Goal: Task Accomplishment & Management: Use online tool/utility

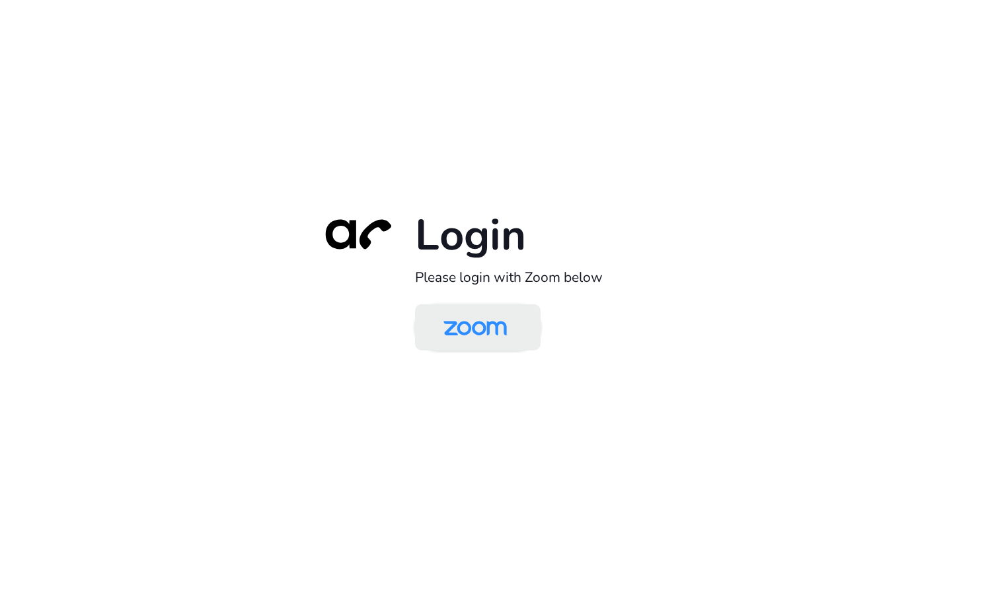
click at [489, 343] on img at bounding box center [474, 328] width 91 height 43
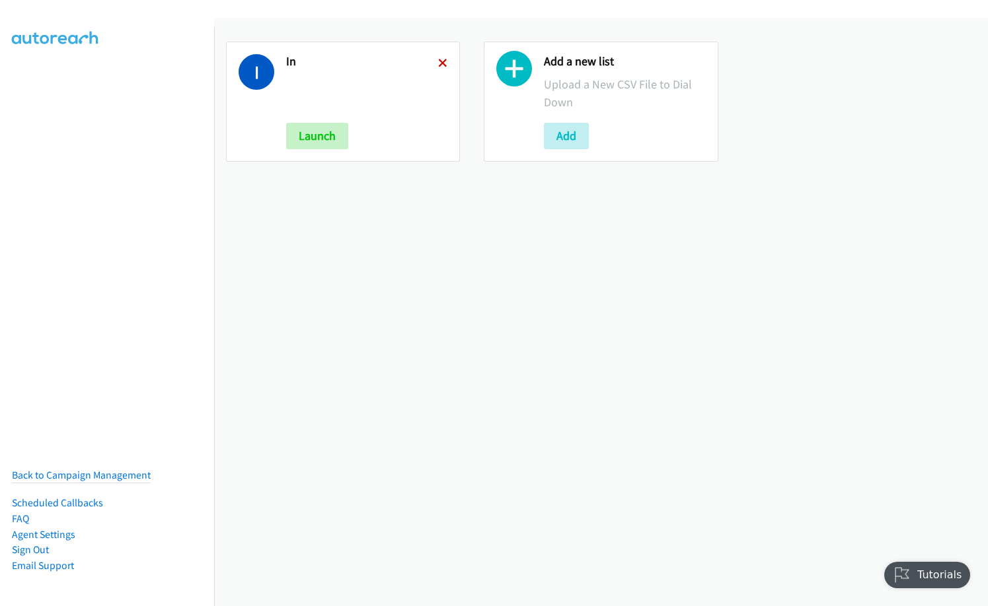
click at [440, 63] on icon at bounding box center [442, 63] width 9 height 9
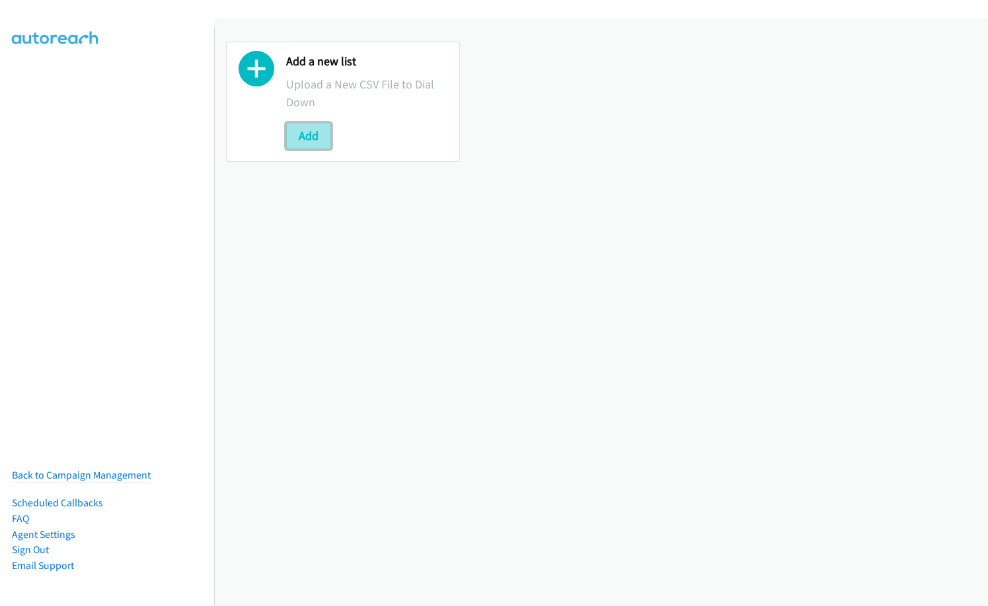
click at [319, 142] on button "Add" at bounding box center [308, 136] width 45 height 26
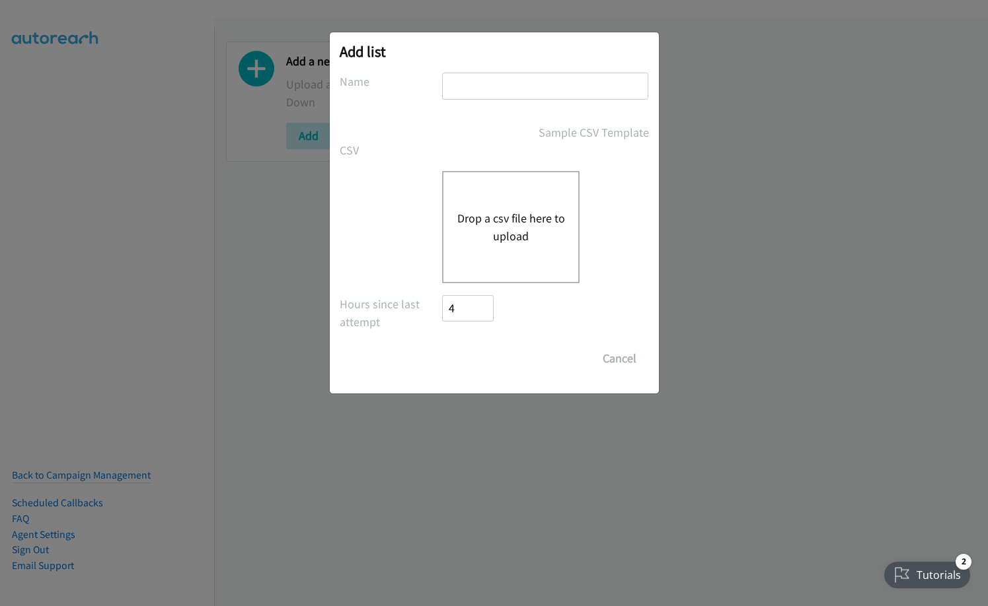
click at [537, 84] on input "text" at bounding box center [545, 86] width 206 height 27
type input "Cisco SG"
click at [519, 242] on button "Drop a csv file here to upload" at bounding box center [510, 227] width 108 height 36
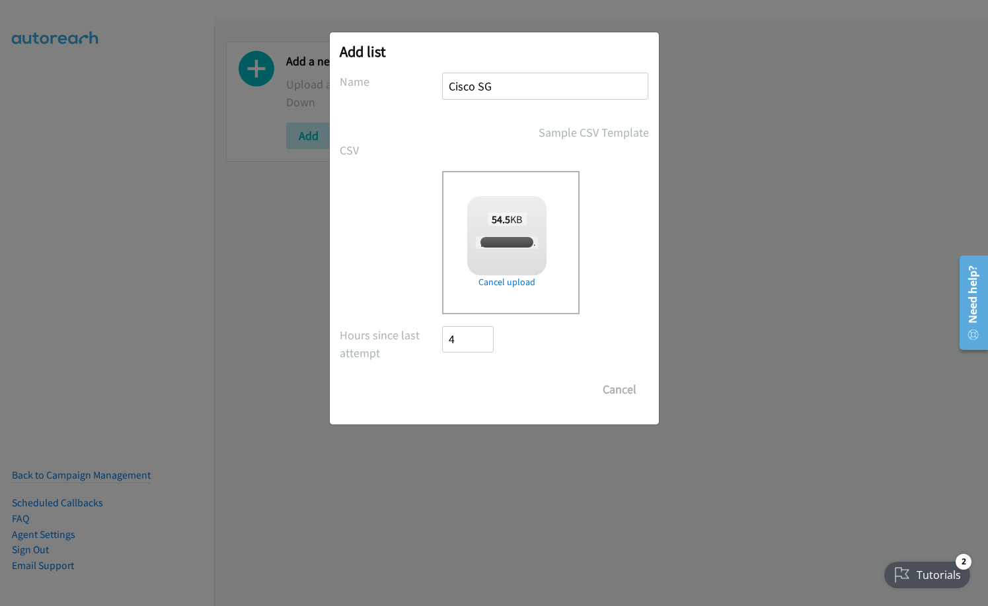
checkbox input "true"
click at [473, 384] on input "Save List" at bounding box center [477, 390] width 69 height 26
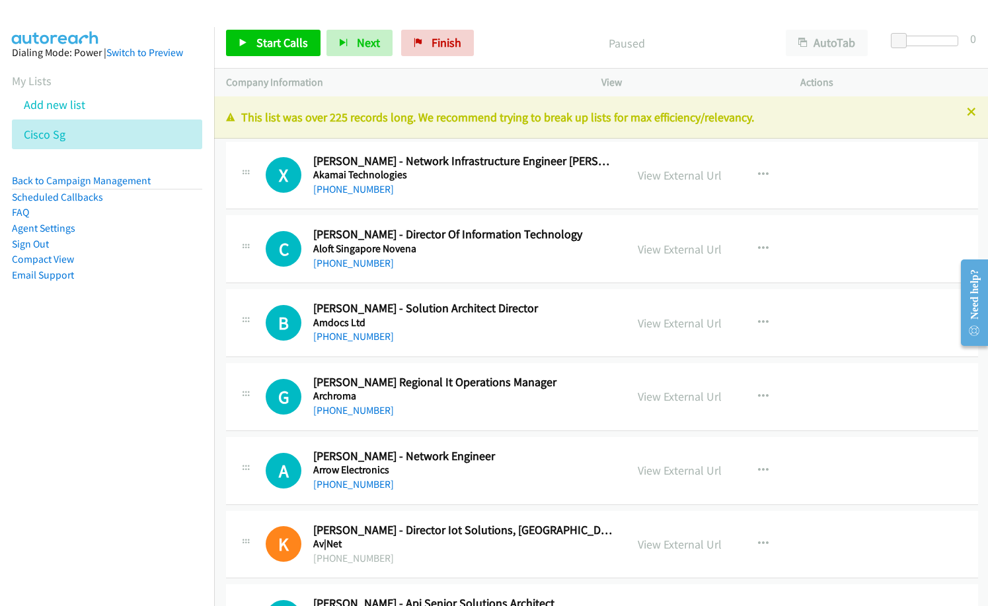
click at [50, 449] on nav "Dialing Mode: Power | Switch to Preview My Lists Add new list Cisco Sg Back to …" at bounding box center [107, 330] width 215 height 606
click at [89, 416] on nav "Dialing Mode: Power | Switch to Preview My Lists Add new list Cisco Sg Back to …" at bounding box center [107, 330] width 215 height 606
click at [295, 40] on span "Start Calls" at bounding box center [282, 42] width 52 height 15
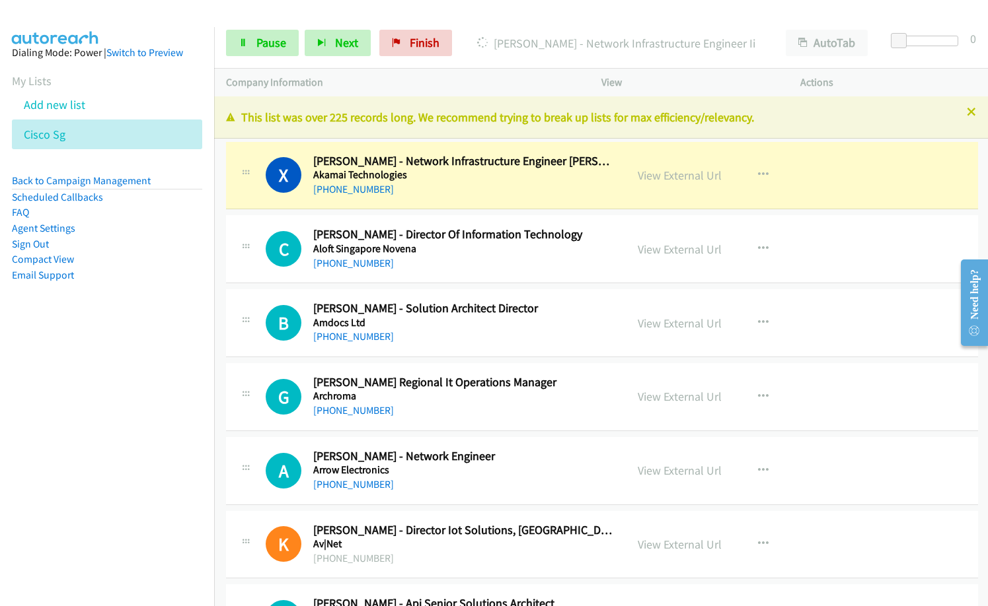
click at [440, 168] on h2 "Xin Jie Yang - Network Infrastructure Engineer Ii" at bounding box center [463, 161] width 301 height 15
click at [693, 170] on link "View External Url" at bounding box center [679, 175] width 84 height 15
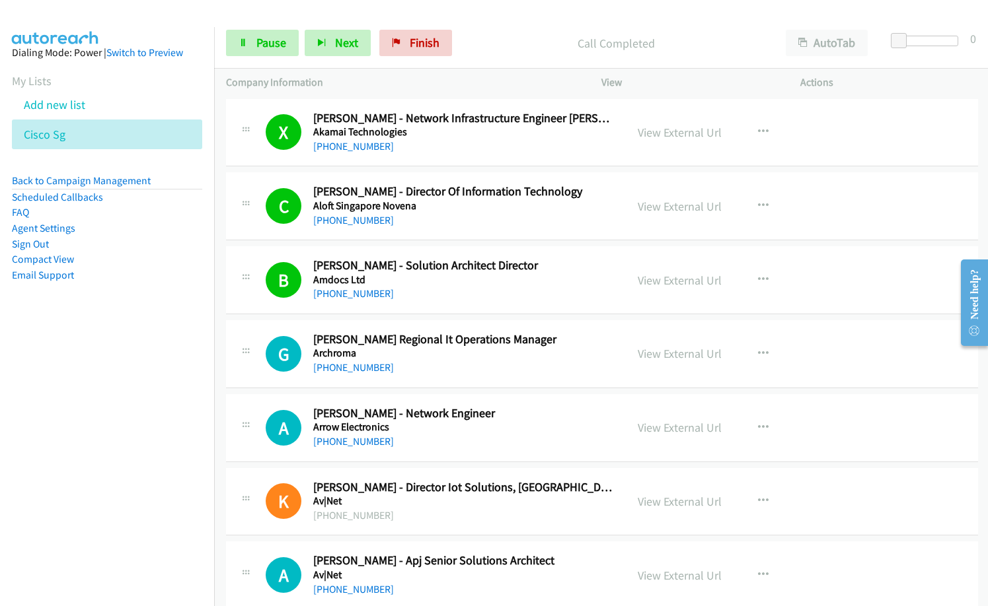
scroll to position [66, 0]
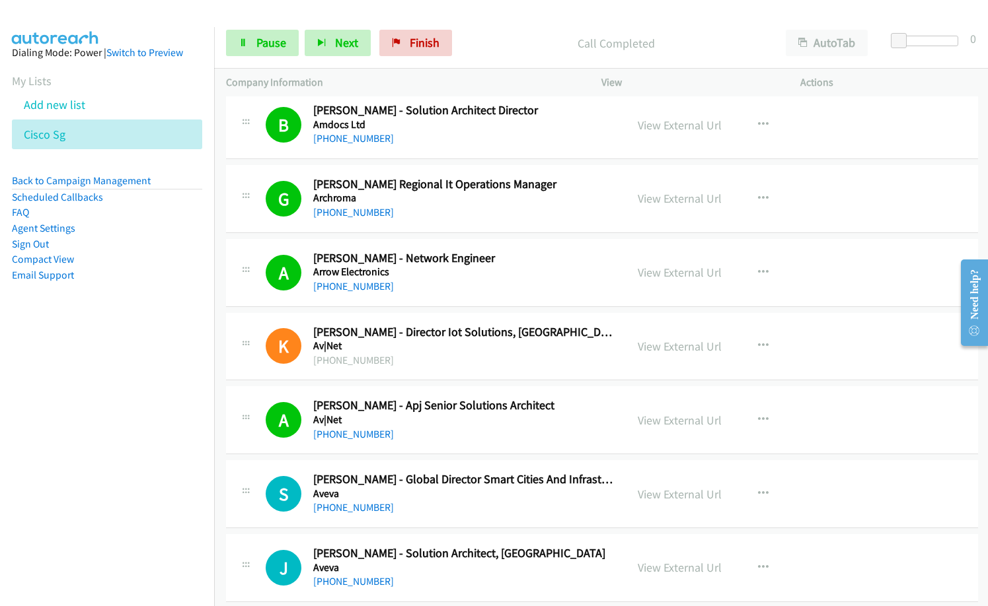
click at [133, 506] on nav "Dialing Mode: Power | Switch to Preview My Lists Add new list Cisco Sg Back to …" at bounding box center [107, 330] width 215 height 606
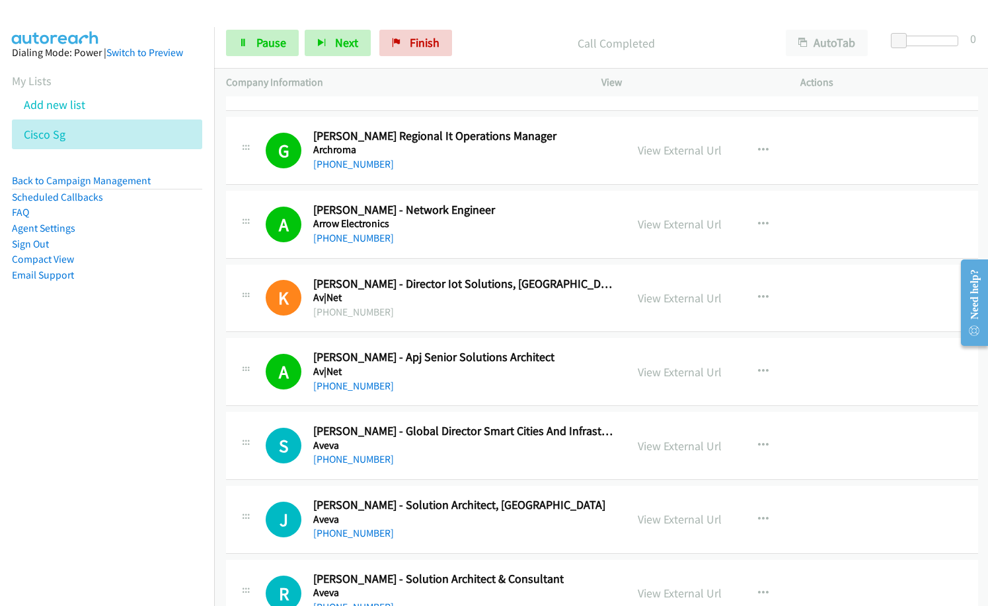
scroll to position [330, 0]
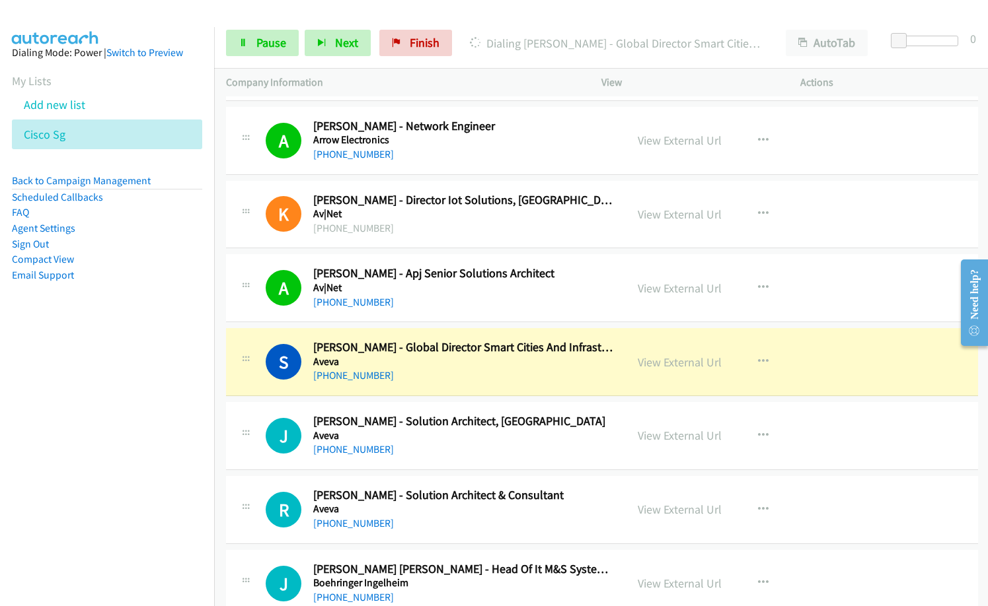
click at [157, 472] on nav "Dialing Mode: Power | Switch to Preview My Lists Add new list Cisco Sg Back to …" at bounding box center [107, 330] width 215 height 606
click at [682, 360] on link "View External Url" at bounding box center [679, 362] width 84 height 15
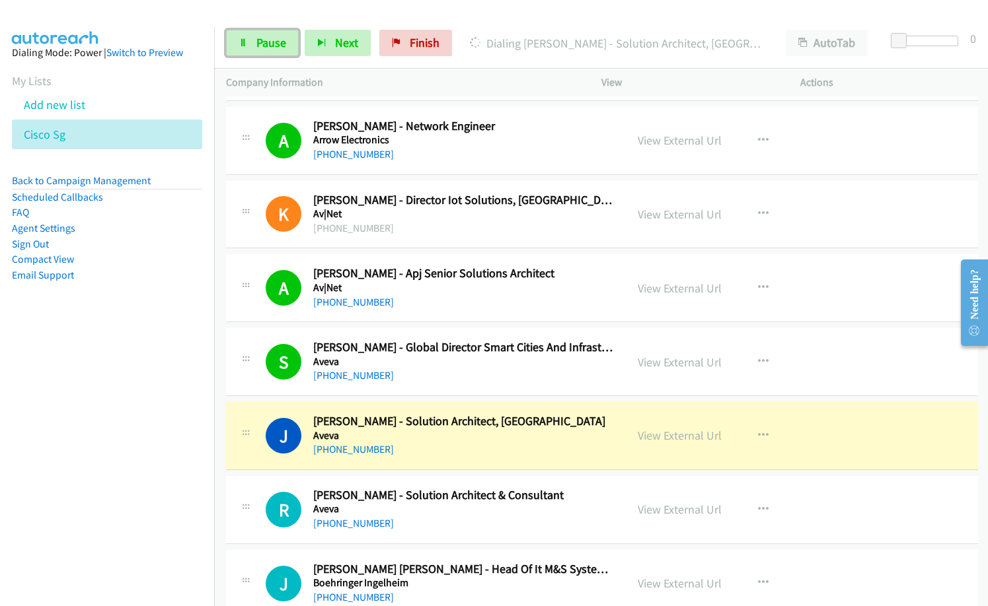
drag, startPoint x: 268, startPoint y: 47, endPoint x: 345, endPoint y: 86, distance: 86.6
click at [268, 47] on span "Pause" at bounding box center [271, 42] width 30 height 15
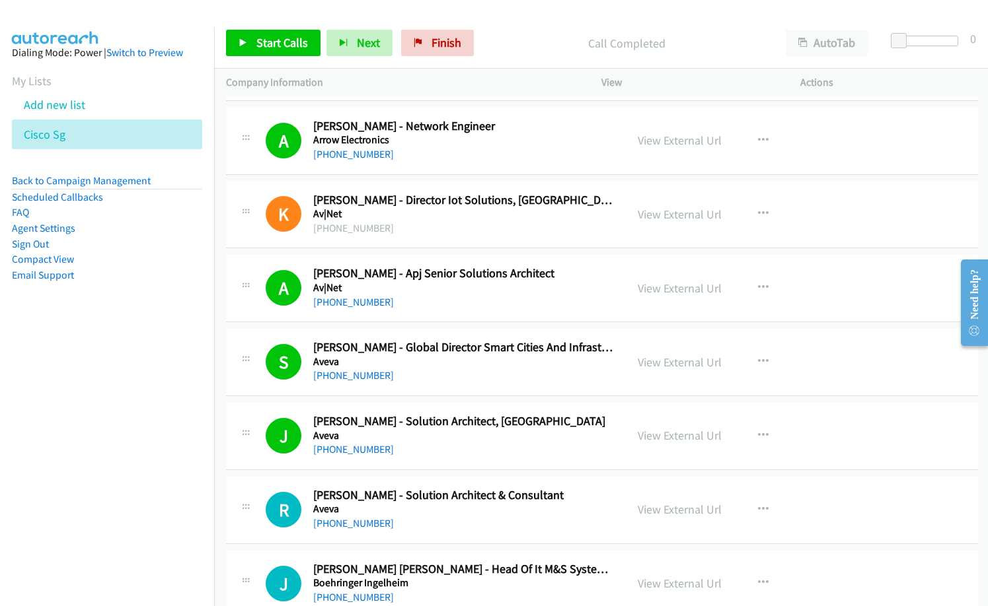
click at [128, 390] on nav "Dialing Mode: Power | Switch to Preview My Lists Add new list Cisco Sg Back to …" at bounding box center [107, 330] width 215 height 606
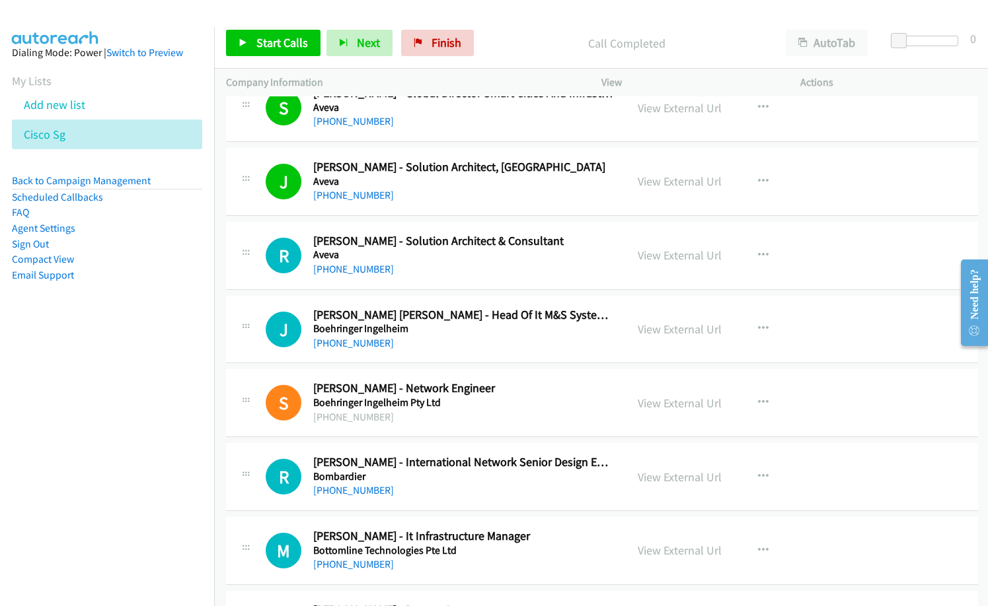
scroll to position [594, 0]
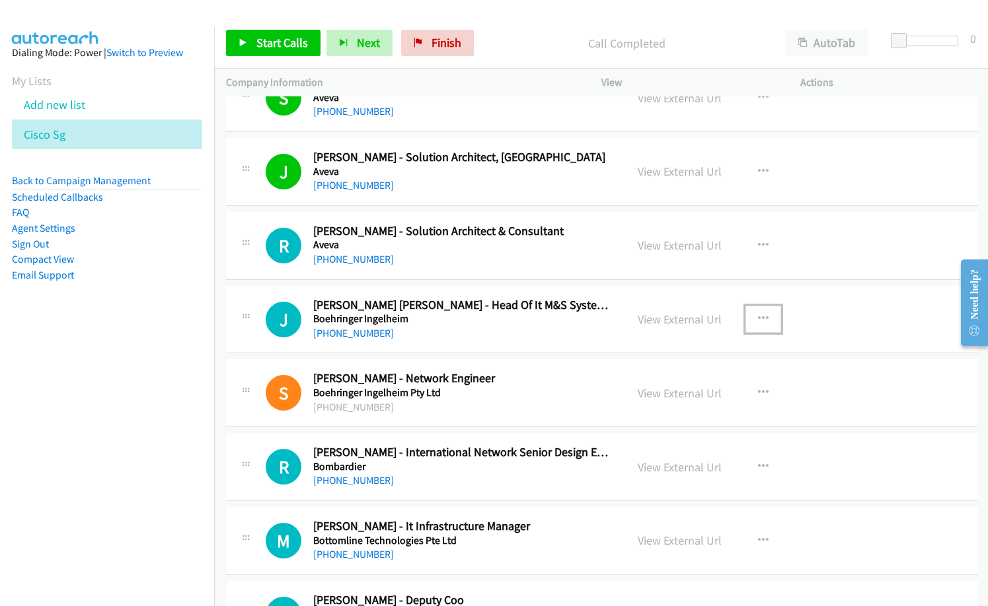
click at [762, 318] on button "button" at bounding box center [763, 319] width 36 height 26
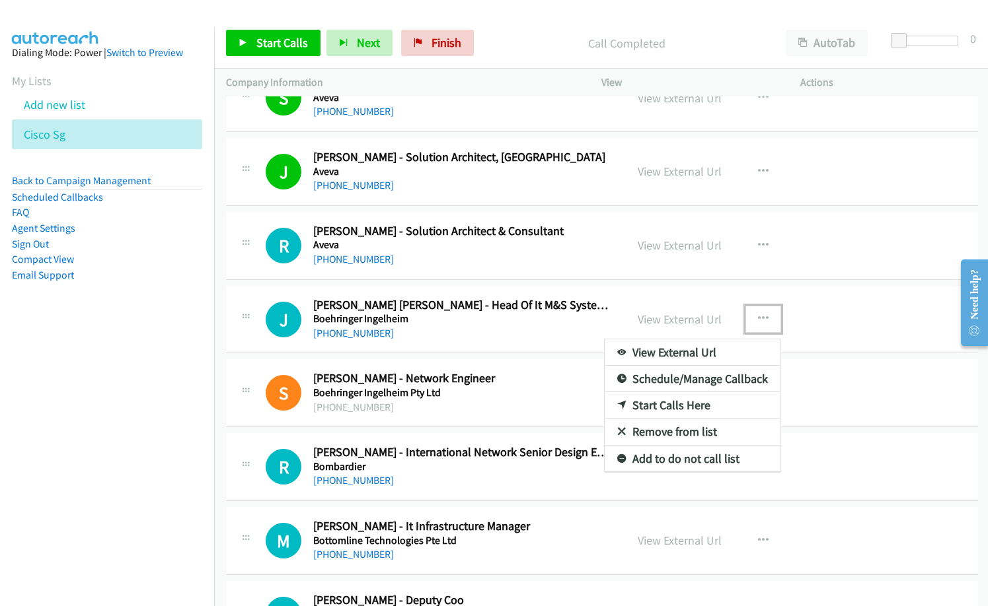
click at [682, 406] on link "Start Calls Here" at bounding box center [692, 405] width 176 height 26
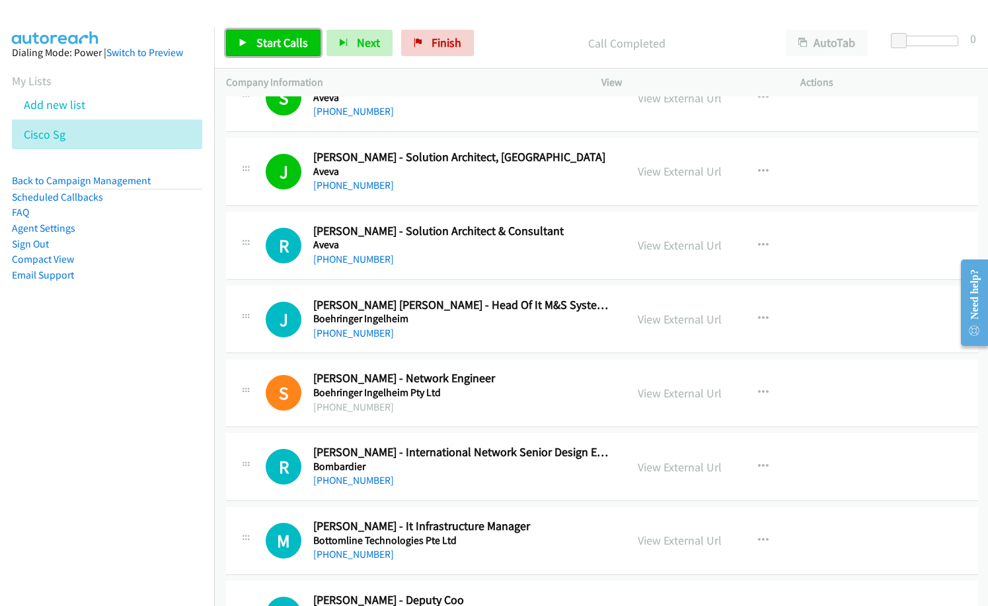
click at [274, 42] on span "Start Calls" at bounding box center [282, 42] width 52 height 15
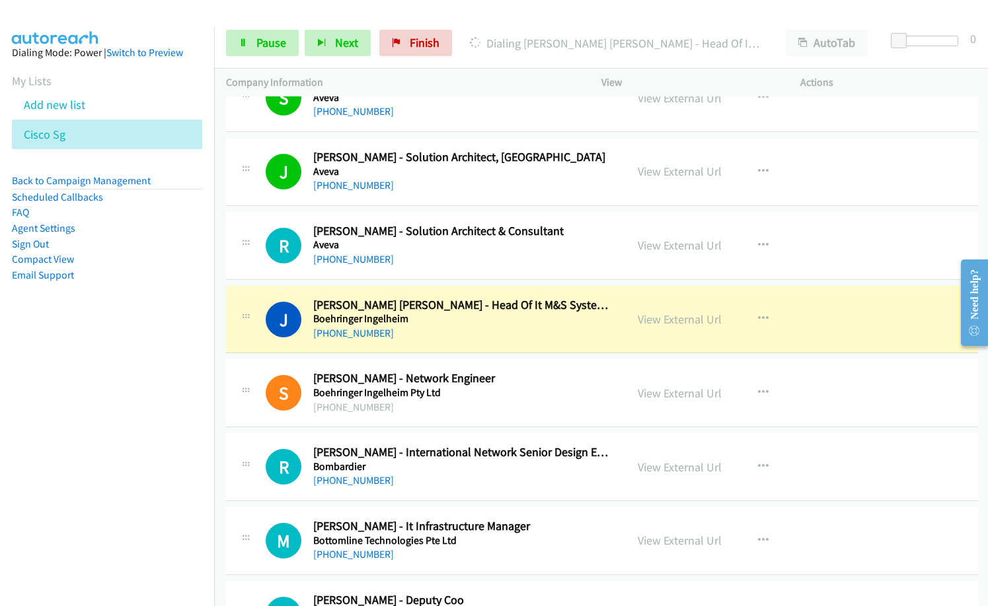
click at [137, 436] on nav "Dialing Mode: Power | Switch to Preview My Lists Add new list Cisco Sg Back to …" at bounding box center [107, 330] width 215 height 606
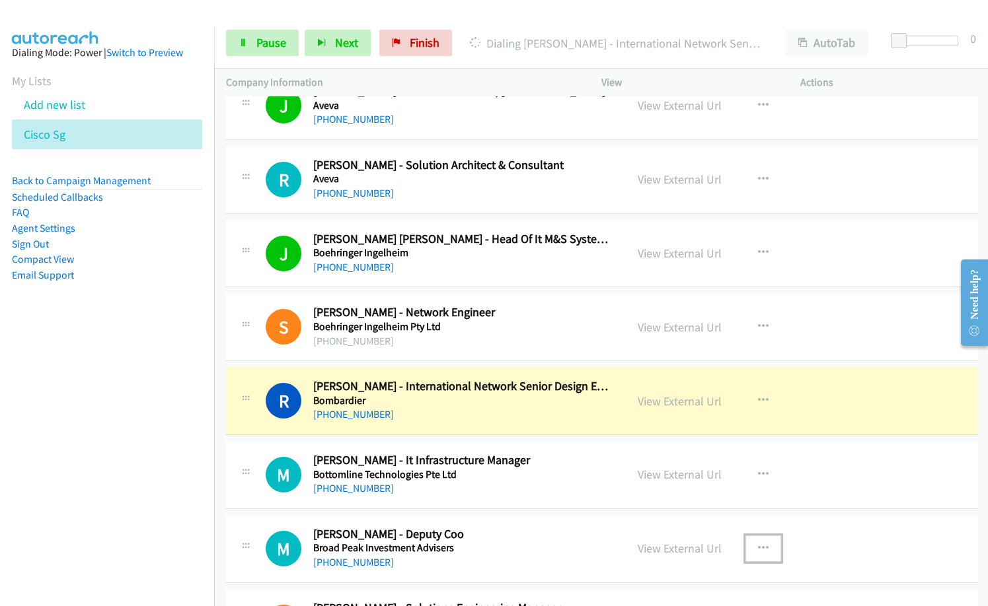
click at [758, 548] on icon "button" at bounding box center [763, 549] width 11 height 11
click at [820, 474] on div at bounding box center [494, 303] width 988 height 606
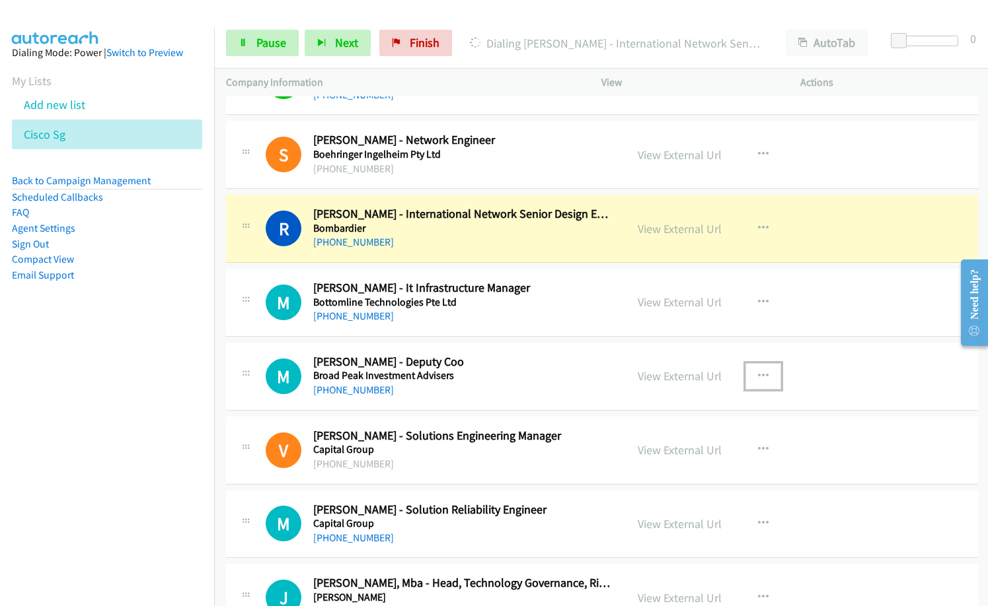
scroll to position [859, 0]
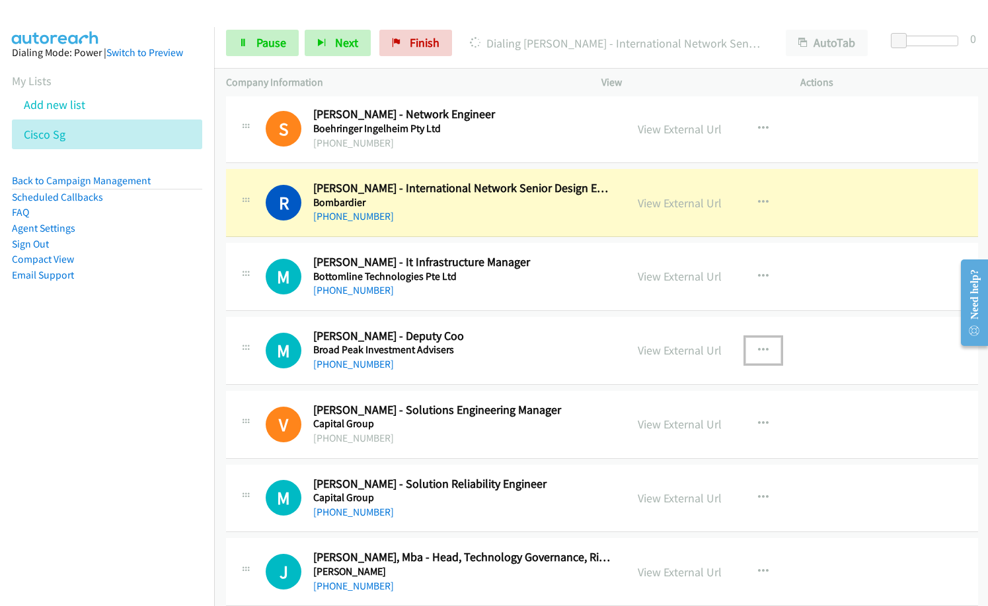
click at [758, 349] on icon "button" at bounding box center [763, 350] width 11 height 11
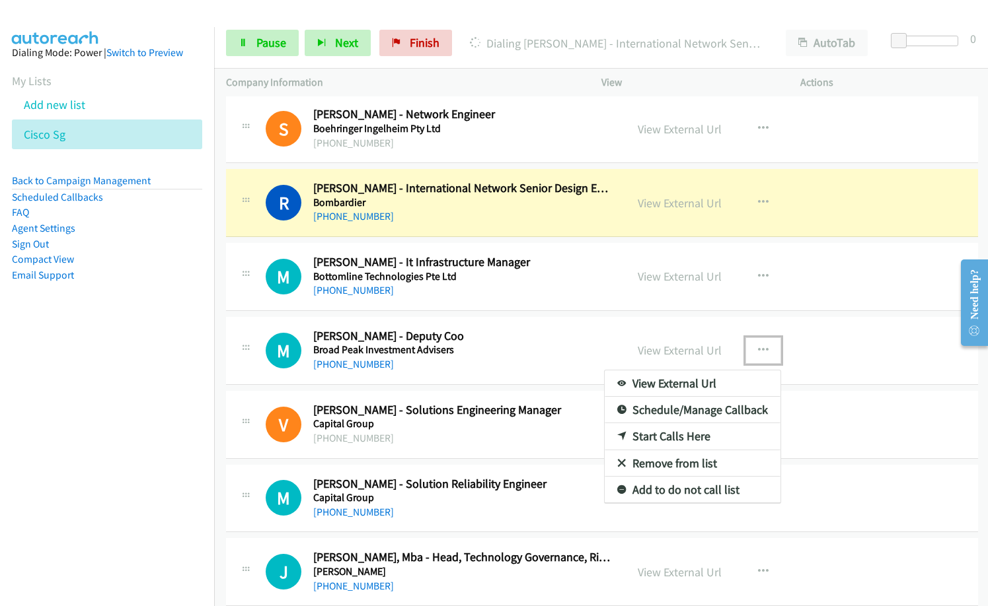
click at [688, 462] on link "Remove from list" at bounding box center [692, 463] width 176 height 26
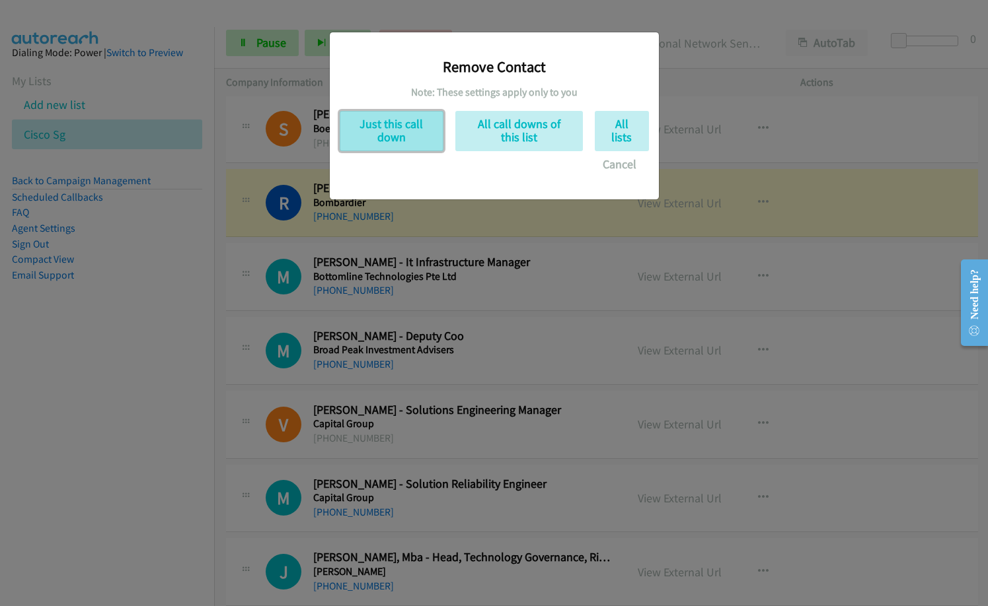
click at [398, 135] on button "Just this call down" at bounding box center [392, 131] width 104 height 40
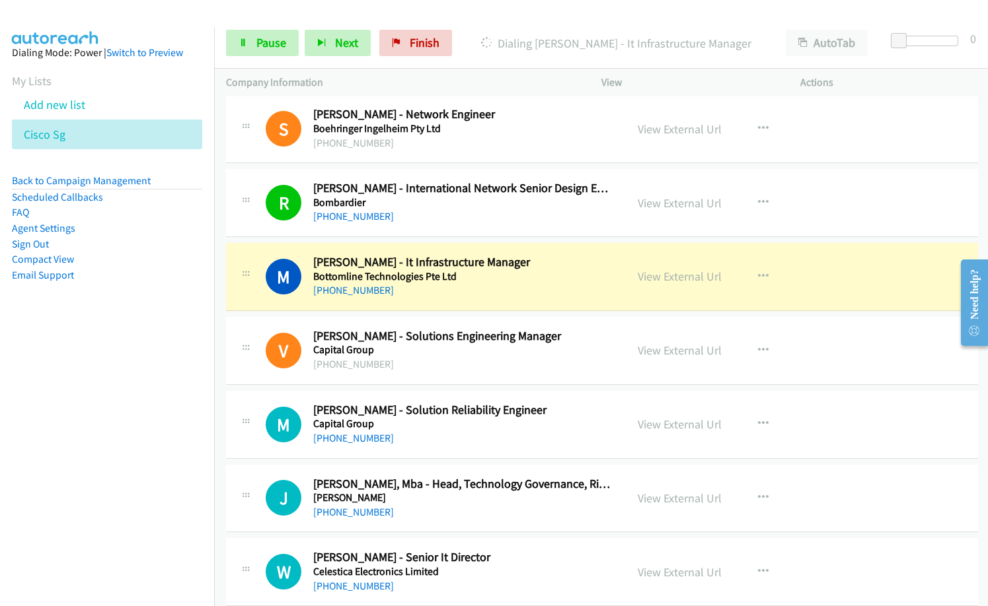
click at [87, 390] on nav "Dialing Mode: Power | Switch to Preview My Lists Add new list Cisco Sg Back to …" at bounding box center [107, 330] width 215 height 606
drag, startPoint x: 262, startPoint y: 38, endPoint x: 287, endPoint y: 59, distance: 31.9
click at [262, 38] on span "Pause" at bounding box center [271, 42] width 30 height 15
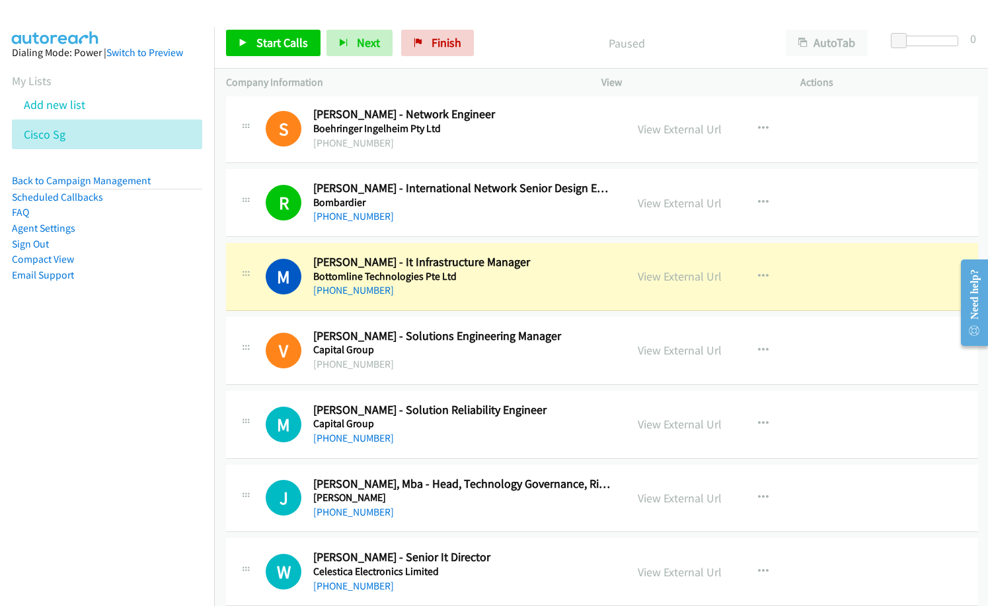
click at [535, 449] on div "M Callback Scheduled Melissa Lim - Solution Reliability Engineer Capital Group …" at bounding box center [602, 425] width 752 height 68
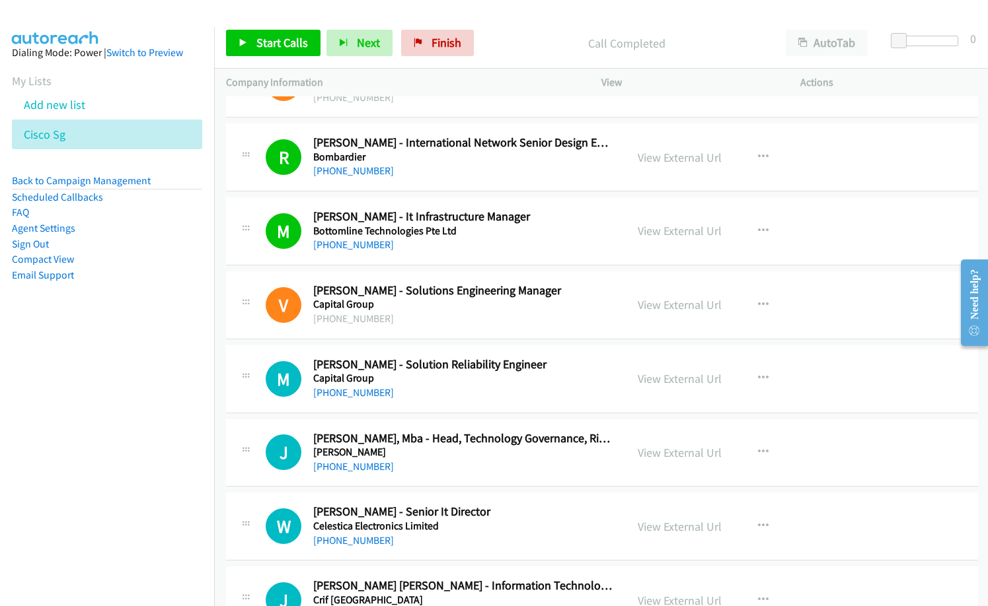
scroll to position [925, 0]
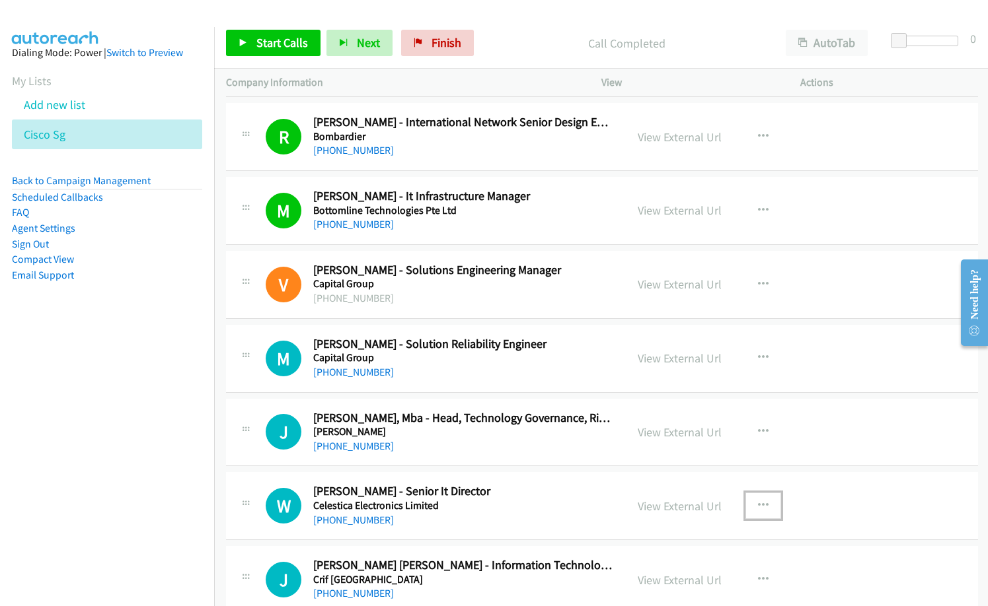
click at [761, 501] on icon "button" at bounding box center [763, 506] width 11 height 11
click at [678, 593] on link "Start Calls Here" at bounding box center [692, 592] width 176 height 26
click at [276, 44] on span "Start Calls" at bounding box center [282, 42] width 52 height 15
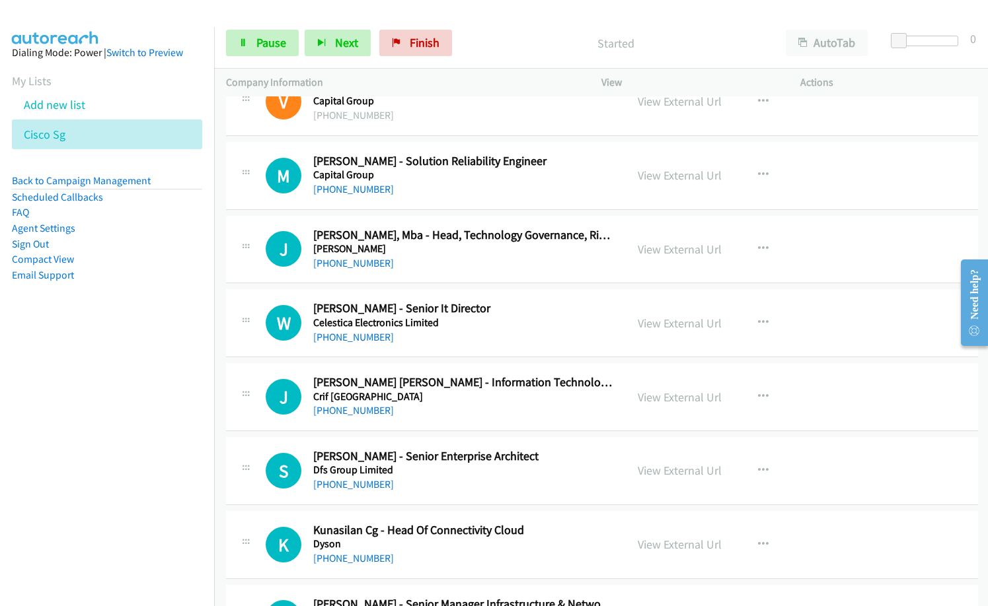
scroll to position [1123, 0]
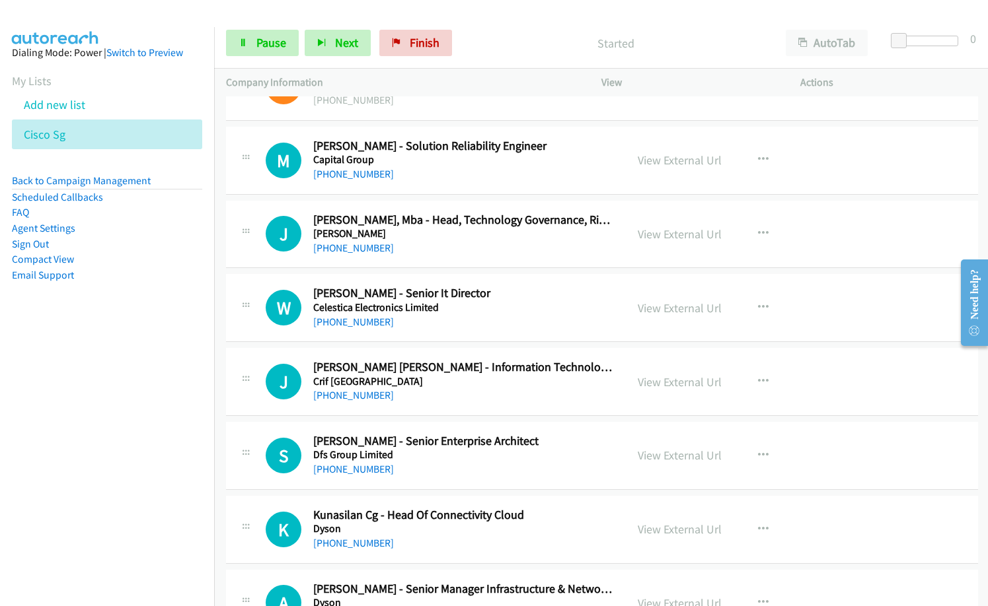
click at [478, 384] on h5 "Crif India" at bounding box center [463, 381] width 301 height 13
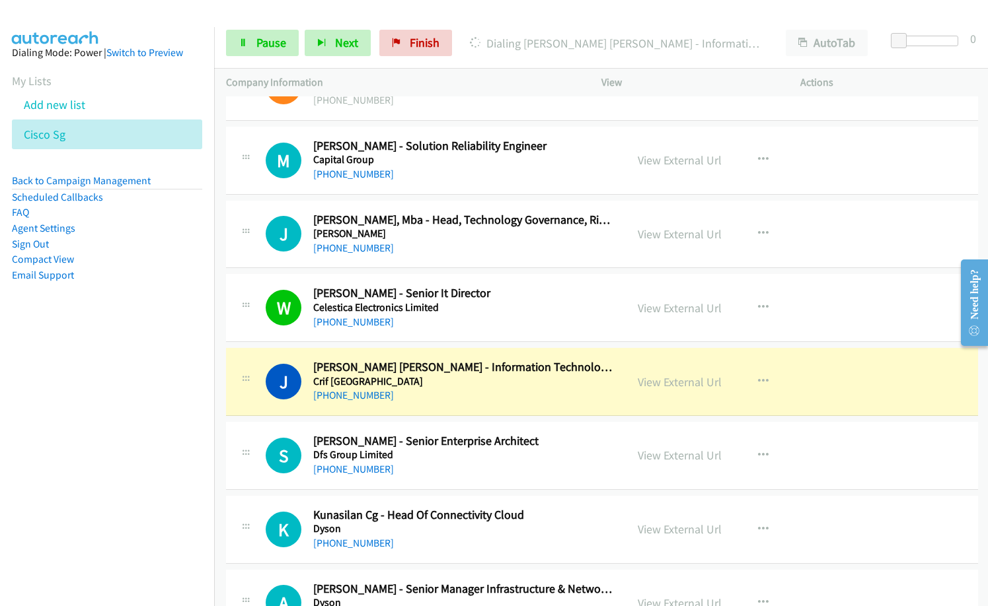
click at [411, 394] on div "+65 9012 6244" at bounding box center [463, 396] width 301 height 16
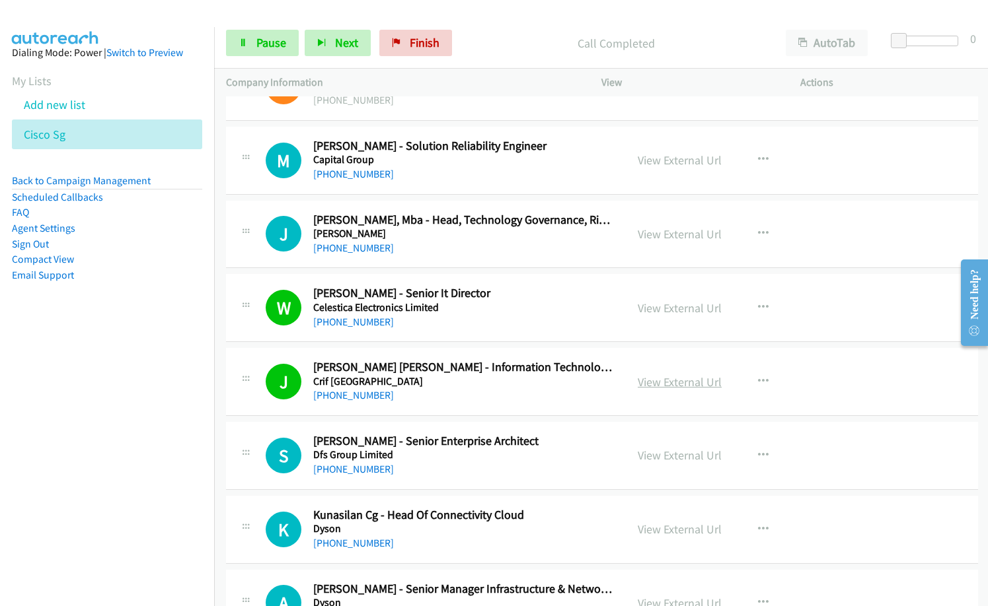
click at [657, 382] on link "View External Url" at bounding box center [679, 382] width 84 height 15
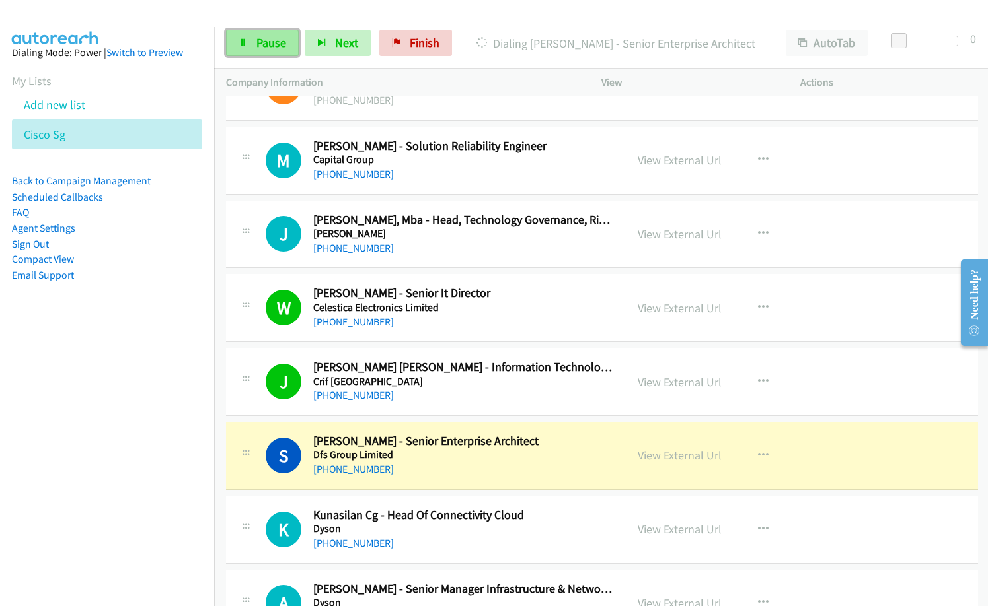
click at [265, 42] on span "Pause" at bounding box center [271, 42] width 30 height 15
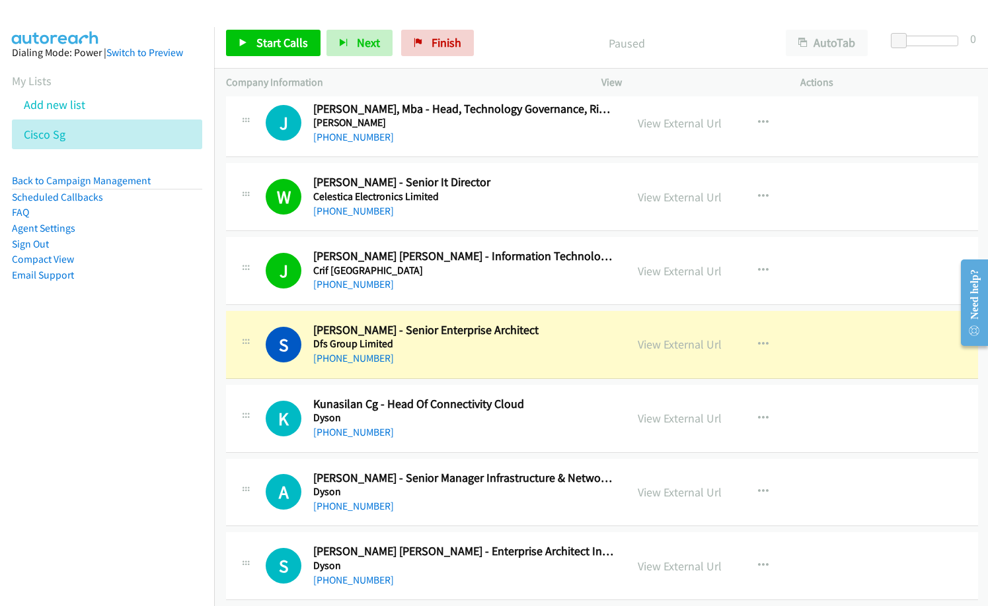
scroll to position [1255, 0]
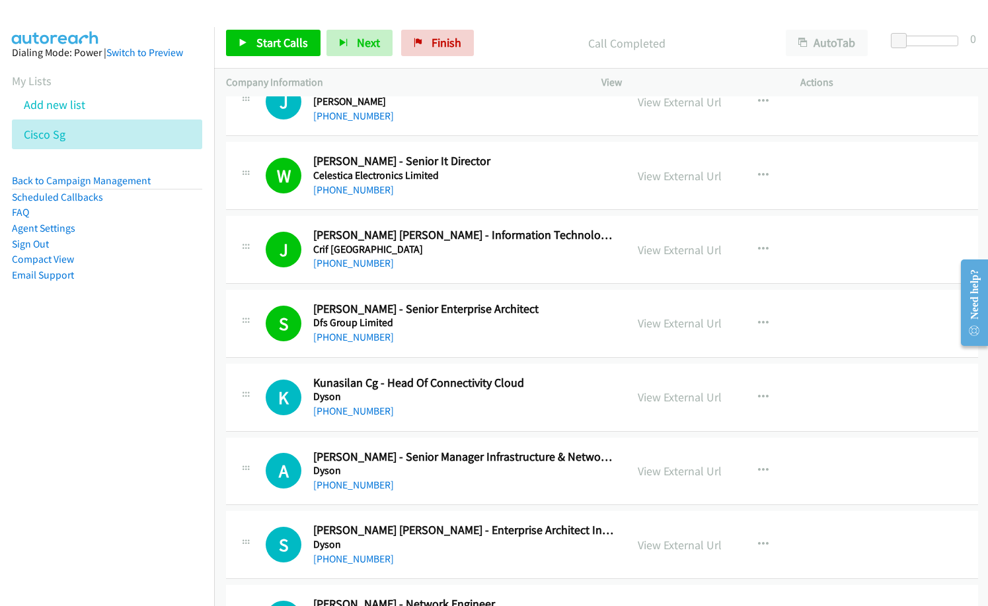
click at [715, 34] on p "Call Completed" at bounding box center [626, 43] width 270 height 18
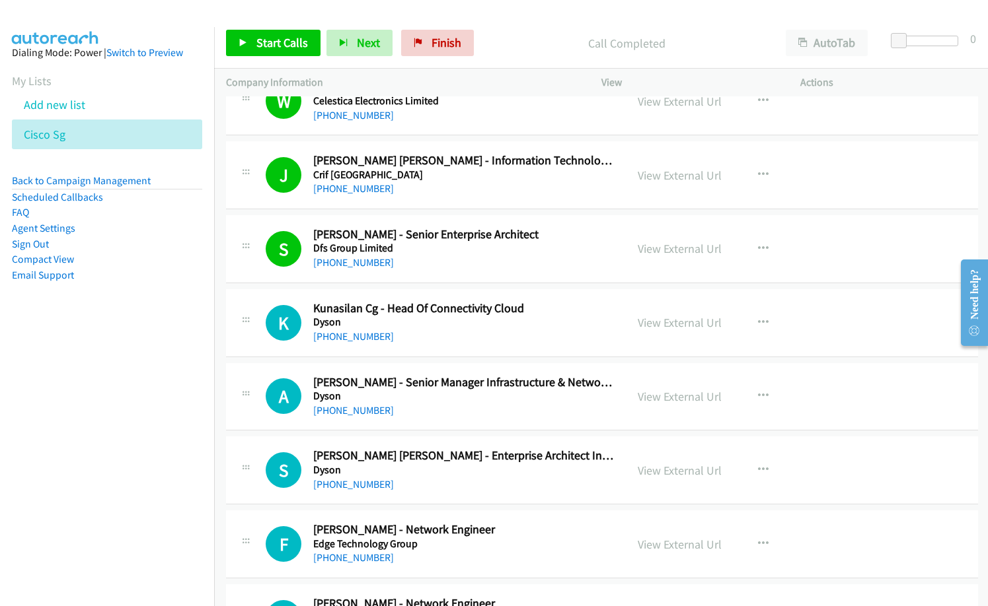
scroll to position [1387, 0]
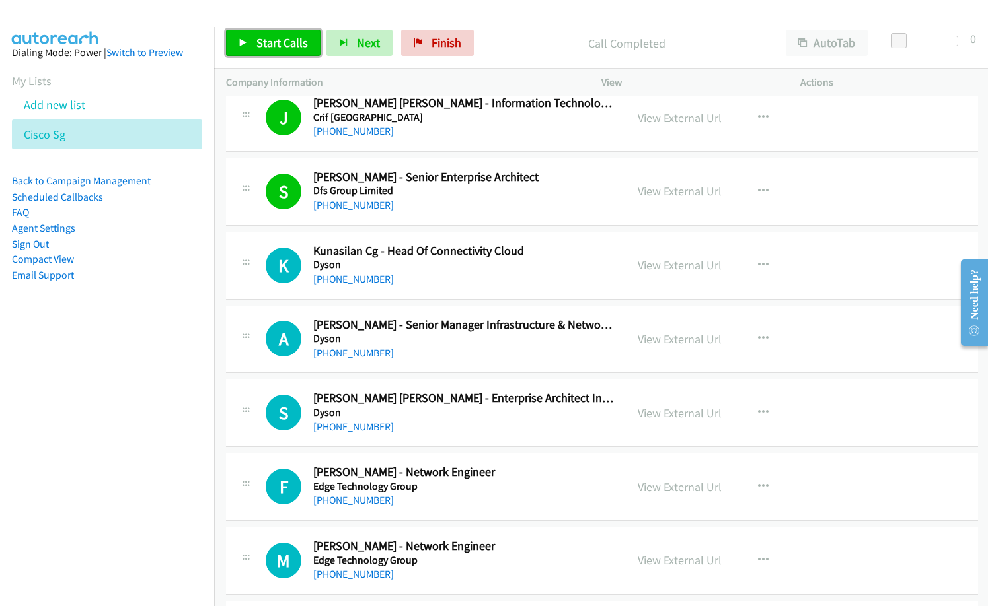
click at [291, 43] on span "Start Calls" at bounding box center [282, 42] width 52 height 15
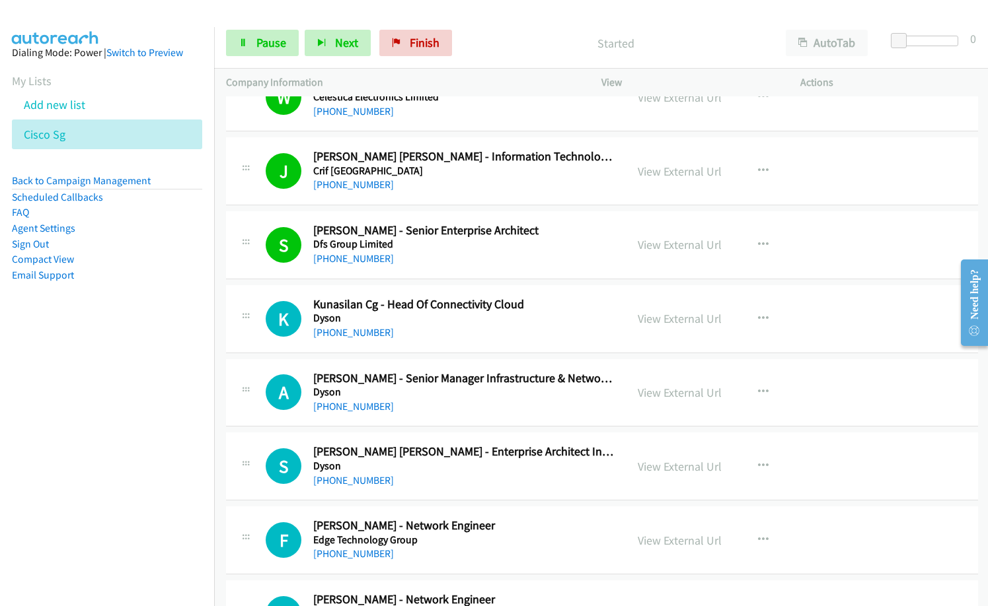
scroll to position [1321, 0]
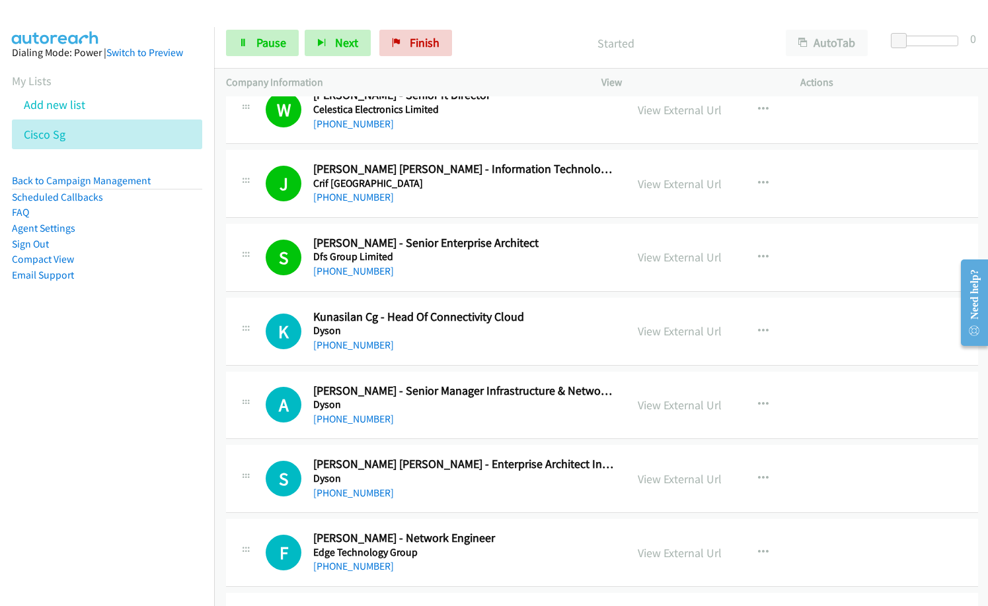
click at [509, 340] on div "+65 6354 9040" at bounding box center [463, 346] width 301 height 16
click at [266, 46] on span "Pause" at bounding box center [271, 42] width 30 height 15
click at [430, 351] on div "+65 6354 9040" at bounding box center [463, 346] width 301 height 16
click at [686, 338] on link "View External Url" at bounding box center [679, 331] width 84 height 15
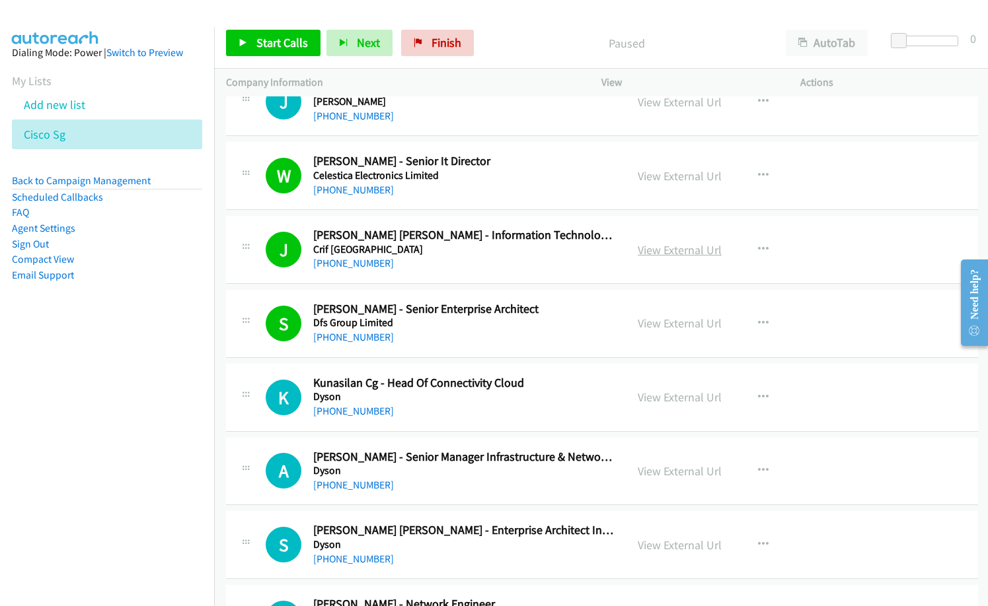
click at [664, 248] on link "View External Url" at bounding box center [679, 249] width 84 height 15
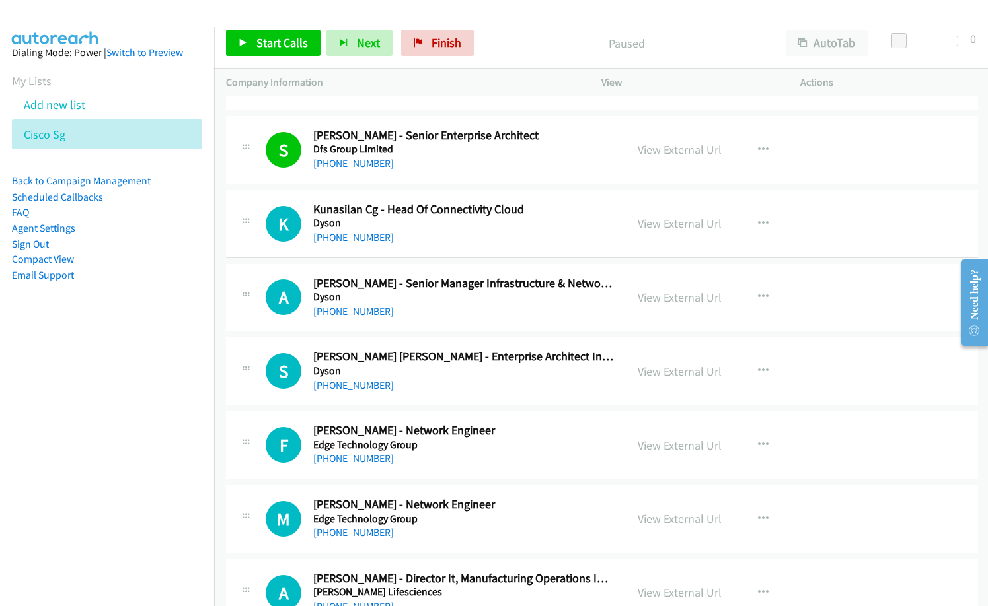
scroll to position [1387, 0]
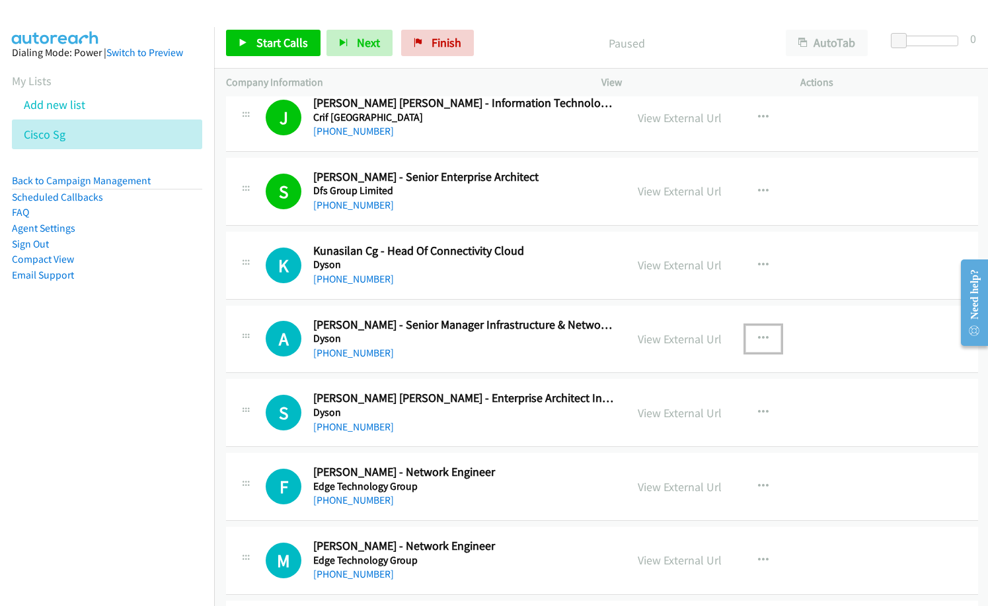
click at [758, 336] on icon "button" at bounding box center [763, 339] width 11 height 11
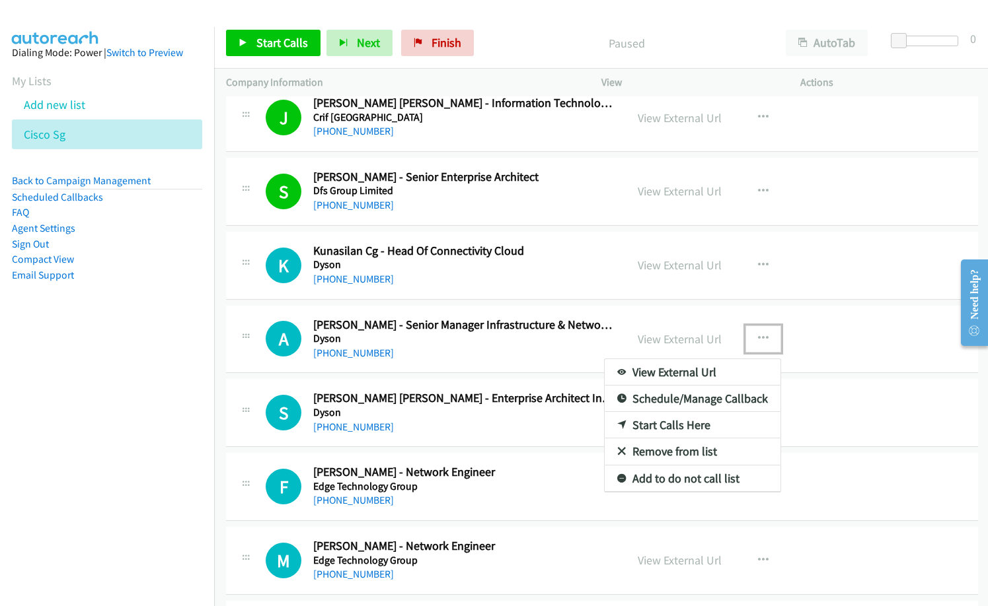
click at [665, 418] on link "Start Calls Here" at bounding box center [692, 425] width 176 height 26
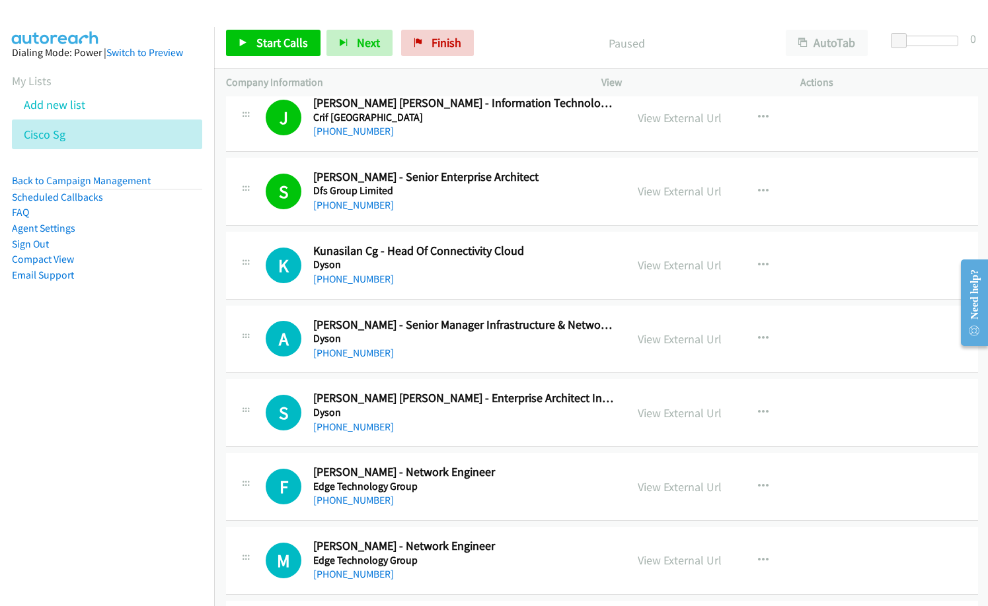
click at [266, 25] on div "Start Calls Pause Next Finish Paused AutoTab AutoTab 0" at bounding box center [601, 43] width 774 height 51
click at [275, 36] on span "Start Calls" at bounding box center [282, 42] width 52 height 15
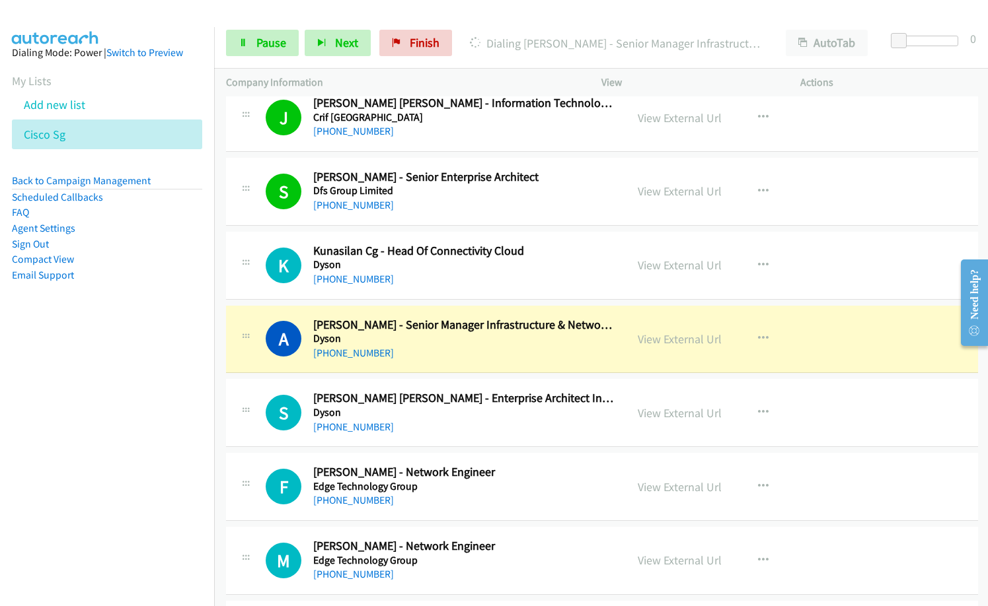
click at [458, 365] on div "A Callback Scheduled Aditya Goray - Senior Manager Infrastructure & Networks Dy…" at bounding box center [602, 340] width 752 height 68
click at [158, 437] on nav "Dialing Mode: Power | Switch to Preview My Lists Add new list Cisco Sg Back to …" at bounding box center [107, 330] width 215 height 606
click at [684, 342] on link "View External Url" at bounding box center [679, 339] width 84 height 15
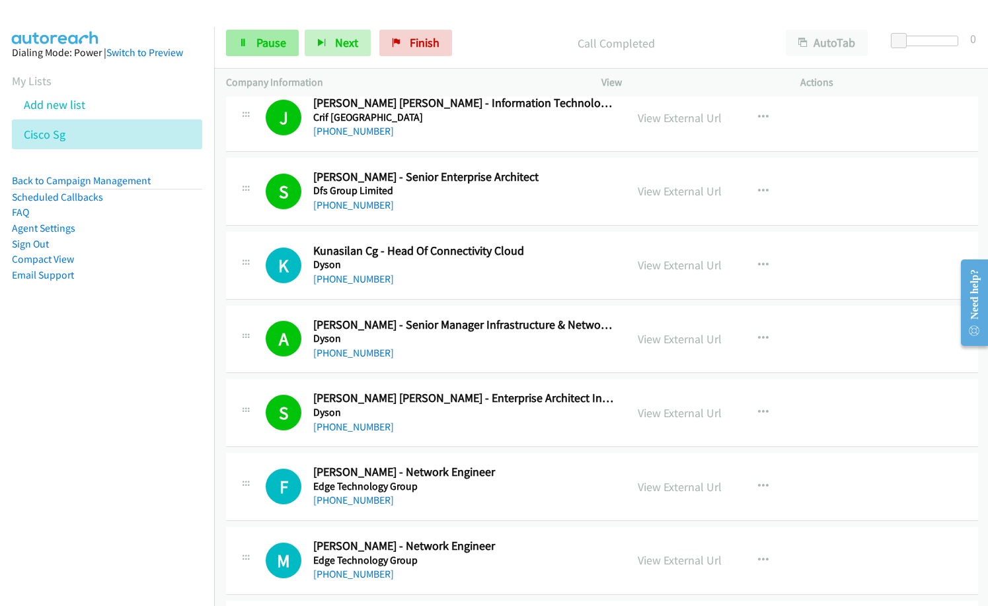
drag, startPoint x: 268, startPoint y: 26, endPoint x: 268, endPoint y: 46, distance: 19.8
click at [268, 25] on div "Start Calls Pause Next Finish Call Completed AutoTab AutoTab 0" at bounding box center [601, 43] width 774 height 51
drag, startPoint x: 268, startPoint y: 46, endPoint x: 296, endPoint y: 87, distance: 49.5
click at [270, 46] on span "Pause" at bounding box center [271, 42] width 30 height 15
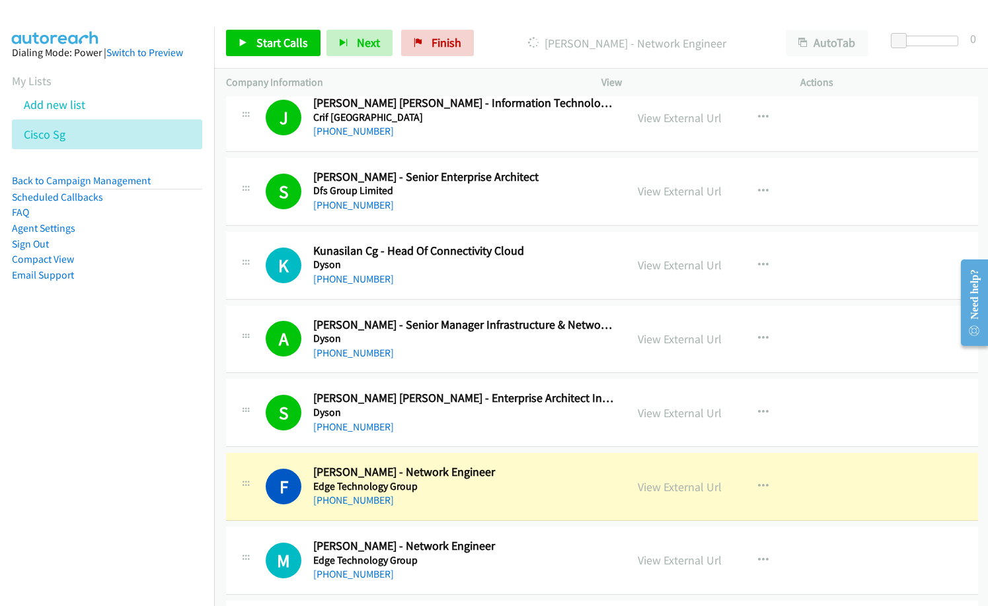
click at [151, 369] on nav "Dialing Mode: Power | Switch to Preview My Lists Add new list Cisco Sg Back to …" at bounding box center [107, 330] width 215 height 606
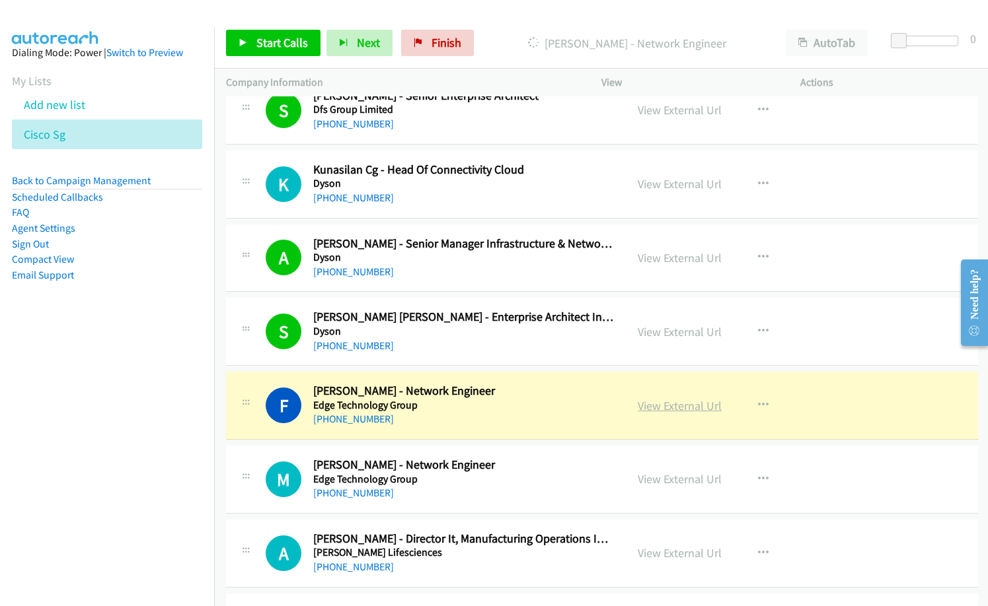
scroll to position [1519, 0]
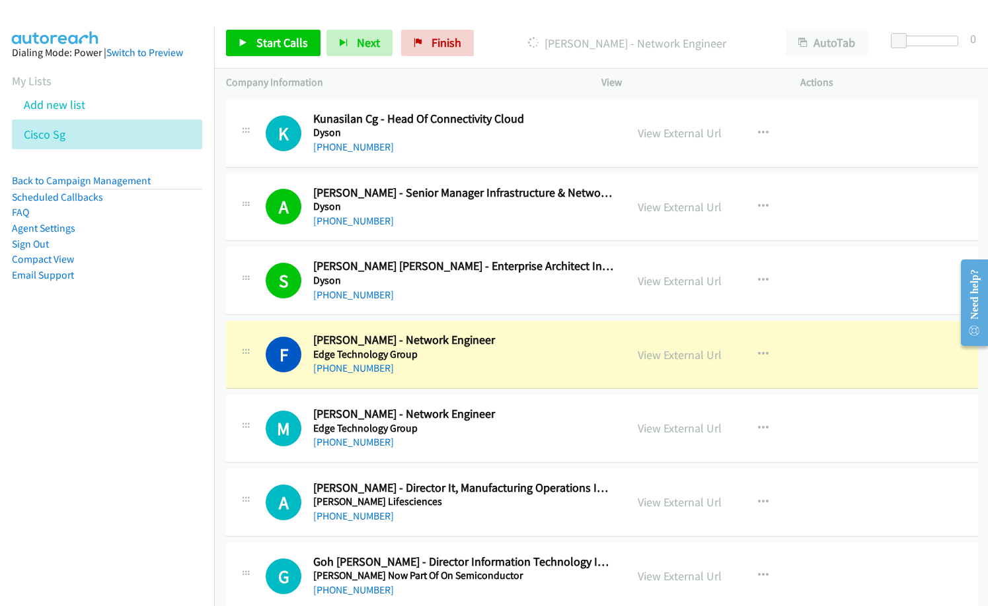
drag, startPoint x: 494, startPoint y: 433, endPoint x: 536, endPoint y: 420, distance: 43.5
click at [494, 433] on h5 "Edge Technology Group" at bounding box center [463, 428] width 301 height 13
click at [682, 353] on link "View External Url" at bounding box center [679, 354] width 84 height 15
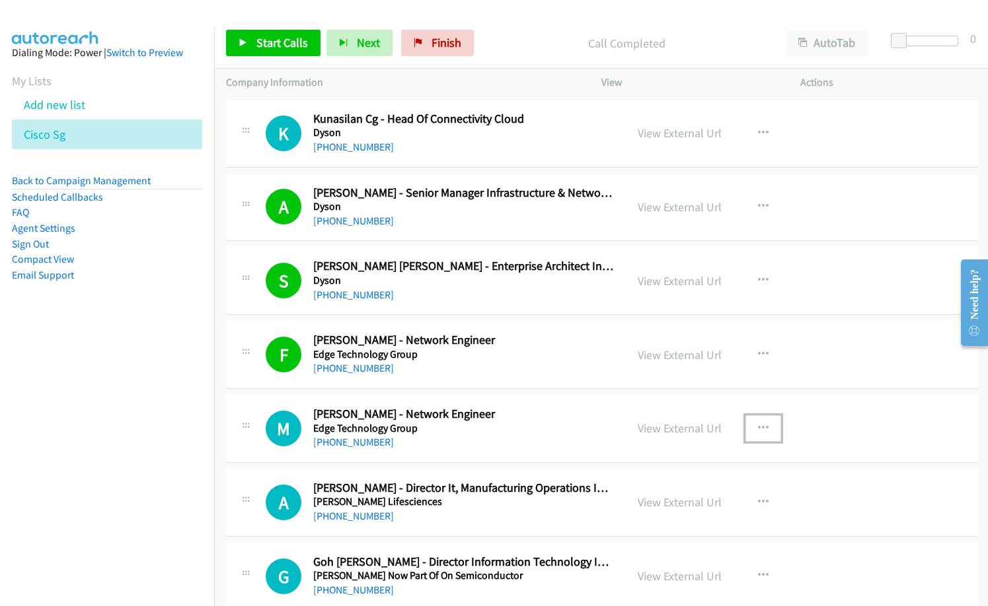
click at [760, 428] on icon "button" at bounding box center [763, 428] width 11 height 11
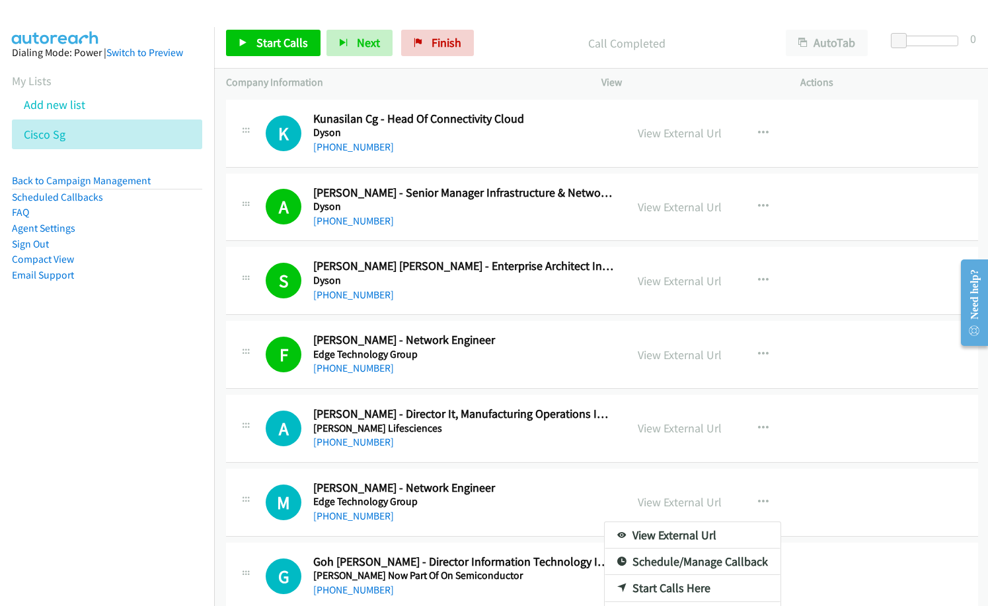
click at [287, 40] on div at bounding box center [494, 303] width 988 height 606
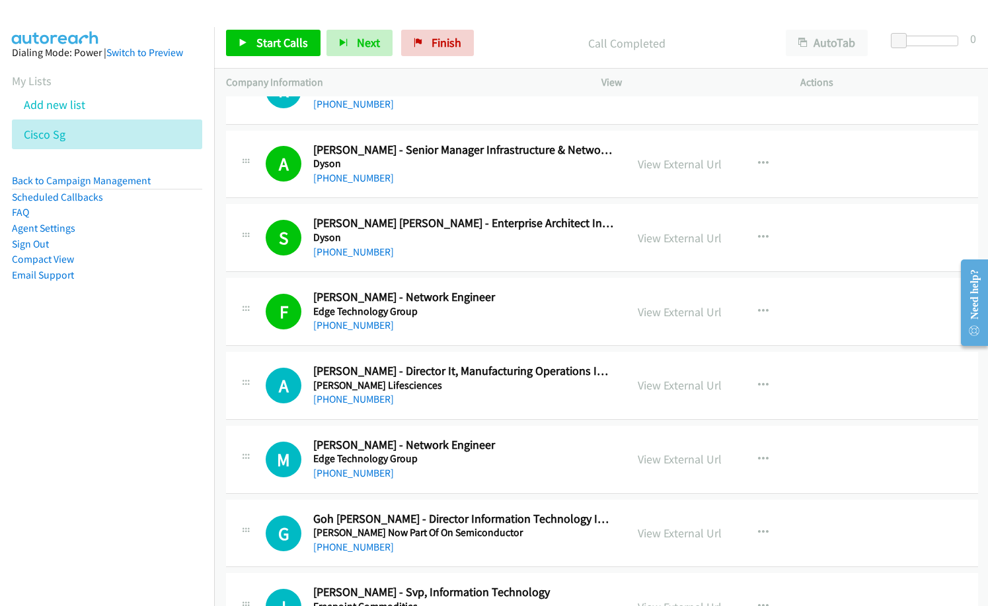
scroll to position [1585, 0]
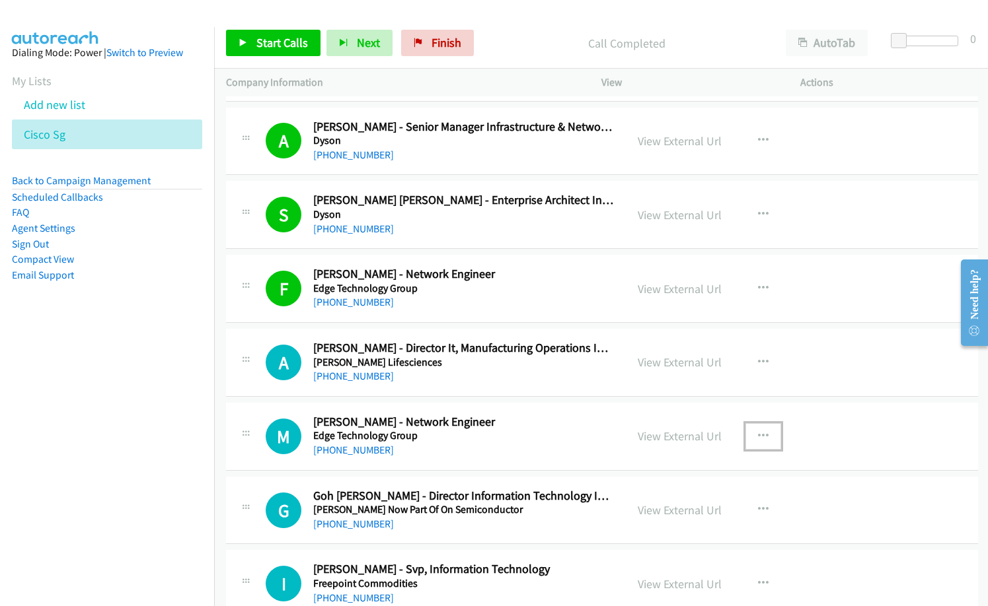
click at [758, 433] on icon "button" at bounding box center [763, 436] width 11 height 11
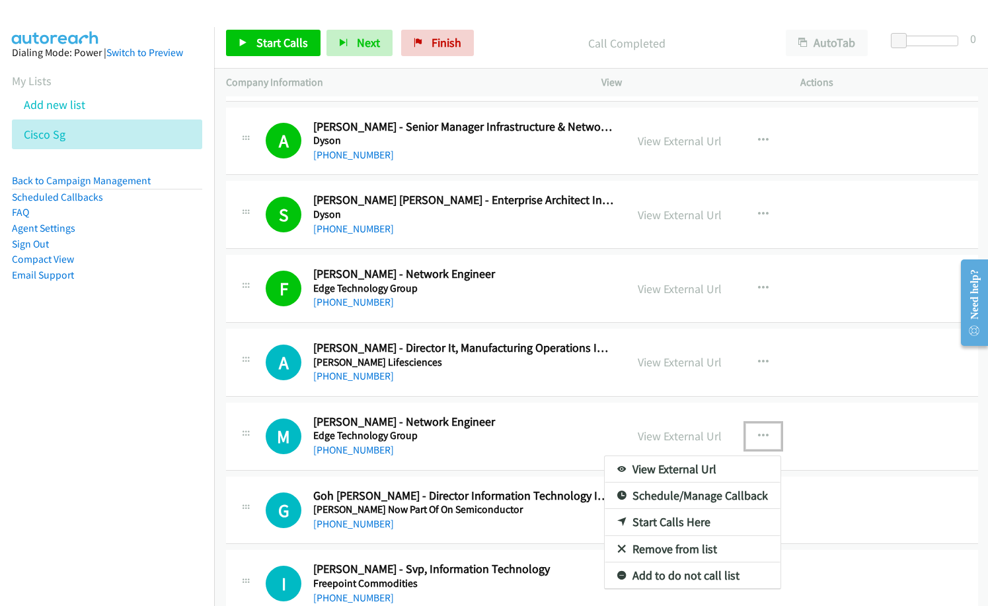
click at [507, 427] on div at bounding box center [494, 303] width 988 height 606
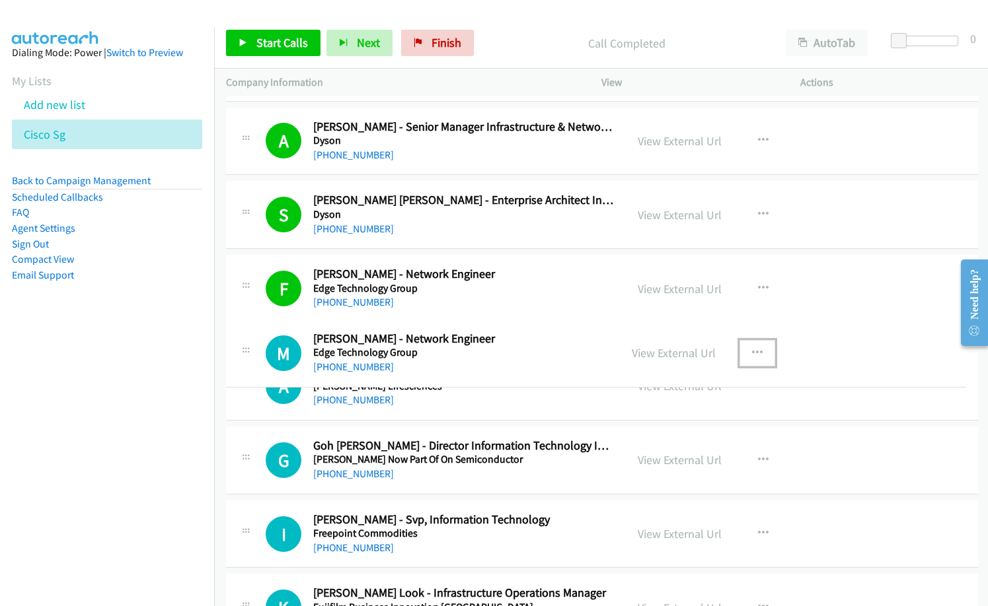
drag, startPoint x: 507, startPoint y: 443, endPoint x: 546, endPoint y: 378, distance: 75.6
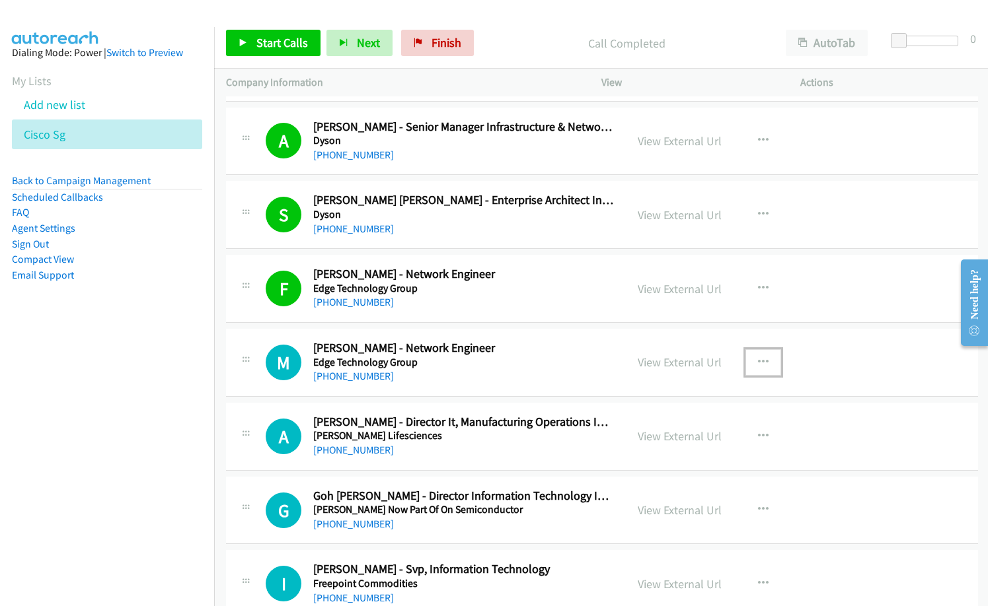
click at [758, 359] on icon "button" at bounding box center [763, 362] width 11 height 11
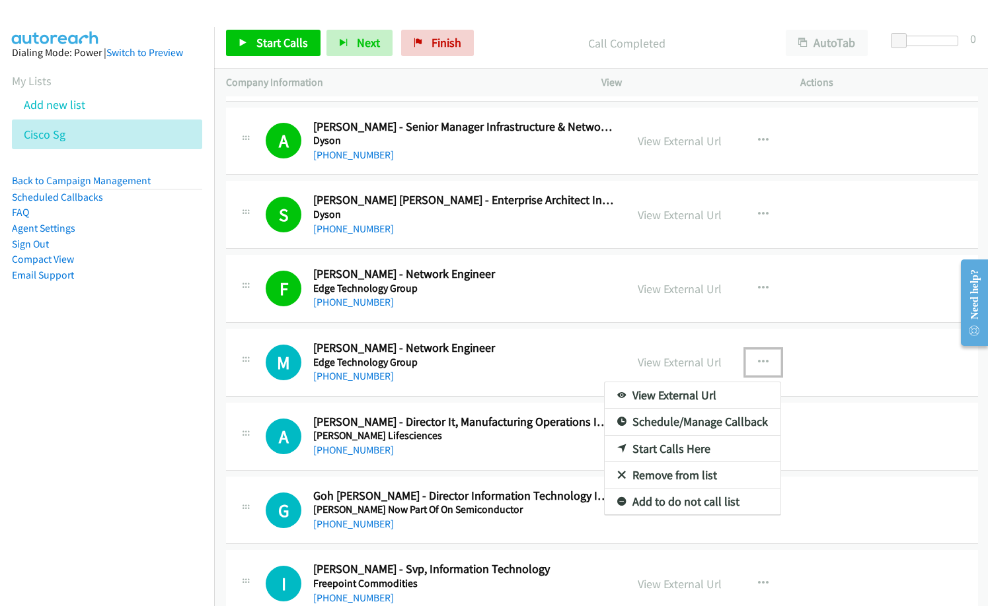
click at [648, 448] on link "Start Calls Here" at bounding box center [692, 449] width 176 height 26
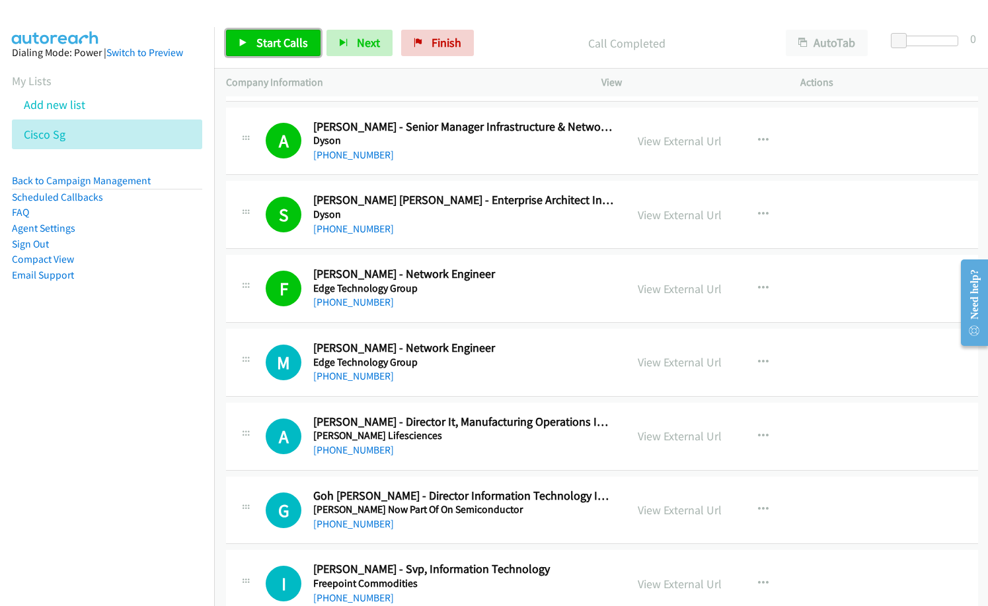
click at [277, 40] on span "Start Calls" at bounding box center [282, 42] width 52 height 15
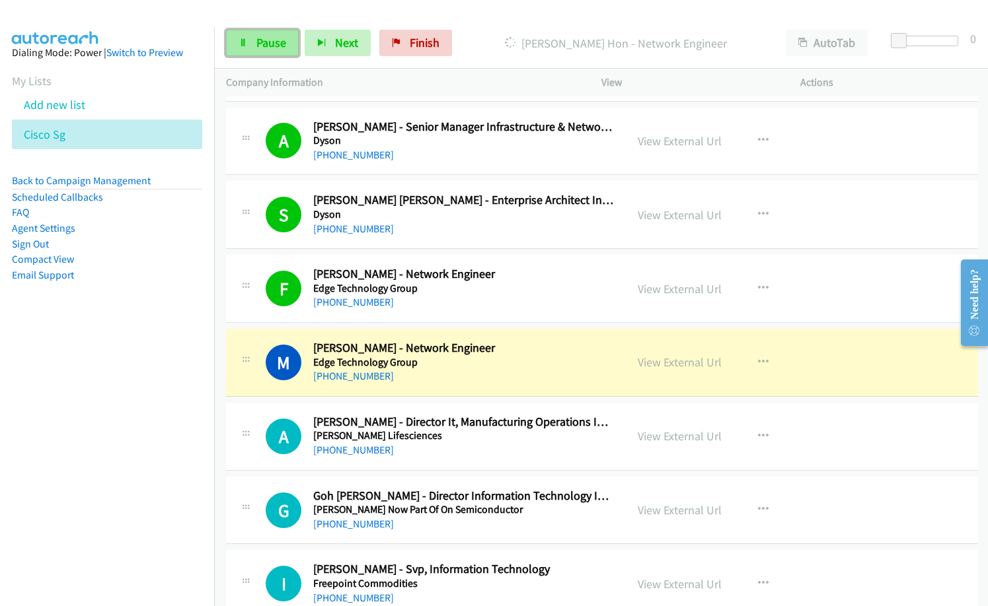
drag, startPoint x: 256, startPoint y: 44, endPoint x: 270, endPoint y: 46, distance: 13.5
click at [256, 44] on span "Pause" at bounding box center [271, 42] width 30 height 15
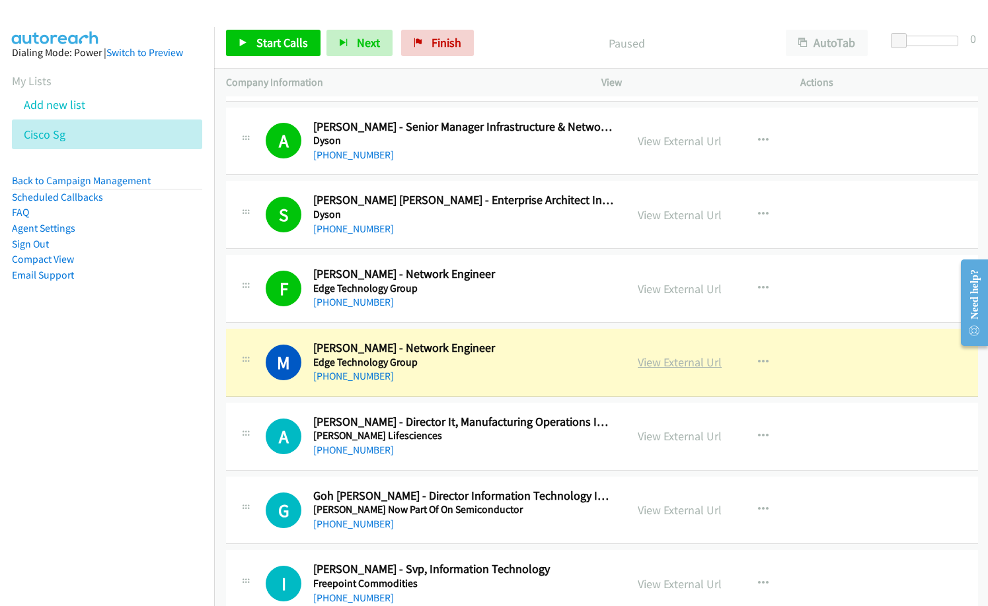
click at [683, 364] on link "View External Url" at bounding box center [679, 362] width 84 height 15
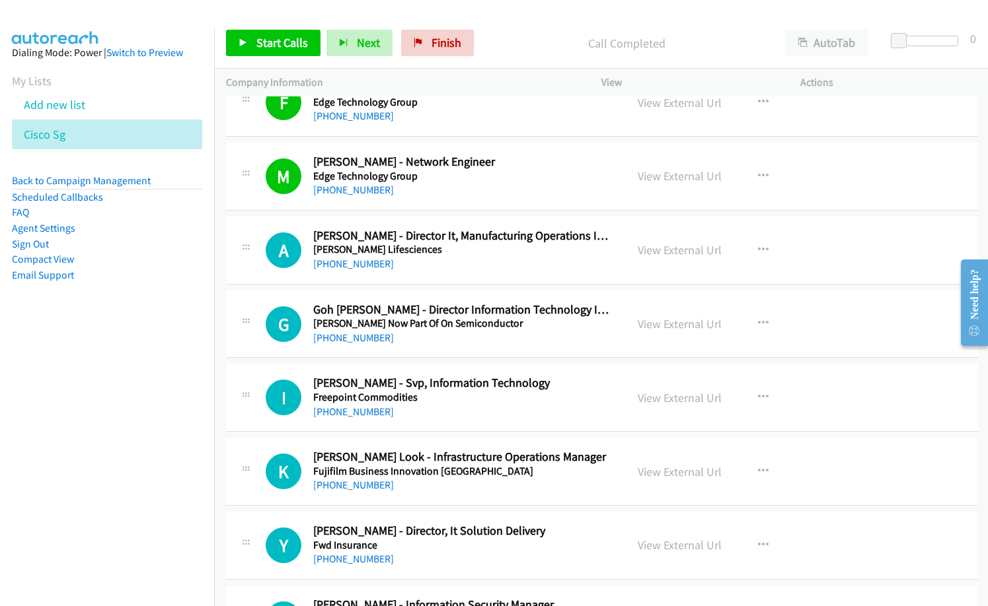
scroll to position [1783, 0]
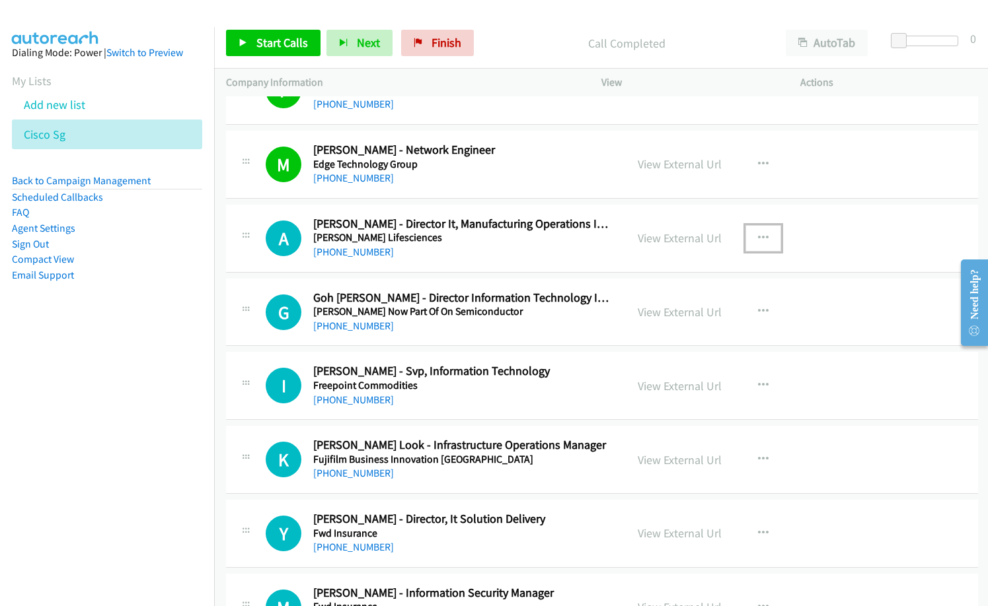
click at [765, 239] on button "button" at bounding box center [763, 238] width 36 height 26
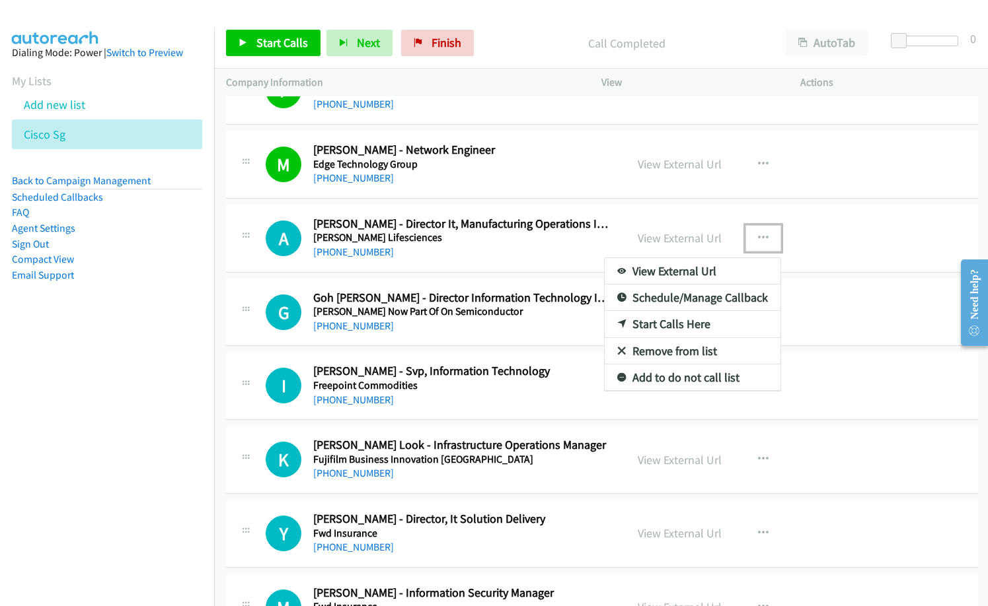
click at [676, 326] on link "Start Calls Here" at bounding box center [692, 324] width 176 height 26
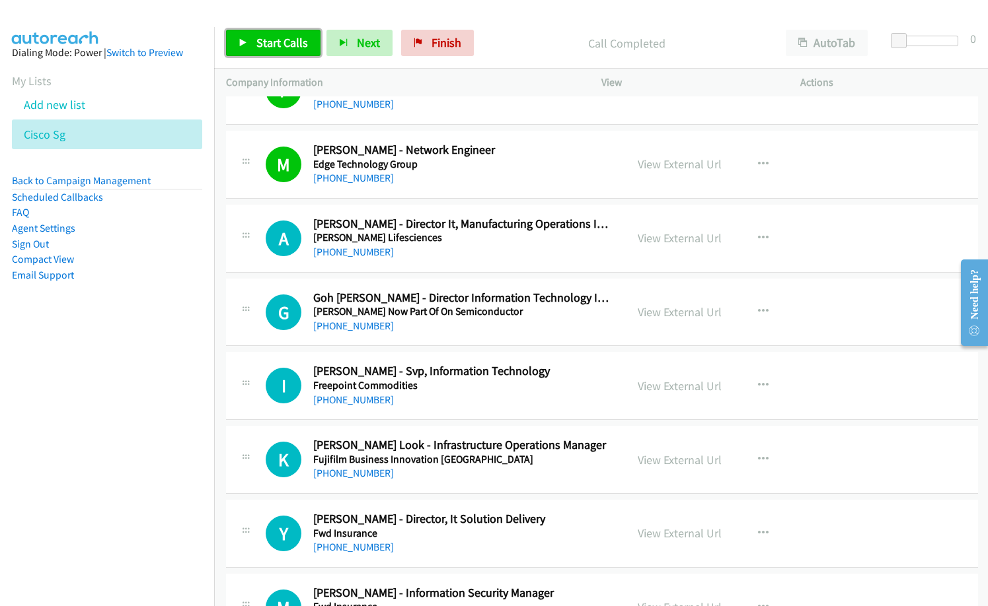
click at [286, 41] on span "Start Calls" at bounding box center [282, 42] width 52 height 15
drag, startPoint x: 1, startPoint y: 495, endPoint x: 38, endPoint y: 514, distance: 41.4
click at [2, 495] on nav "Dialing Mode: Power | Switch to Preview My Lists Add new list Cisco Sg Back to …" at bounding box center [107, 330] width 215 height 606
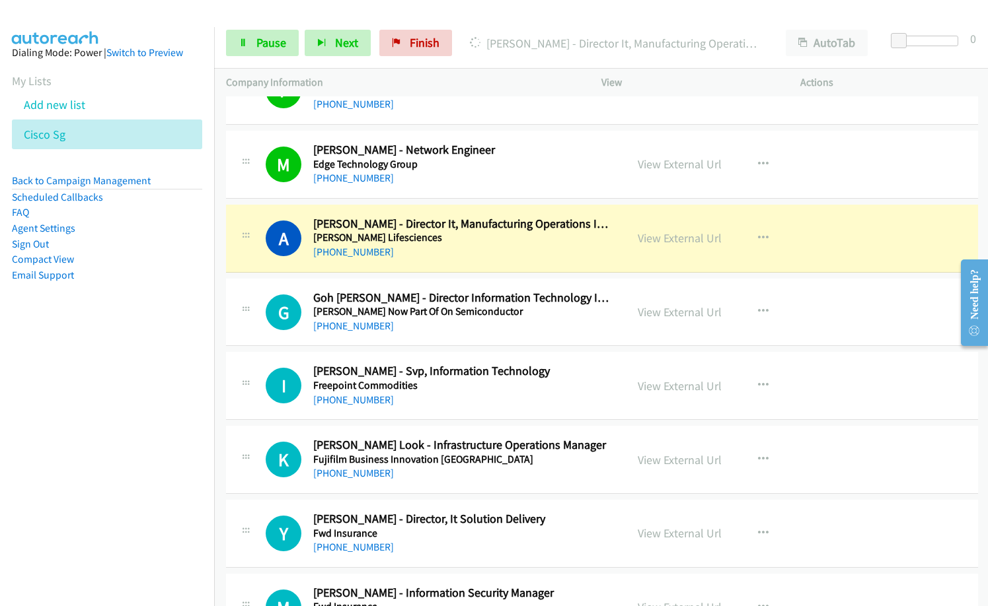
click at [57, 396] on nav "Dialing Mode: Power | Switch to Preview My Lists Add new list Cisco Sg Back to …" at bounding box center [107, 330] width 215 height 606
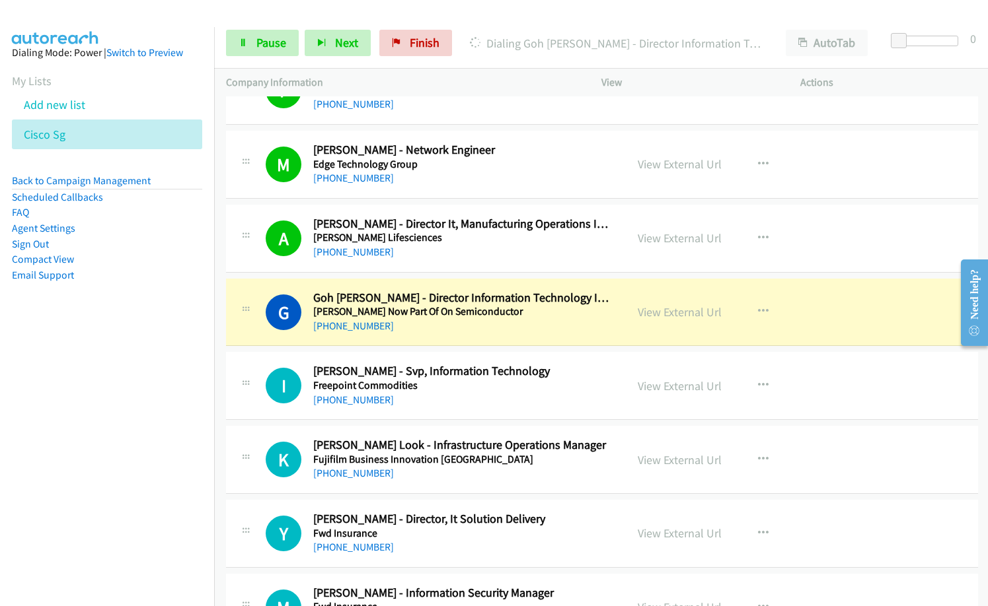
click at [61, 491] on nav "Dialing Mode: Power | Switch to Preview My Lists Add new list Cisco Sg Back to …" at bounding box center [107, 330] width 215 height 606
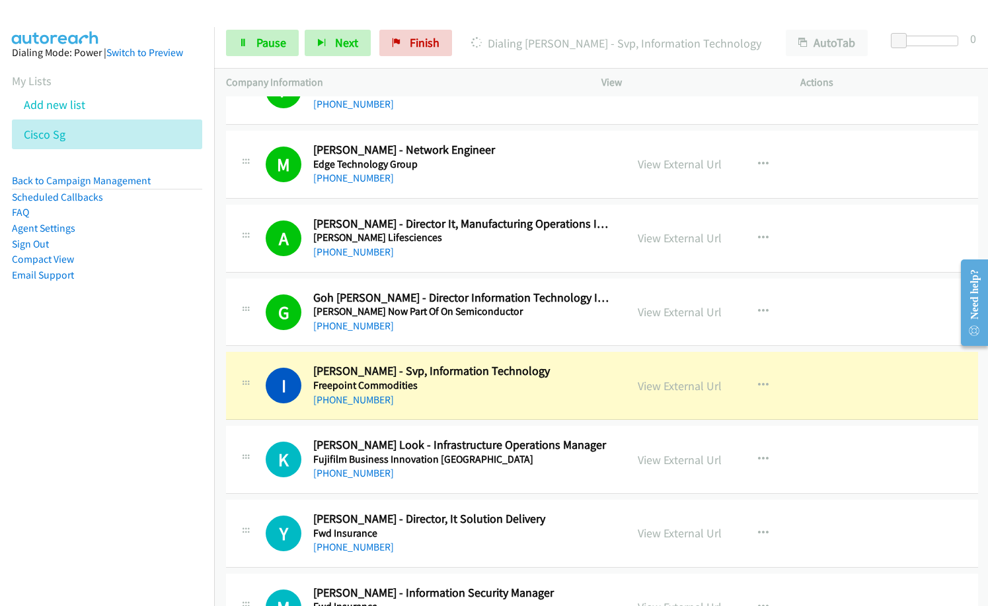
drag, startPoint x: 91, startPoint y: 380, endPoint x: 407, endPoint y: 382, distance: 315.7
click at [92, 380] on nav "Dialing Mode: Power | Switch to Preview My Lists Add new list Cisco Sg Back to …" at bounding box center [107, 330] width 215 height 606
click at [687, 312] on link "View External Url" at bounding box center [679, 312] width 84 height 15
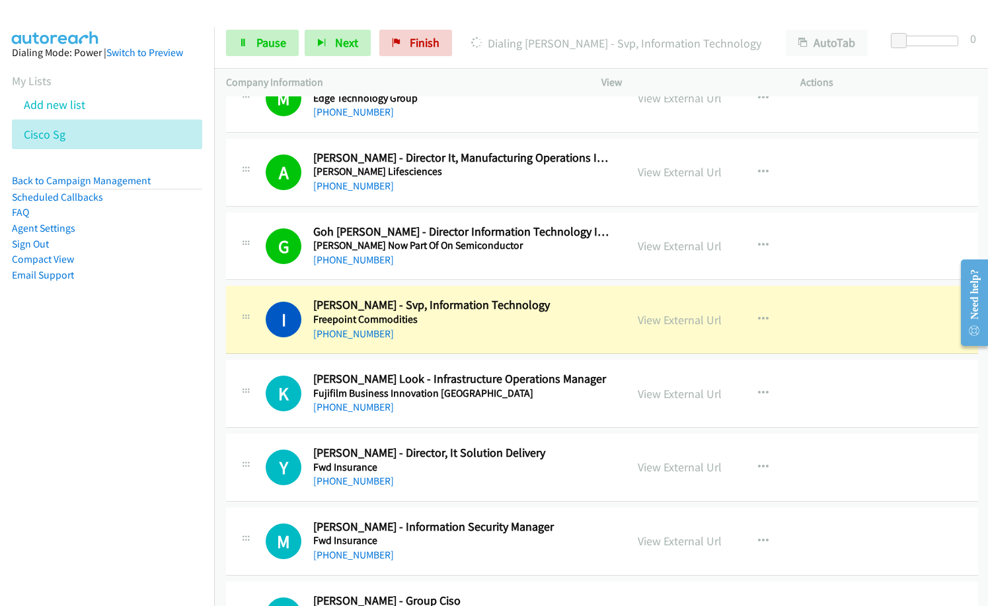
click at [18, 480] on nav "Dialing Mode: Power | Switch to Preview My Lists Add new list Cisco Sg Back to …" at bounding box center [107, 330] width 215 height 606
drag, startPoint x: 217, startPoint y: 475, endPoint x: 306, endPoint y: 477, distance: 89.2
click at [87, 447] on nav "Dialing Mode: Power | Switch to Preview My Lists Add new list Cisco Sg Back to …" at bounding box center [107, 330] width 215 height 606
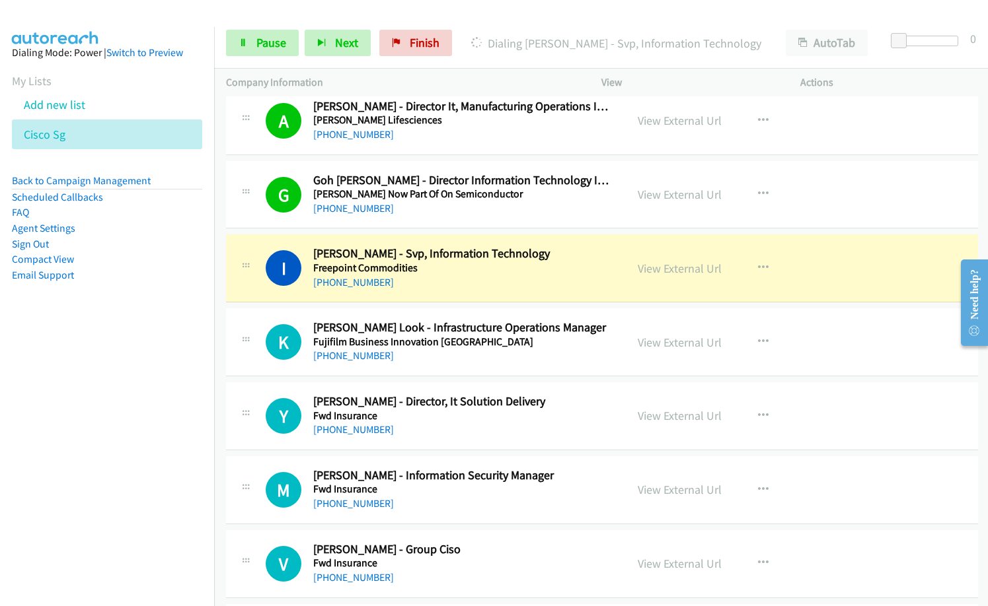
scroll to position [1982, 0]
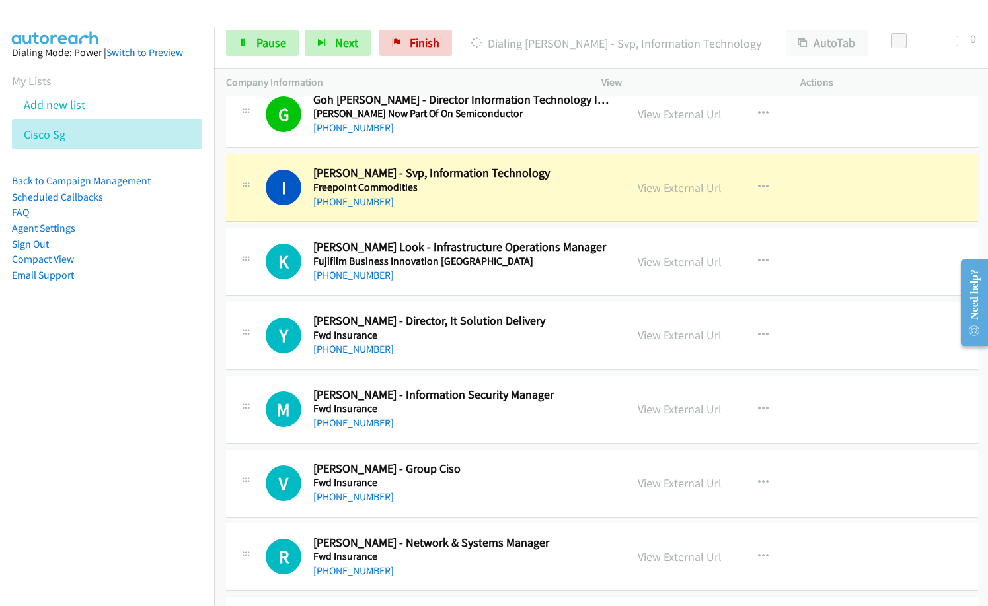
click at [489, 22] on div "Start Calls Pause Next Finish Dialing Ivan Yew - Svp, Information Technology Au…" at bounding box center [601, 43] width 774 height 51
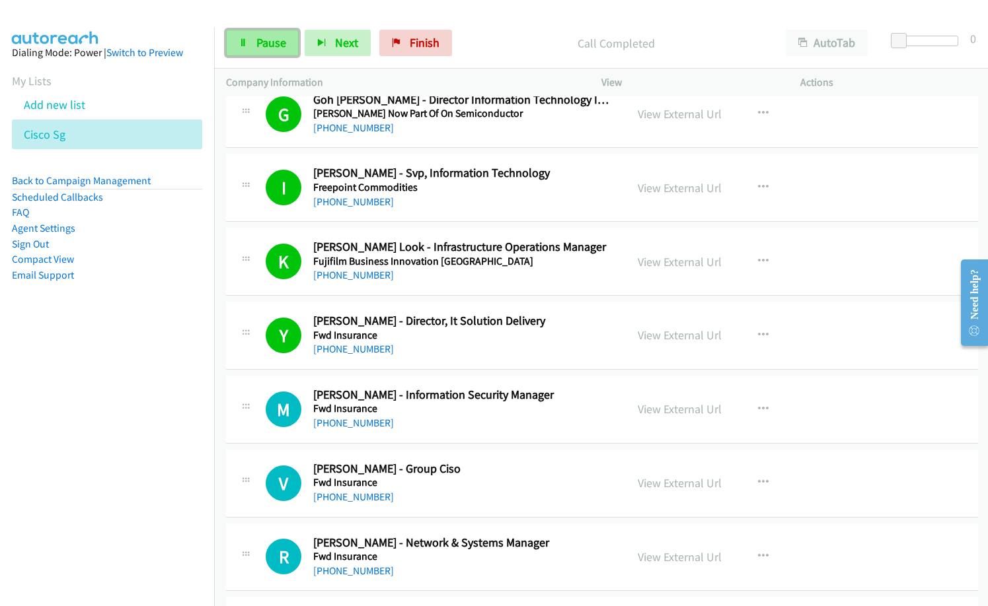
click at [275, 44] on span "Pause" at bounding box center [271, 42] width 30 height 15
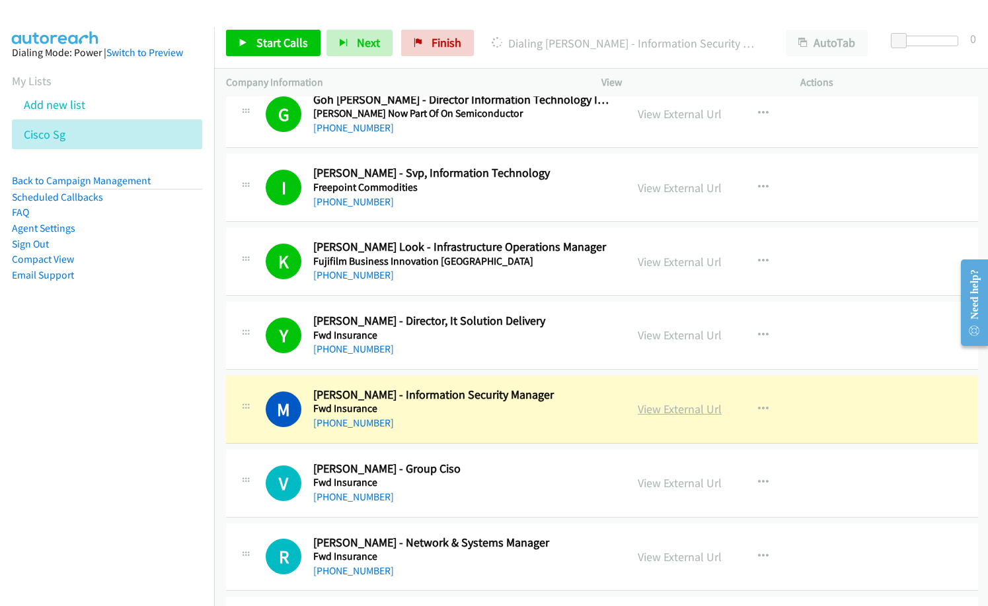
click at [680, 410] on link "View External Url" at bounding box center [679, 409] width 84 height 15
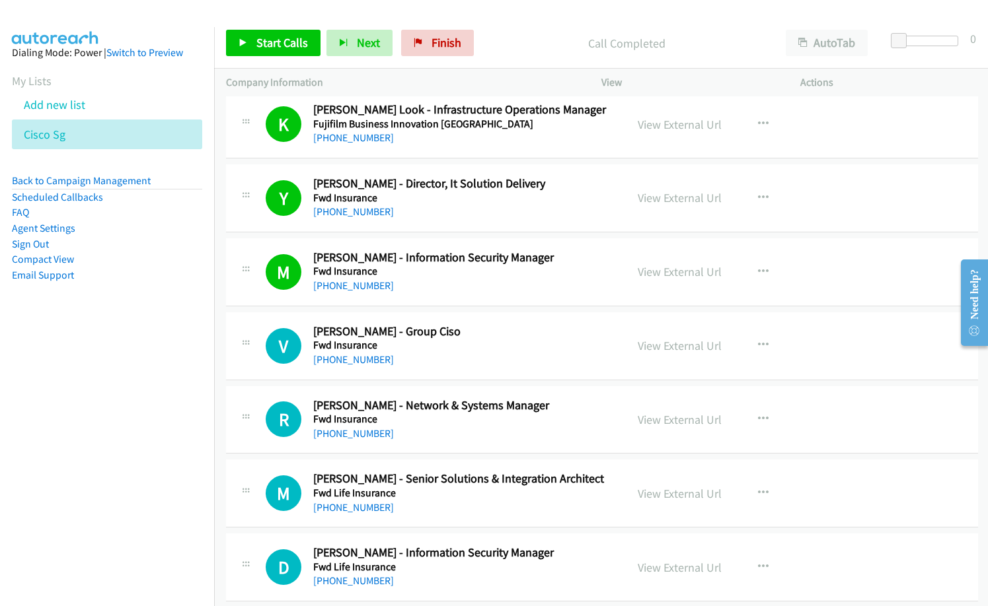
scroll to position [2246, 0]
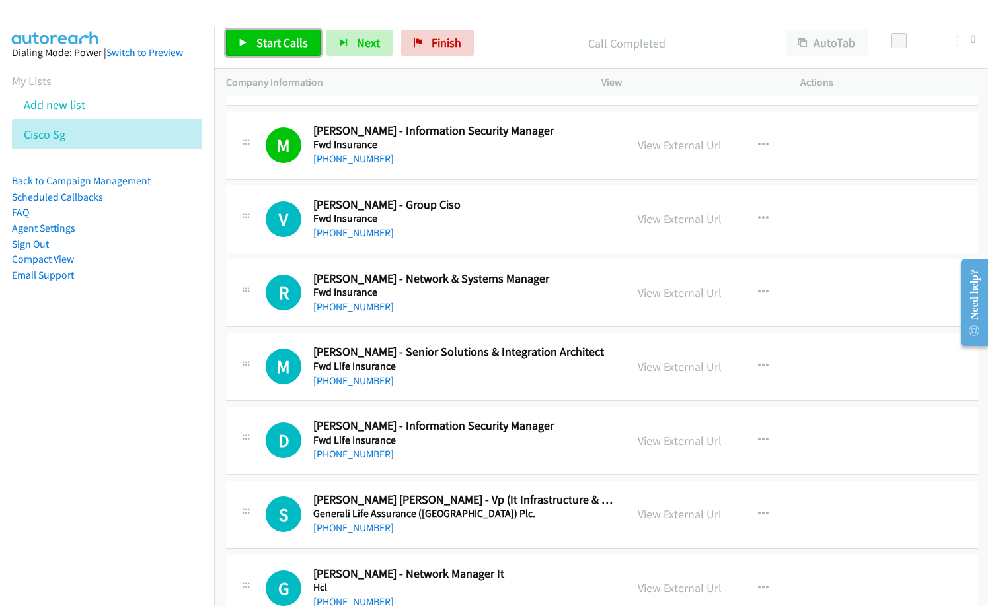
click at [298, 38] on span "Start Calls" at bounding box center [282, 42] width 52 height 15
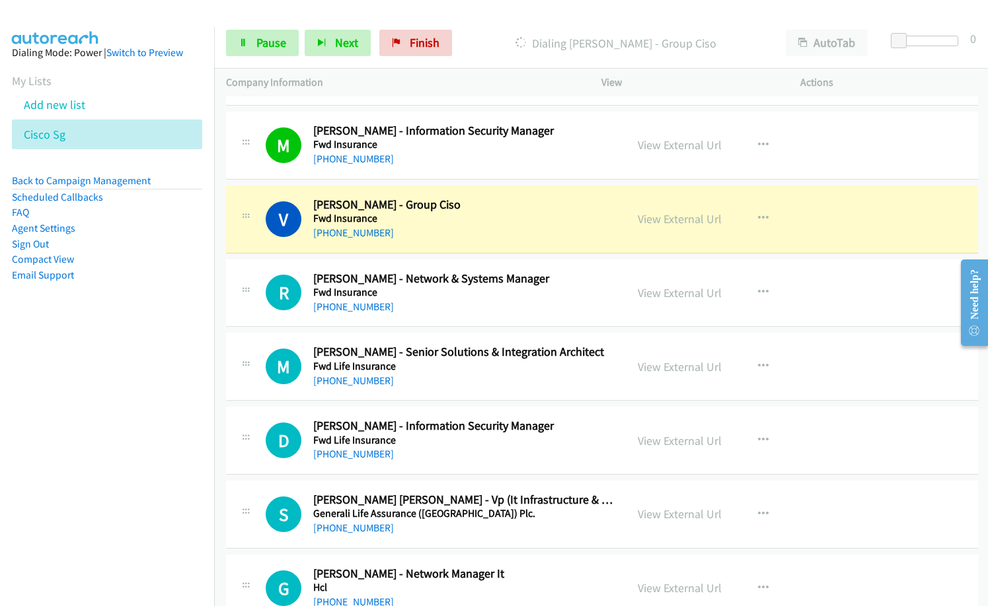
click at [486, 50] on p "Dialing Vivek Gullapalli - Group Ciso" at bounding box center [616, 43] width 292 height 18
click at [279, 47] on span "Pause" at bounding box center [271, 42] width 30 height 15
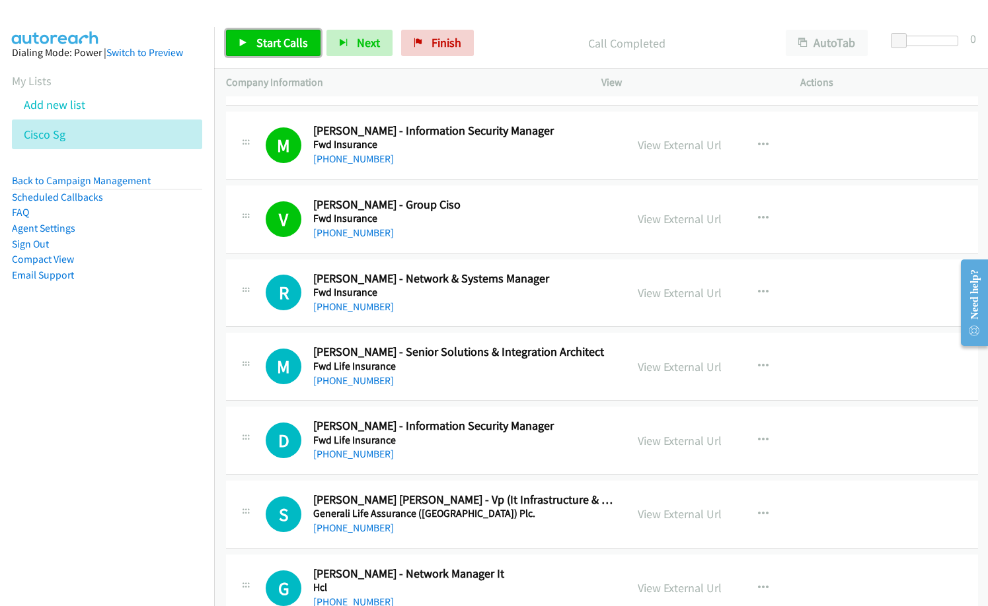
click at [288, 44] on span "Start Calls" at bounding box center [282, 42] width 52 height 15
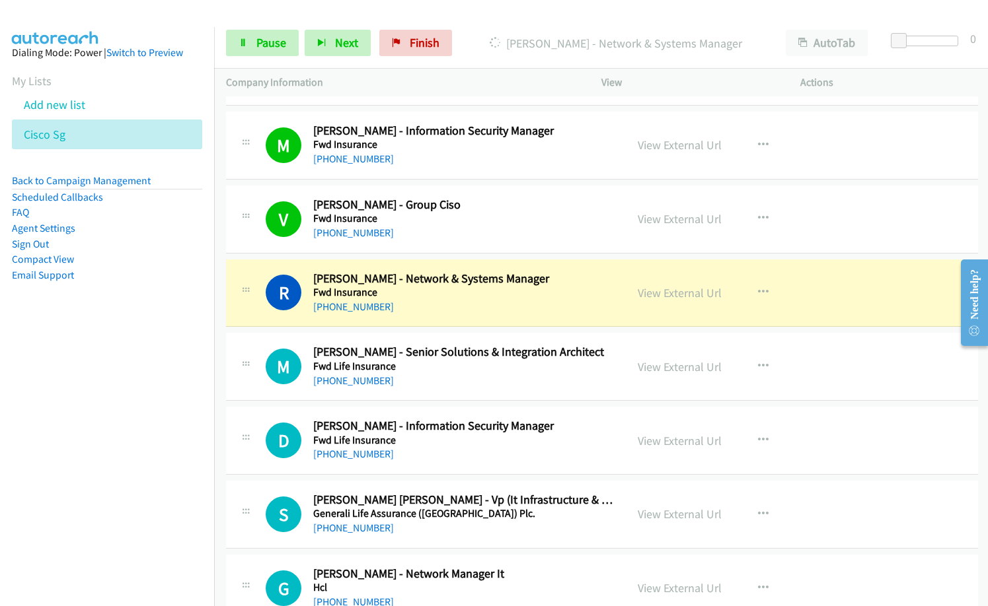
click at [71, 483] on nav "Dialing Mode: Power | Switch to Preview My Lists Add new list Cisco Sg Back to …" at bounding box center [107, 330] width 215 height 606
click at [697, 293] on link "View External Url" at bounding box center [679, 292] width 84 height 15
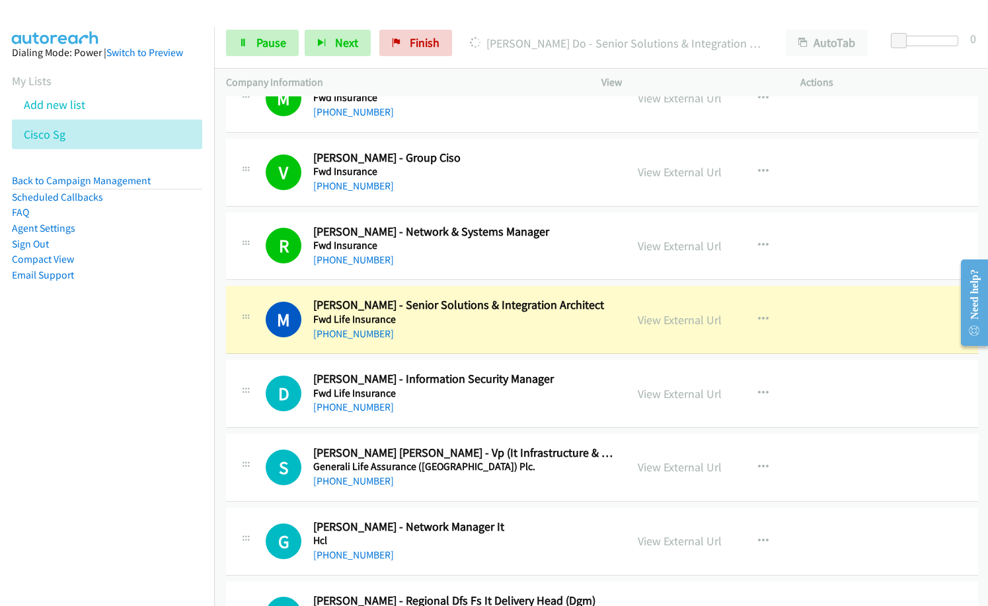
scroll to position [2312, 0]
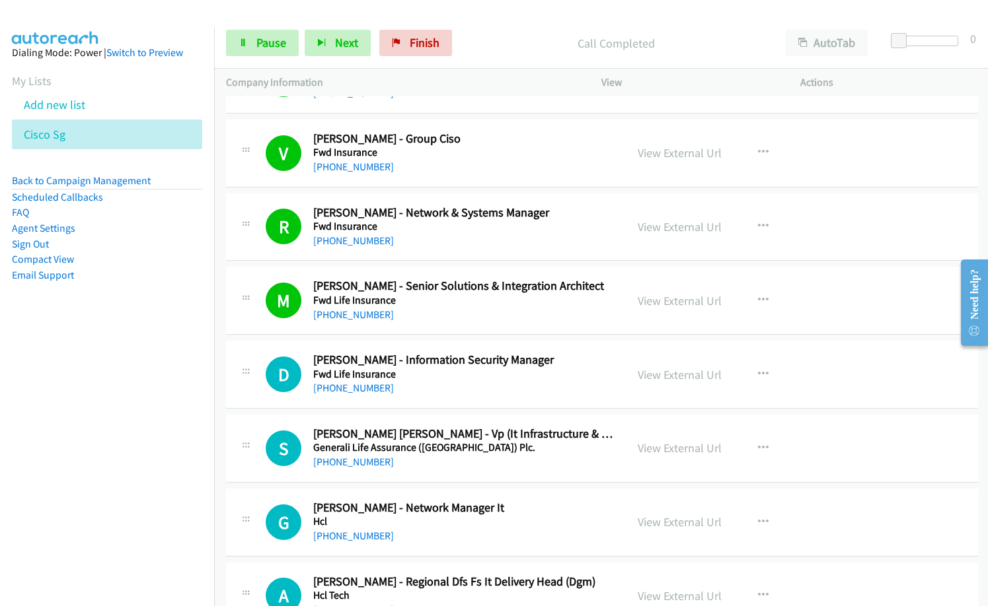
click at [463, 397] on div "D Callback Scheduled Darren Lok - Information Security Manager Fwd Life Insuran…" at bounding box center [602, 375] width 752 height 68
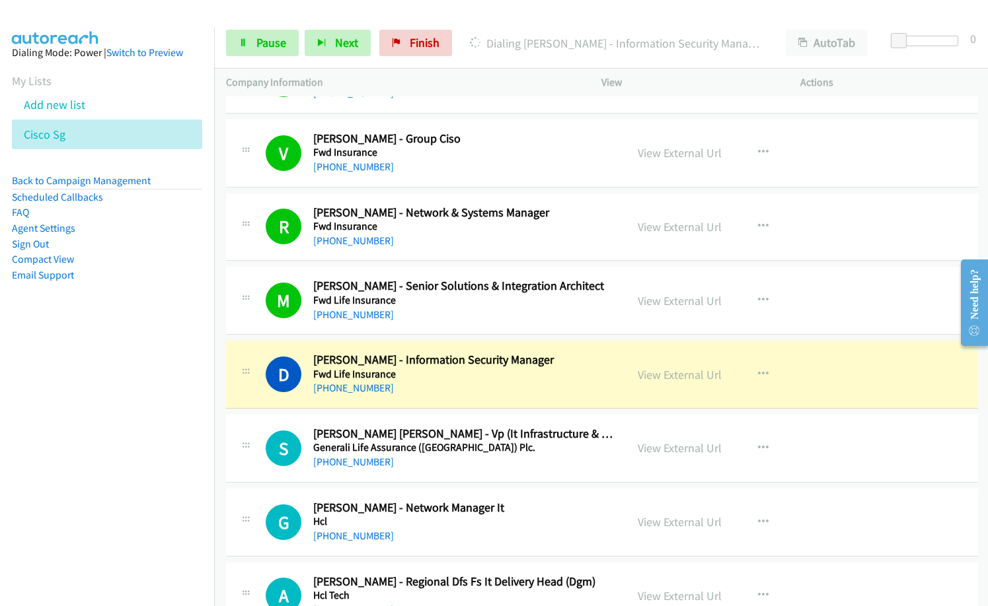
click at [496, 392] on div "+65 9325 2256" at bounding box center [463, 388] width 301 height 16
drag, startPoint x: 203, startPoint y: 329, endPoint x: 577, endPoint y: 179, distance: 402.8
click at [203, 329] on aside "Dialing Mode: Power | Switch to Preview My Lists Add new list Cisco Sg Back to …" at bounding box center [107, 185] width 214 height 316
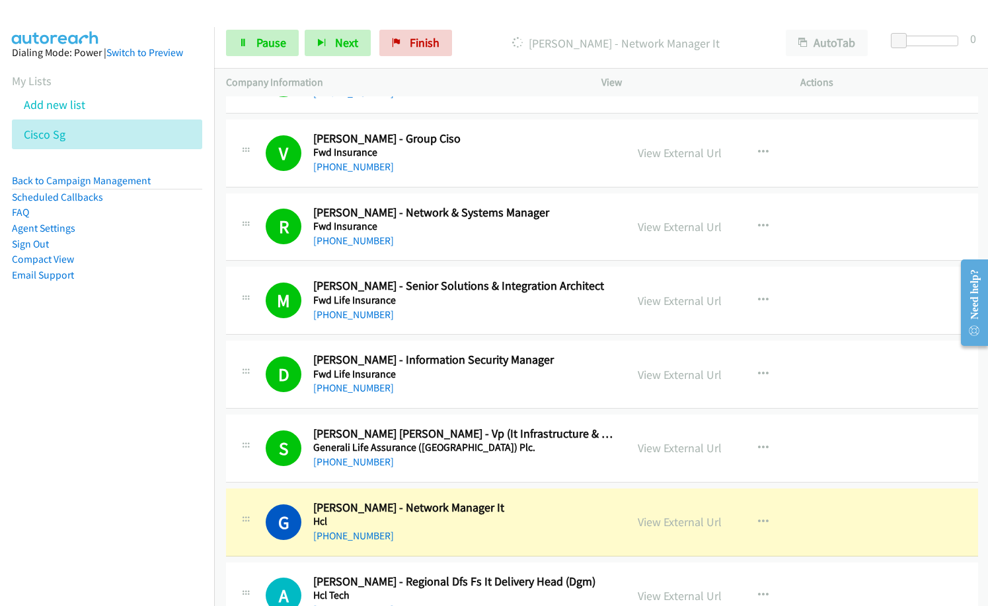
click at [140, 408] on nav "Dialing Mode: Power | Switch to Preview My Lists Add new list Cisco Sg Back to …" at bounding box center [107, 330] width 215 height 606
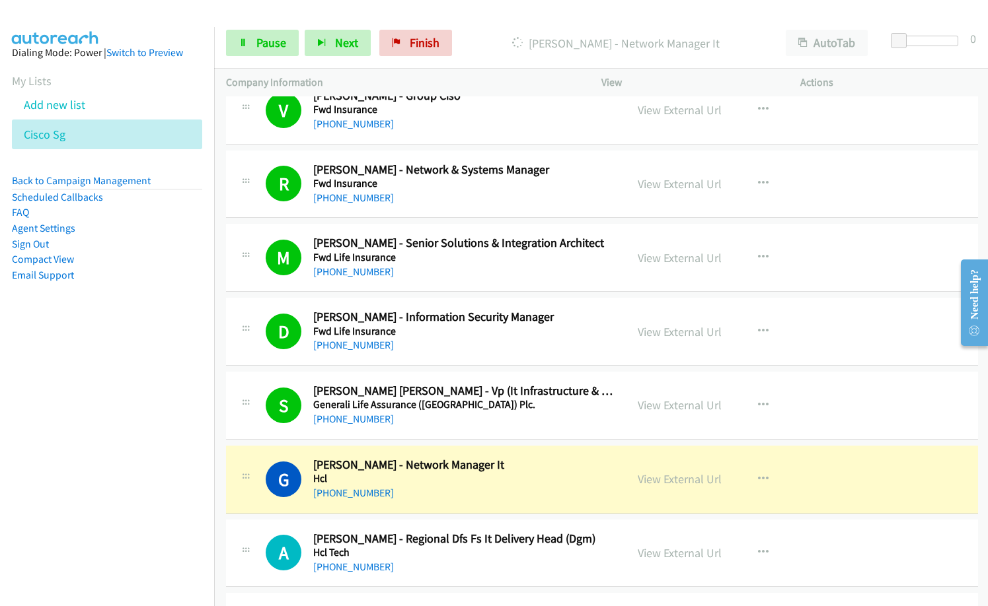
scroll to position [2378, 0]
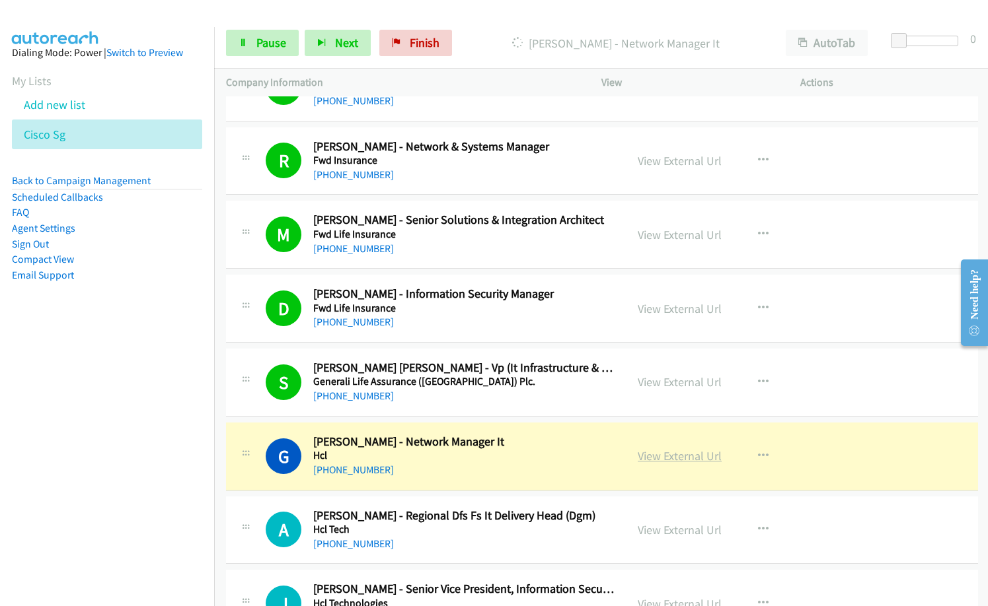
click at [676, 458] on link "View External Url" at bounding box center [679, 456] width 84 height 15
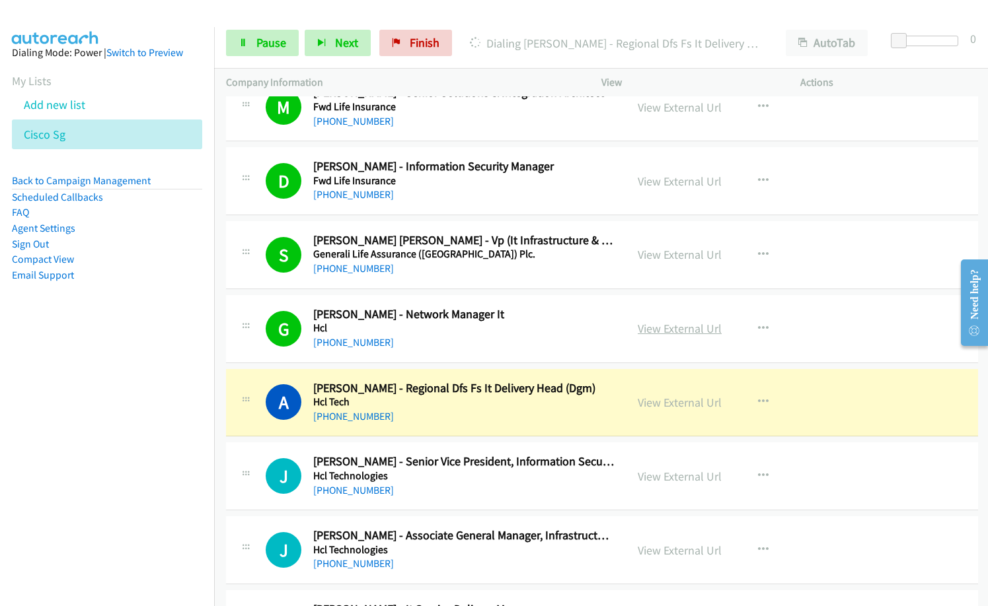
scroll to position [2510, 0]
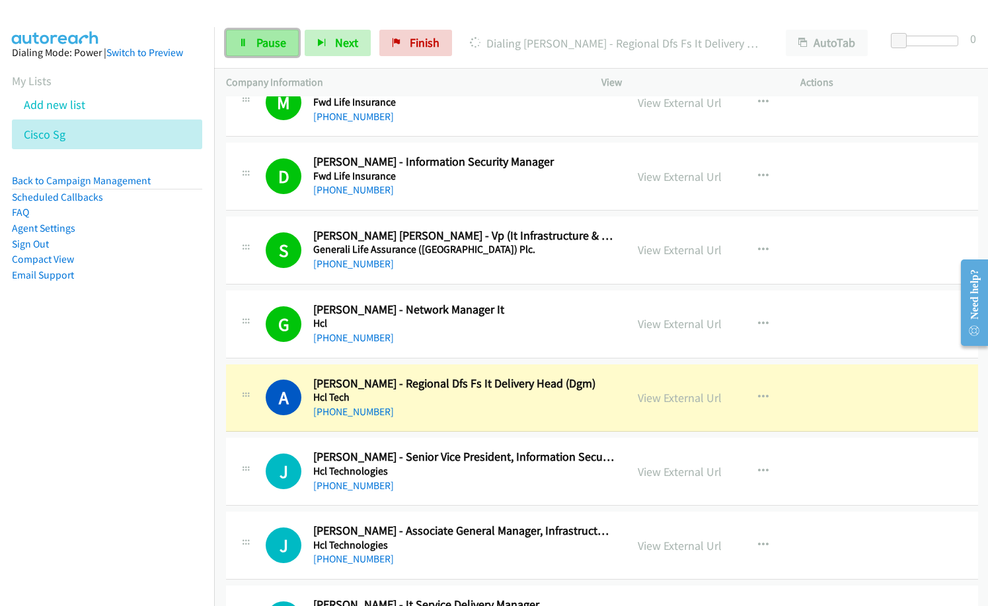
click at [258, 44] on span "Pause" at bounding box center [271, 42] width 30 height 15
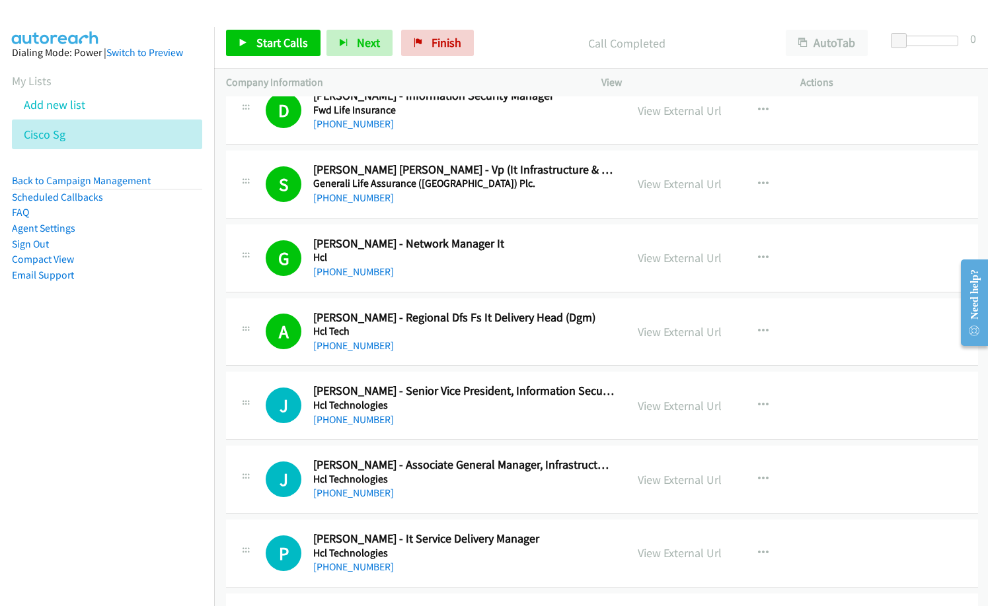
scroll to position [2708, 0]
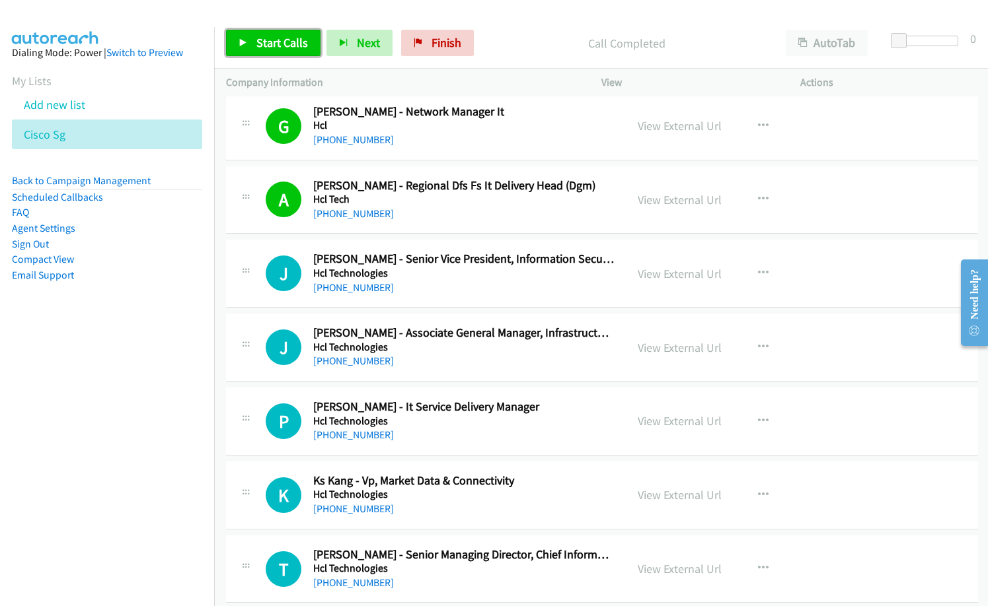
click at [270, 46] on span "Start Calls" at bounding box center [282, 42] width 52 height 15
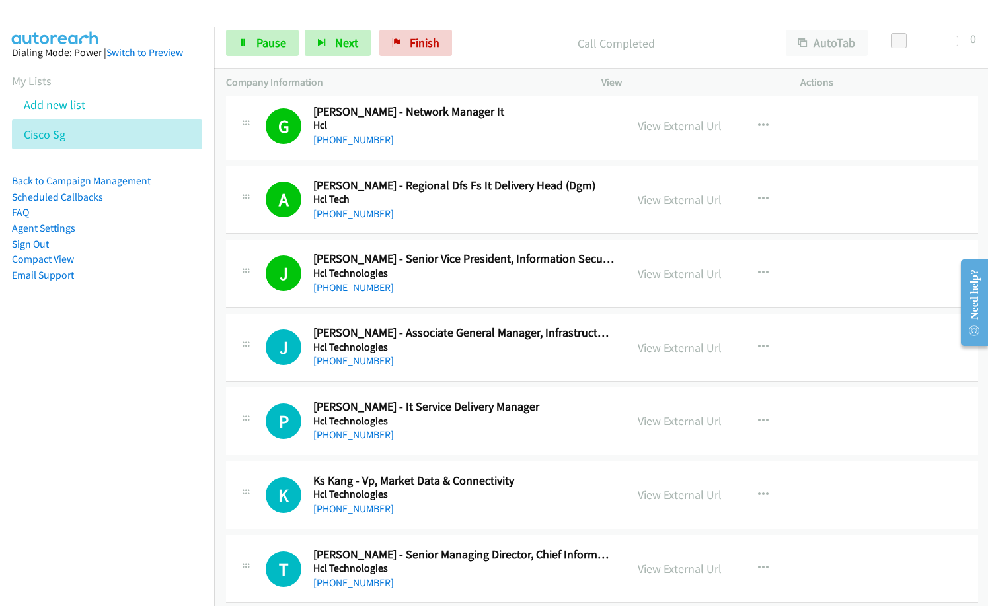
click at [158, 408] on nav "Dialing Mode: Power | Switch to Preview My Lists Add new list Cisco Sg Back to …" at bounding box center [107, 330] width 215 height 606
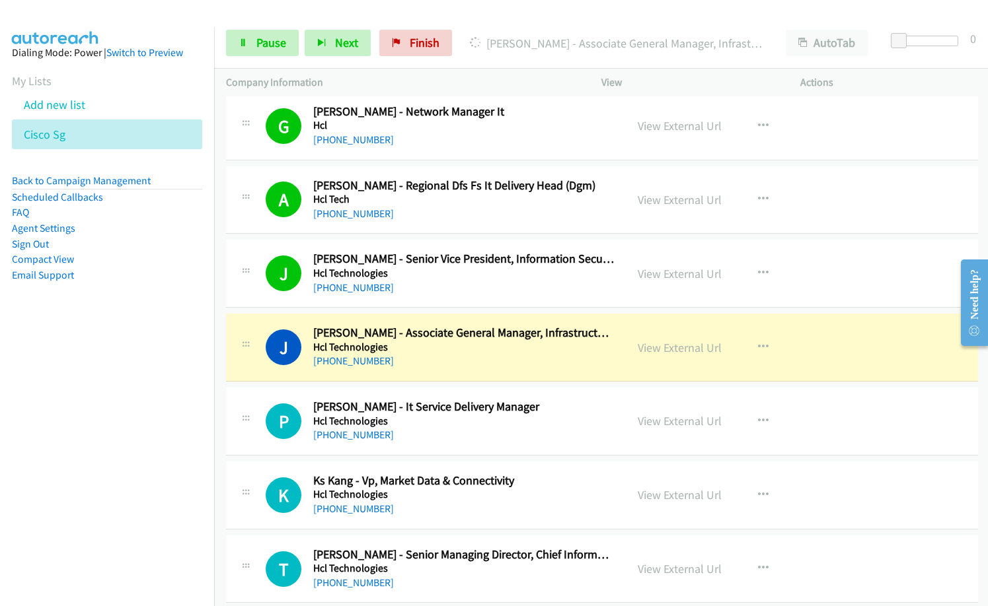
click at [65, 362] on nav "Dialing Mode: Power | Switch to Preview My Lists Add new list Cisco Sg Back to …" at bounding box center [107, 330] width 215 height 606
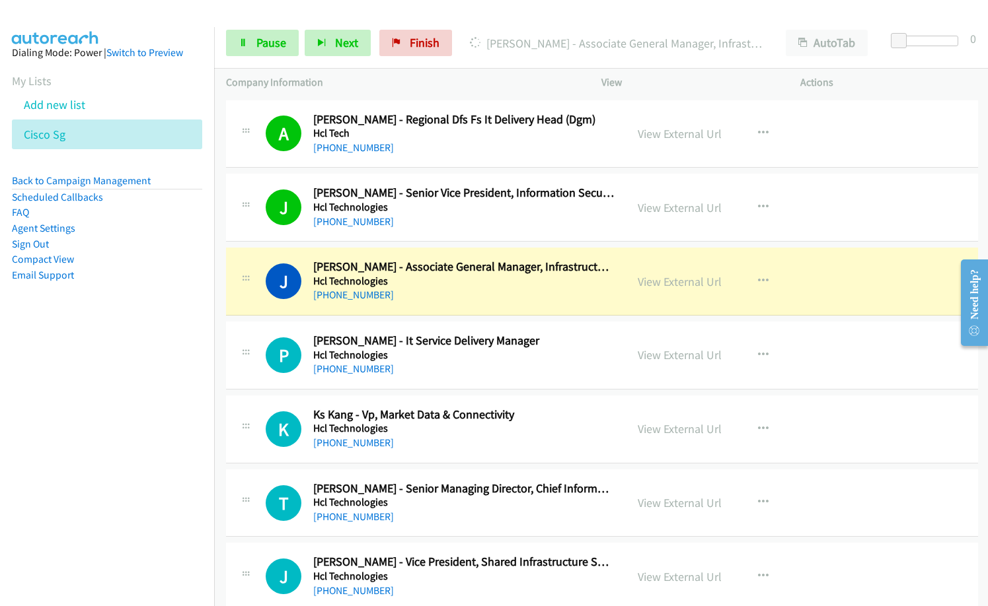
scroll to position [2840, 0]
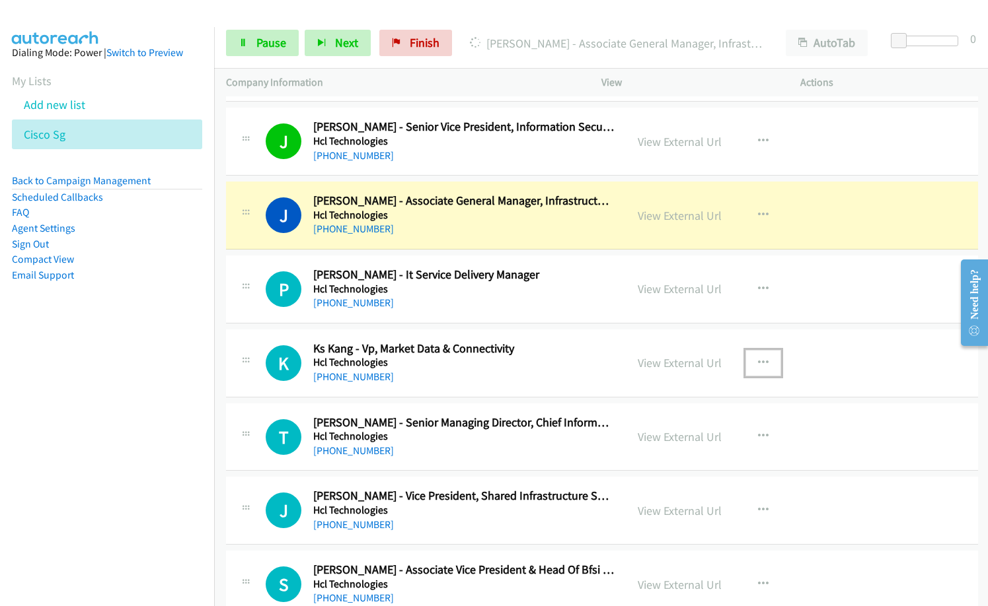
click at [758, 363] on icon "button" at bounding box center [763, 363] width 11 height 11
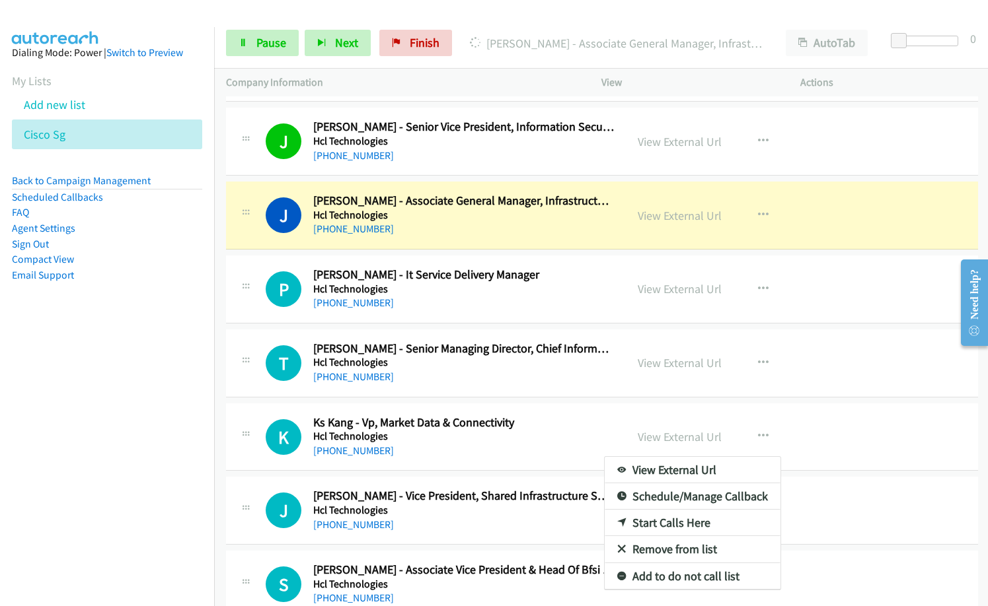
click at [688, 550] on link "Remove from list" at bounding box center [692, 549] width 176 height 26
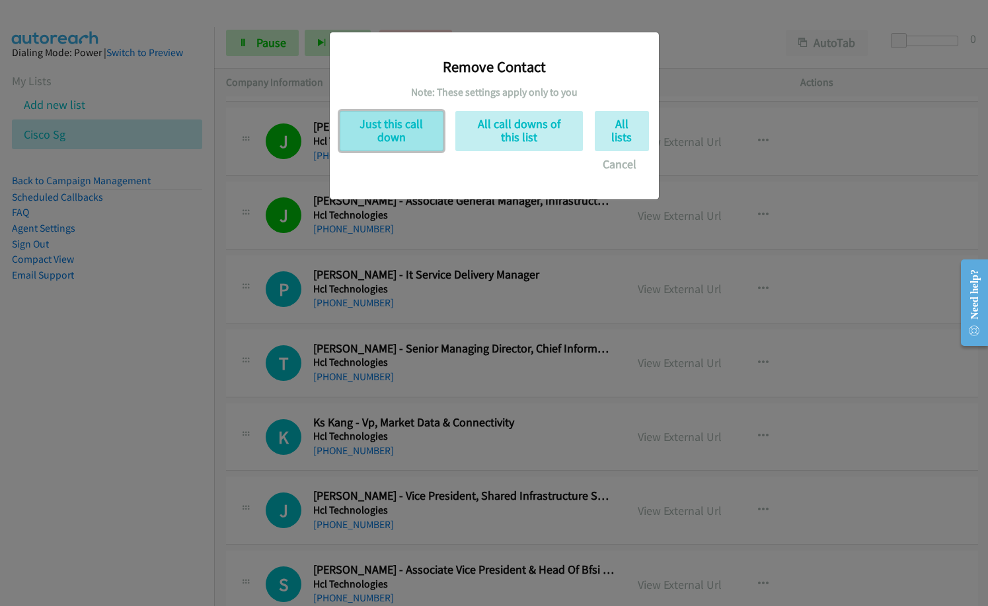
click at [417, 137] on button "Just this call down" at bounding box center [392, 131] width 104 height 40
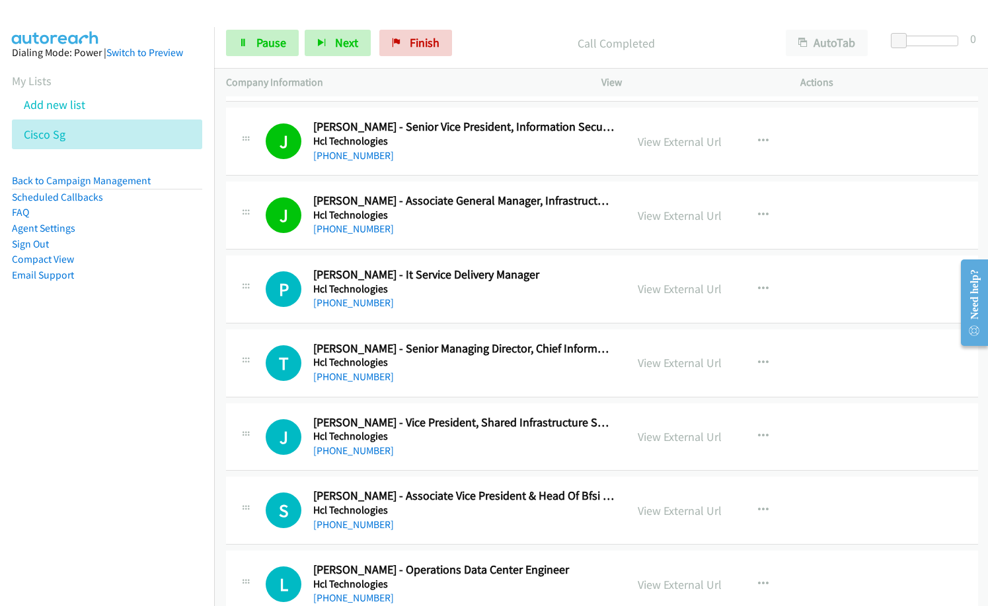
click at [472, 398] on td "T Callback Scheduled Tinku Gupta - Senior Managing Director, Chief Information …" at bounding box center [601, 363] width 775 height 74
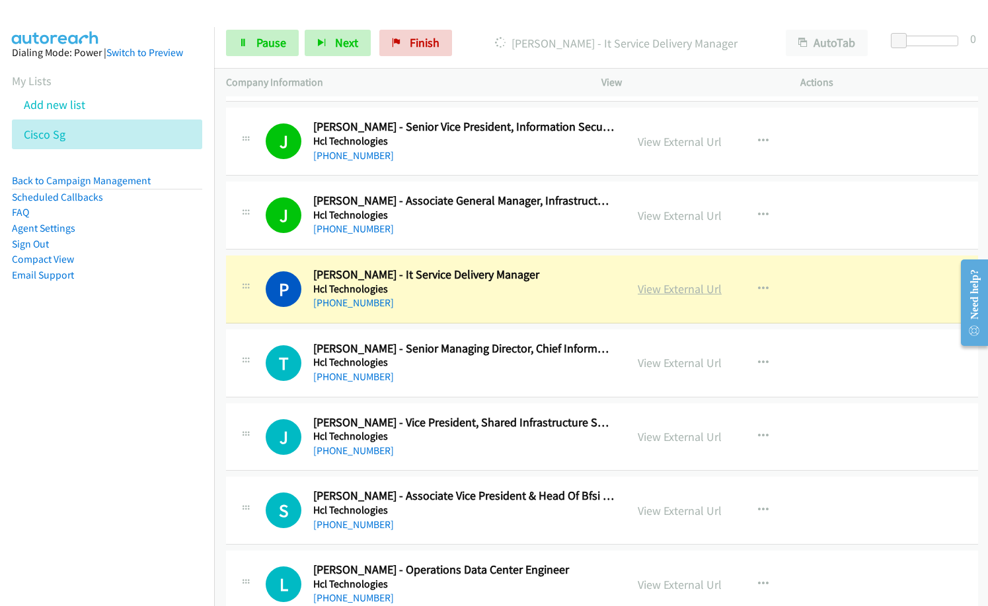
click at [675, 290] on link "View External Url" at bounding box center [679, 288] width 84 height 15
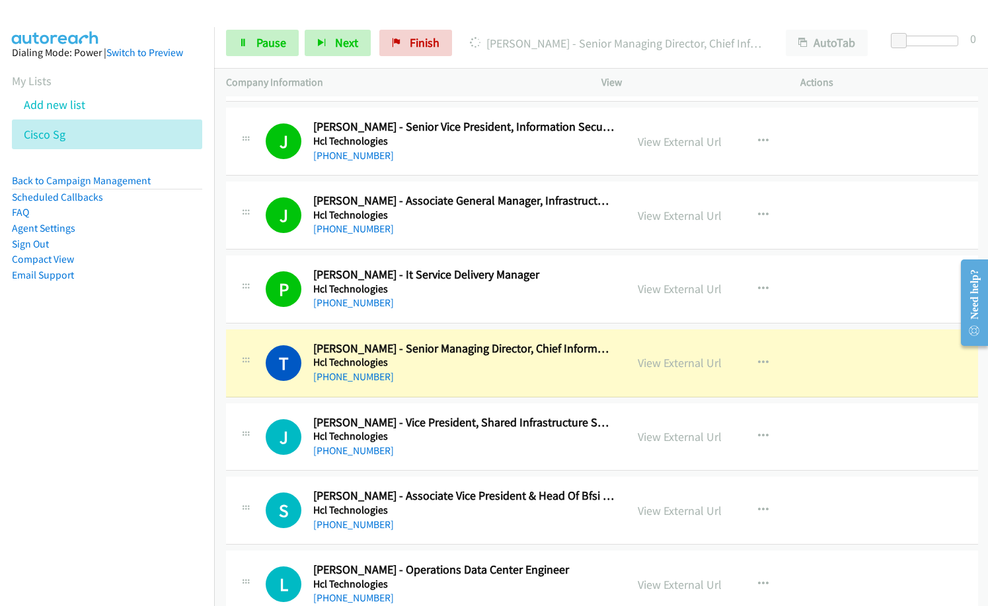
drag, startPoint x: 126, startPoint y: 376, endPoint x: 161, endPoint y: 366, distance: 36.4
click at [126, 376] on nav "Dialing Mode: Power | Switch to Preview My Lists Add new list Cisco Sg Back to …" at bounding box center [107, 330] width 215 height 606
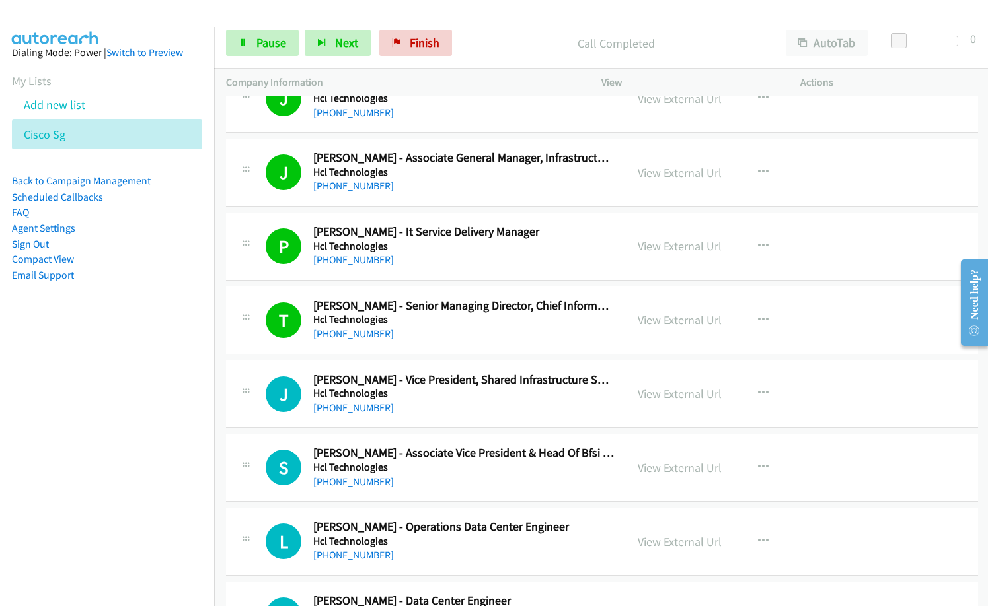
scroll to position [2906, 0]
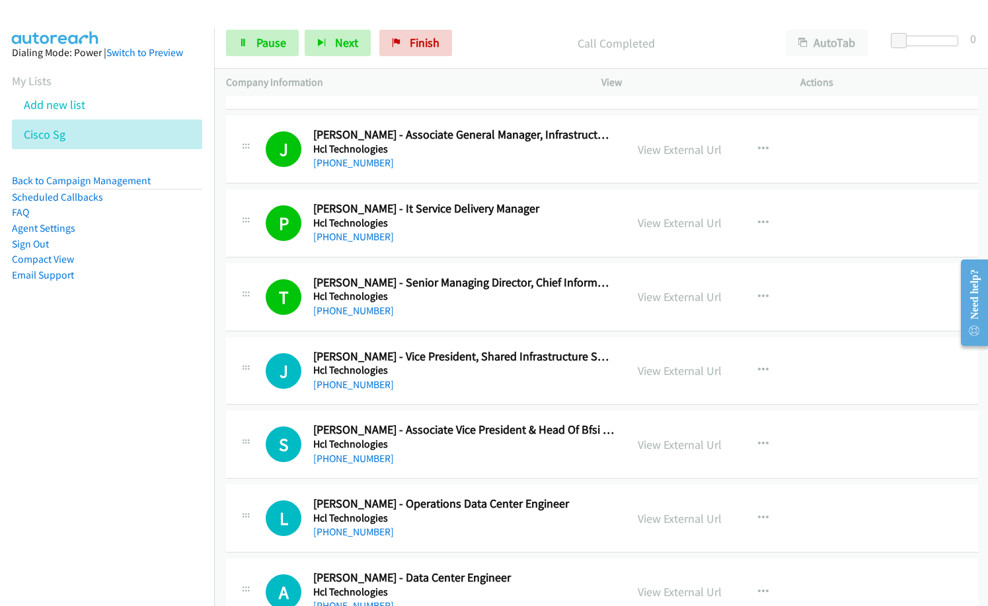
click at [487, 387] on div "+65 9777 5263" at bounding box center [463, 385] width 301 height 16
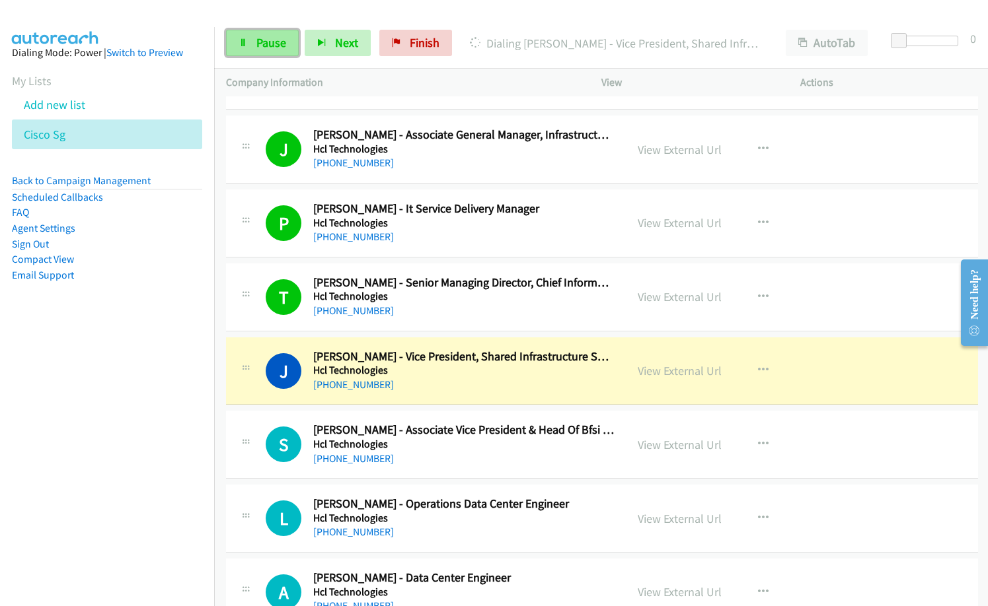
click at [271, 40] on span "Pause" at bounding box center [271, 42] width 30 height 15
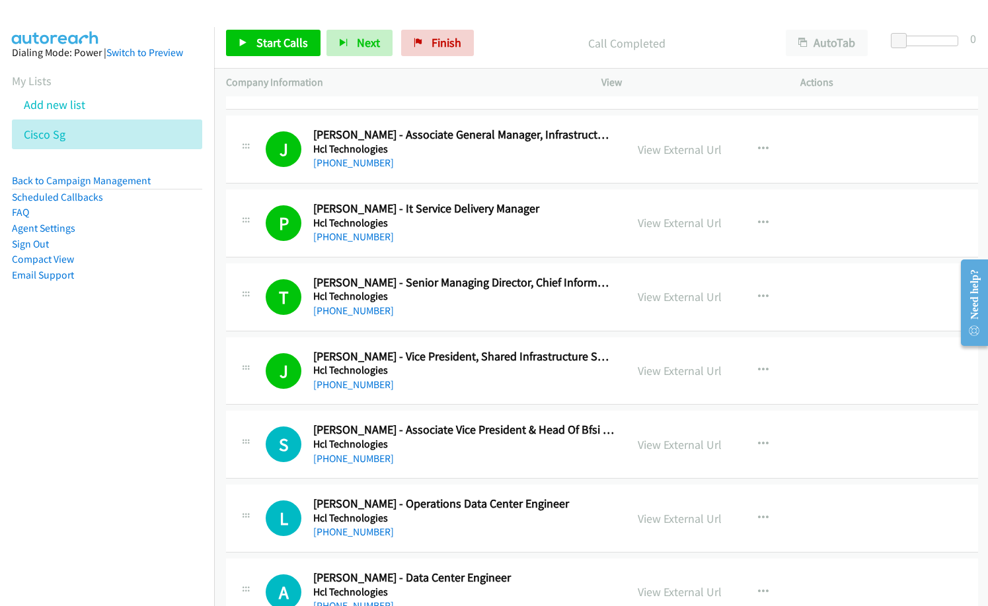
click at [139, 423] on nav "Dialing Mode: Power | Switch to Preview My Lists Add new list Cisco Sg Back to …" at bounding box center [107, 330] width 215 height 606
click at [692, 439] on link "View External Url" at bounding box center [679, 444] width 84 height 15
click at [502, 63] on div "Start Calls Pause Next Finish Call Completed AutoTab AutoTab 0" at bounding box center [601, 43] width 774 height 51
click at [293, 46] on span "Start Calls" at bounding box center [282, 42] width 52 height 15
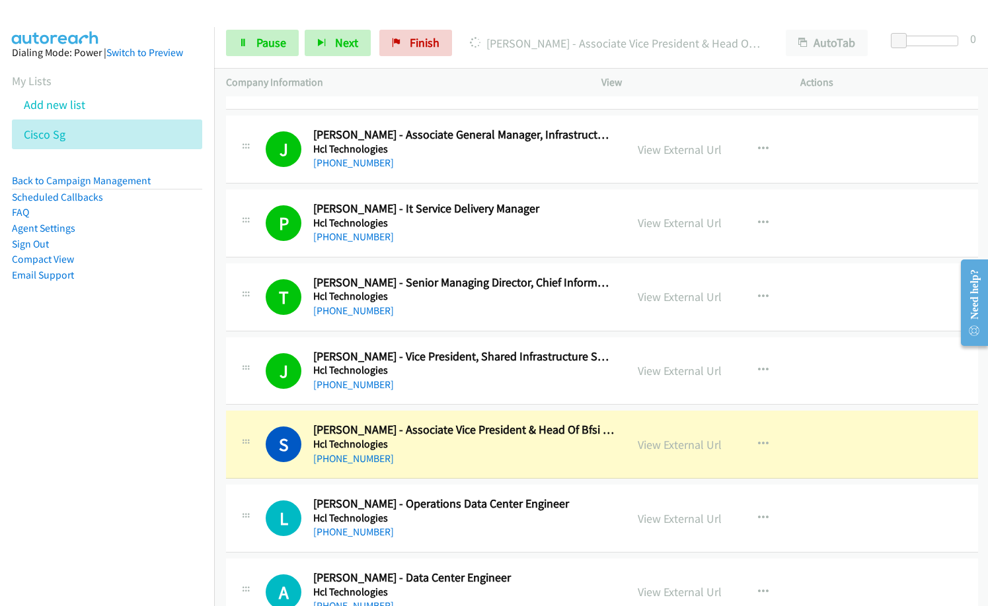
click at [84, 484] on nav "Dialing Mode: Power | Switch to Preview My Lists Add new list Cisco Sg Back to …" at bounding box center [107, 330] width 215 height 606
click at [694, 446] on link "View External Url" at bounding box center [679, 444] width 84 height 15
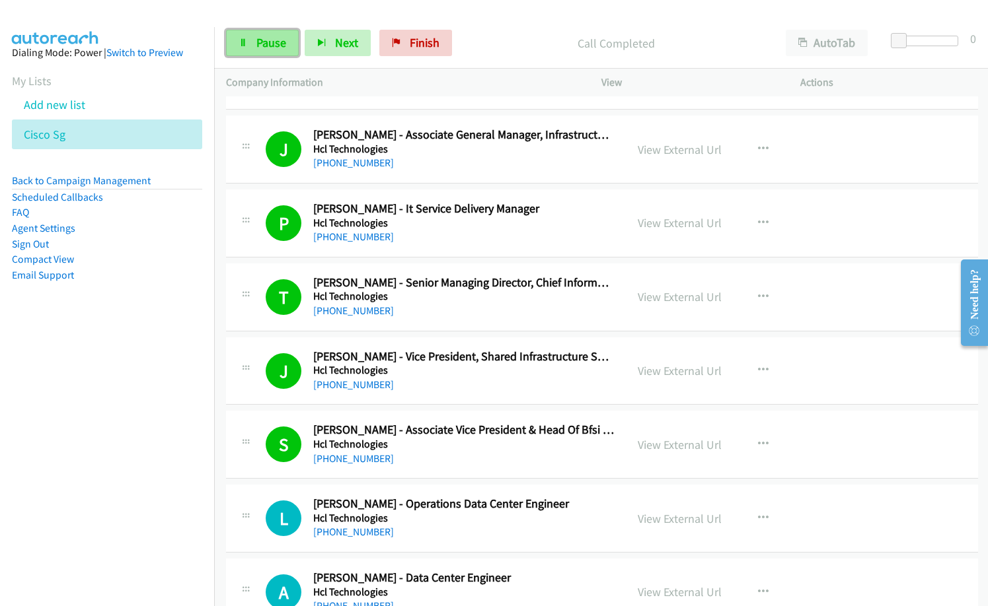
click at [260, 50] on link "Pause" at bounding box center [262, 43] width 73 height 26
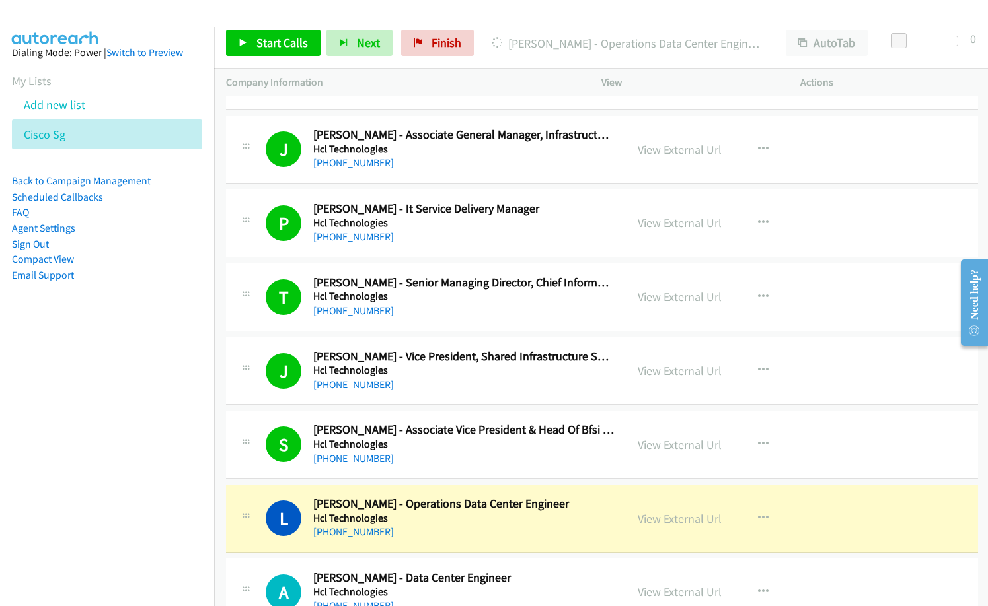
click at [562, 460] on div "+65 8155 7025" at bounding box center [463, 459] width 301 height 16
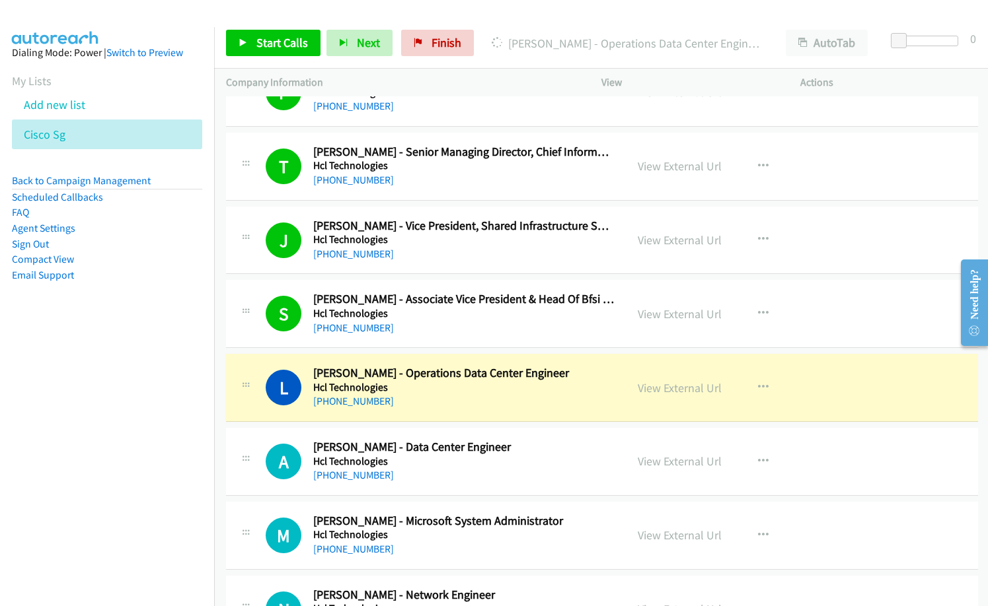
scroll to position [3039, 0]
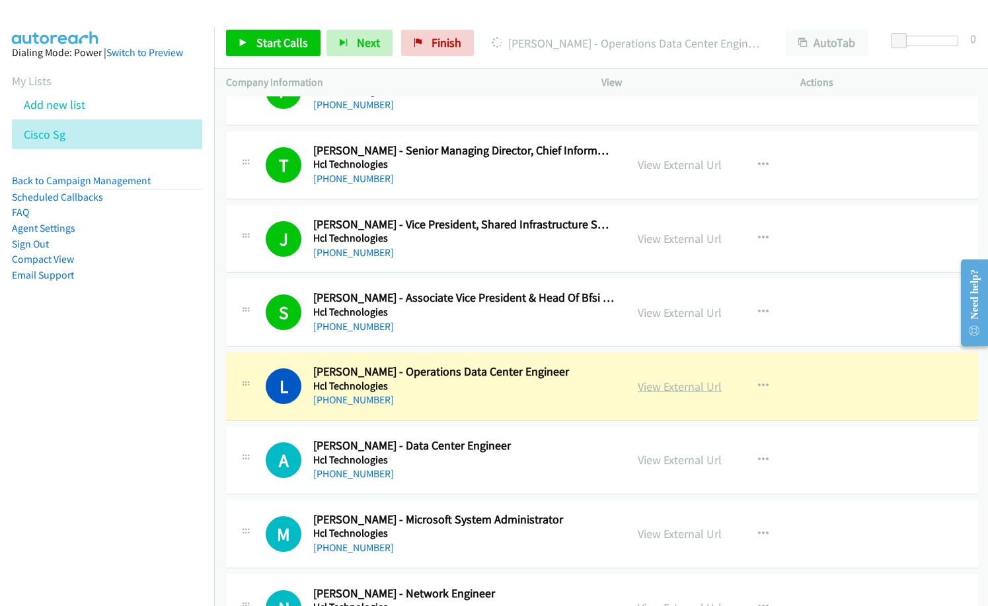
click at [685, 386] on link "View External Url" at bounding box center [679, 386] width 84 height 15
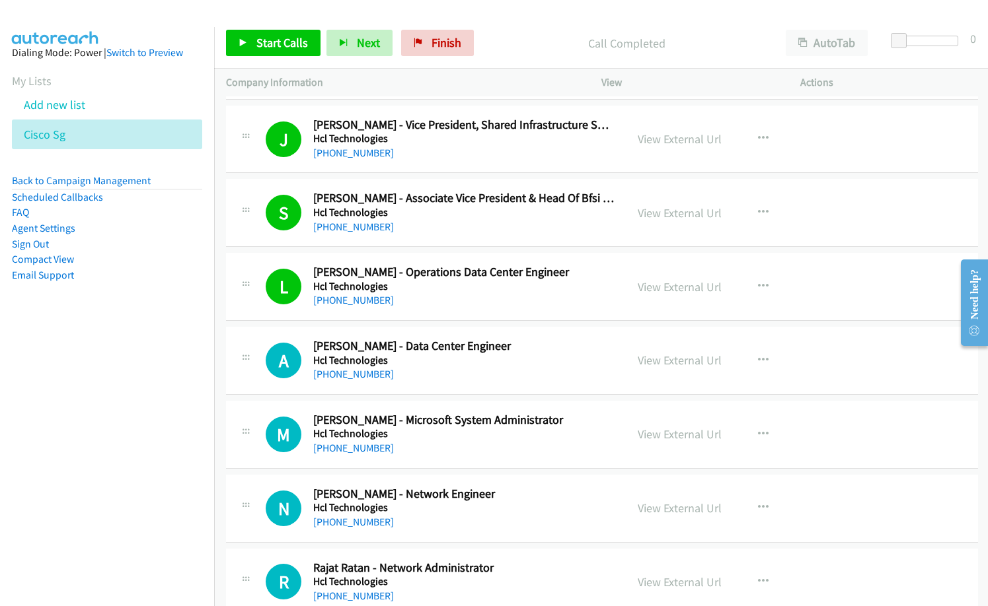
scroll to position [3171, 0]
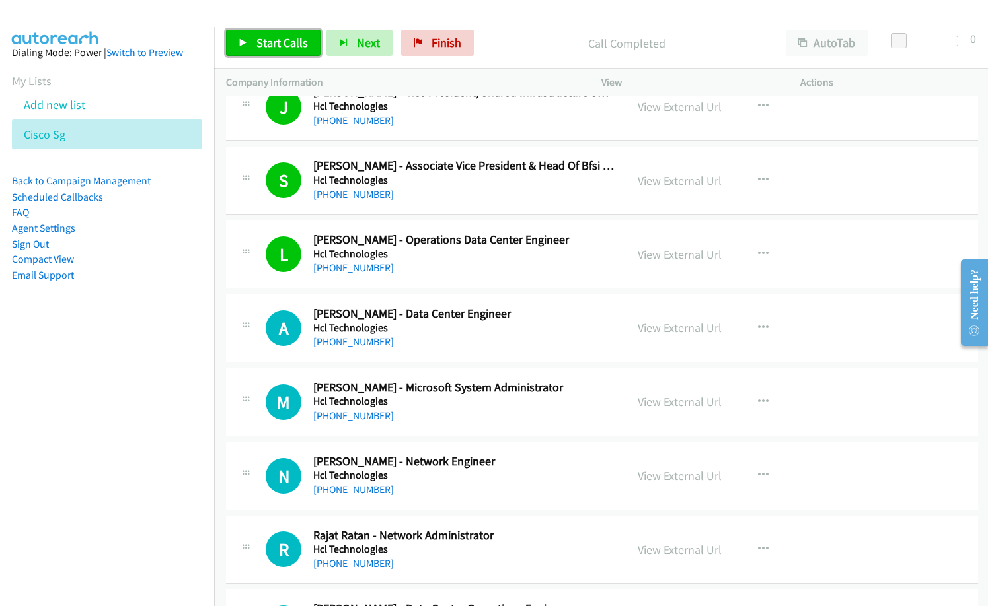
click at [292, 34] on link "Start Calls" at bounding box center [273, 43] width 94 height 26
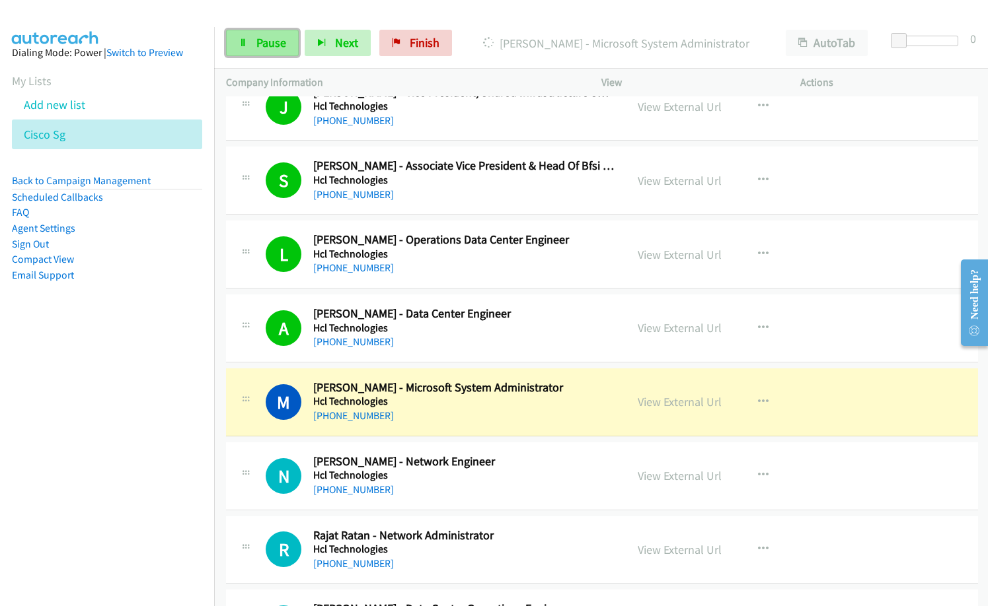
click at [254, 44] on link "Pause" at bounding box center [262, 43] width 73 height 26
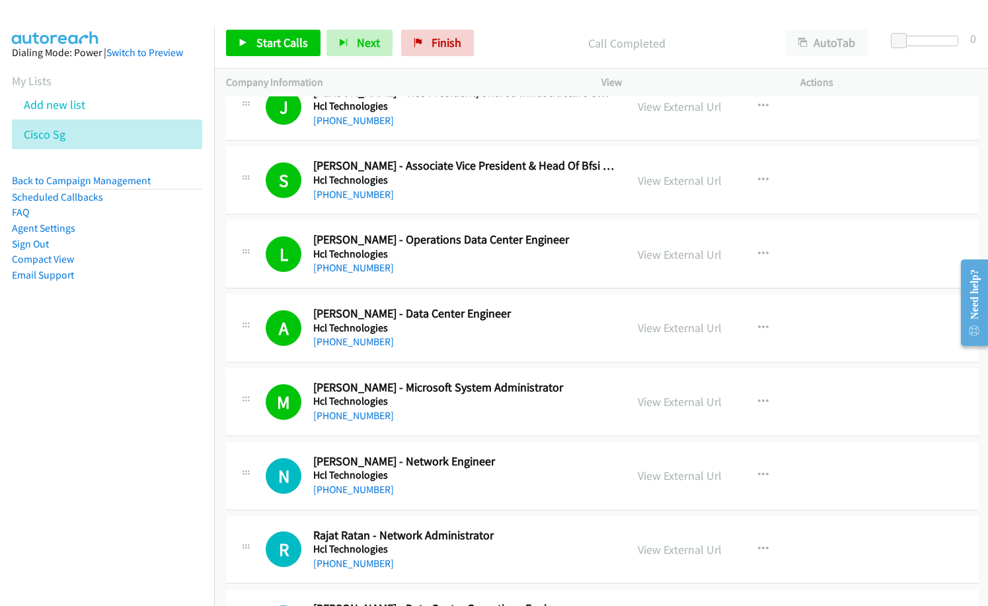
click at [505, 329] on h5 "Hcl Technologies" at bounding box center [463, 328] width 301 height 13
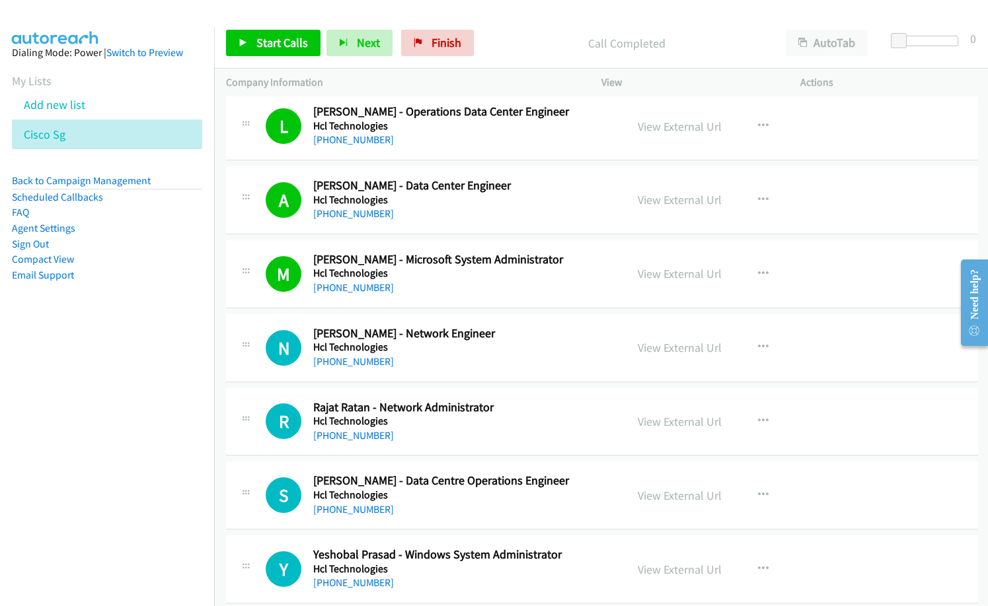
scroll to position [3303, 0]
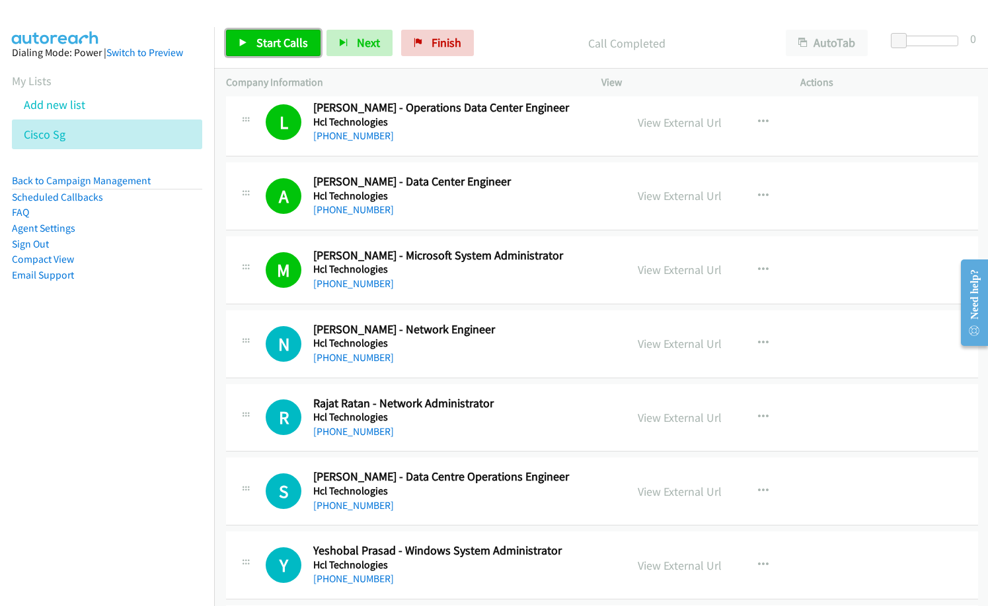
click at [282, 42] on span "Start Calls" at bounding box center [282, 42] width 52 height 15
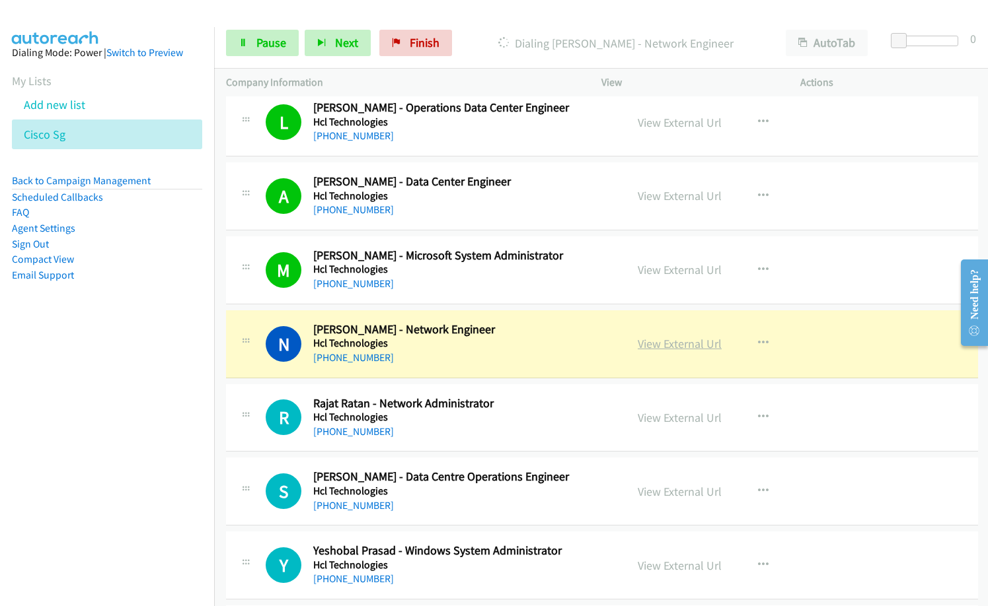
click at [691, 343] on link "View External Url" at bounding box center [679, 343] width 84 height 15
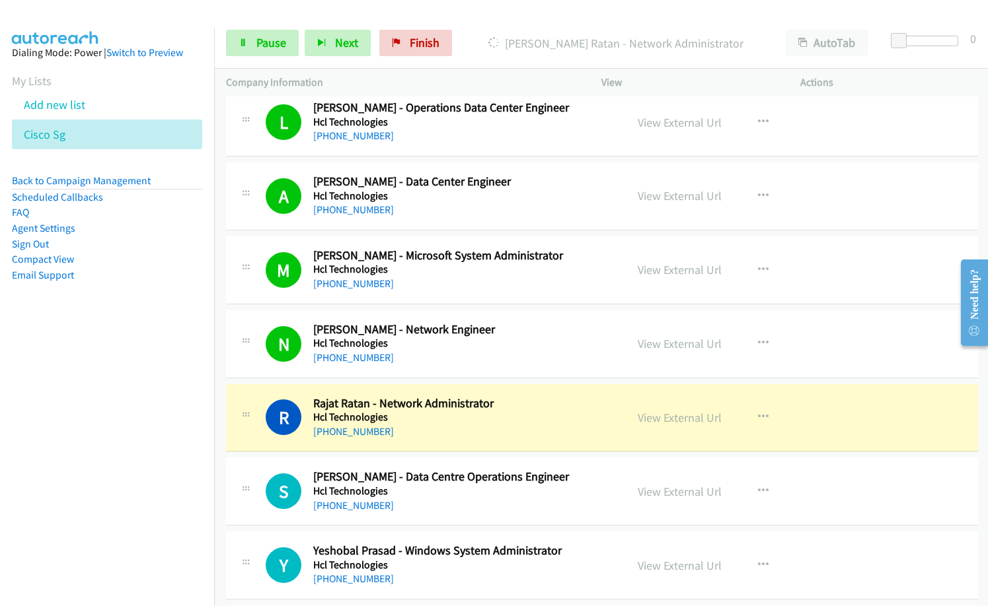
click at [100, 458] on nav "Dialing Mode: Power | Switch to Preview My Lists Add new list Cisco Sg Back to …" at bounding box center [107, 330] width 215 height 606
click at [663, 415] on link "View External Url" at bounding box center [679, 417] width 84 height 15
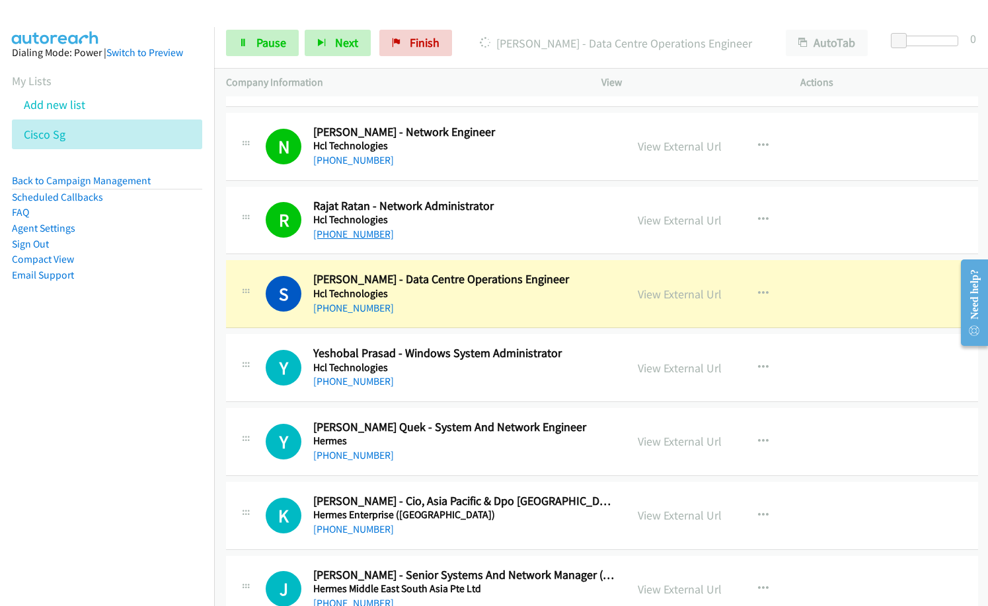
scroll to position [3501, 0]
click at [695, 297] on link "View External Url" at bounding box center [679, 293] width 84 height 15
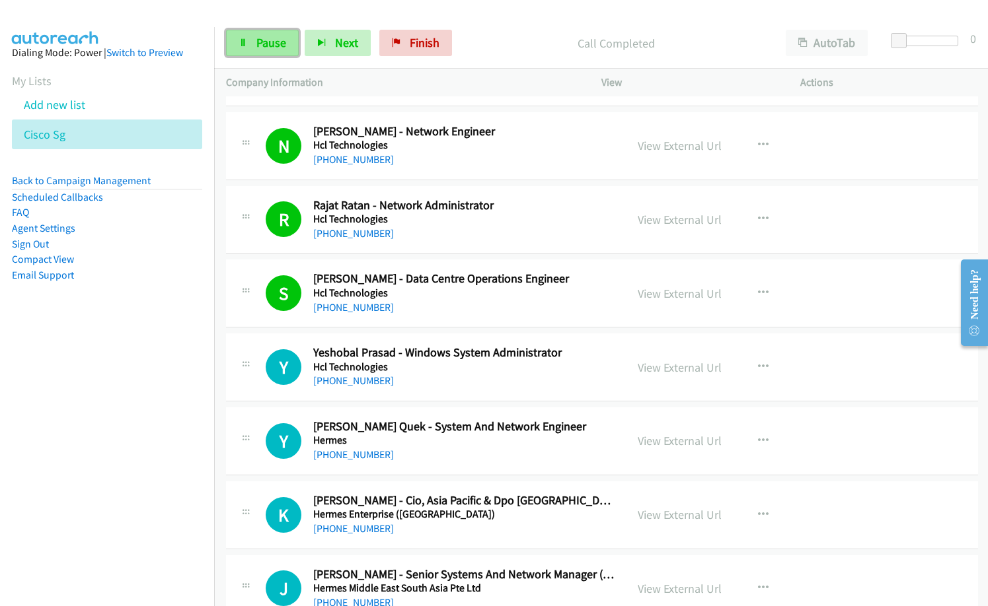
click at [268, 33] on link "Pause" at bounding box center [262, 43] width 73 height 26
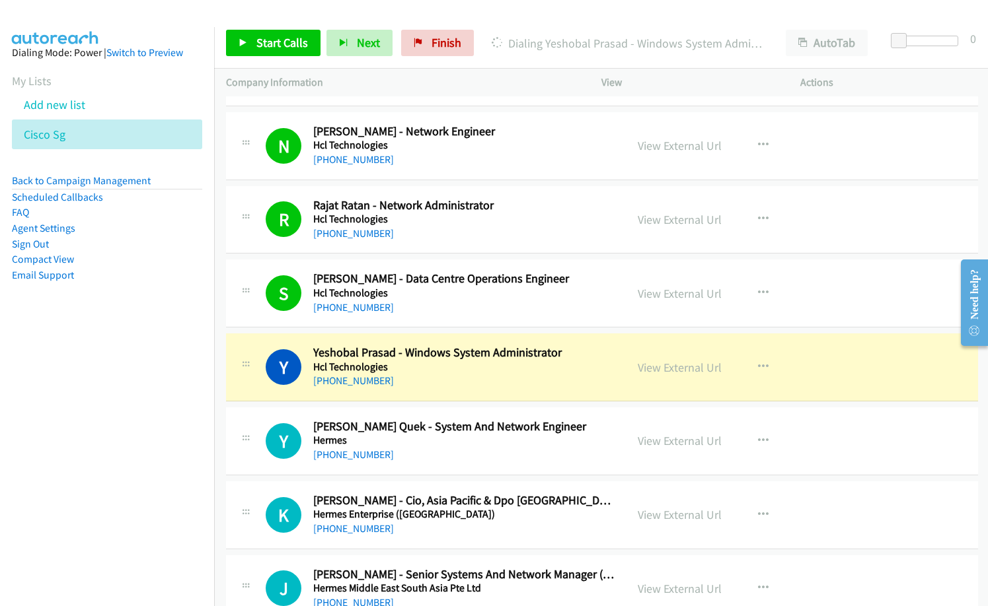
click at [510, 24] on div "Start Calls Pause Next Finish Dialing Yeshobal Prasad - Windows System Administ…" at bounding box center [601, 43] width 774 height 51
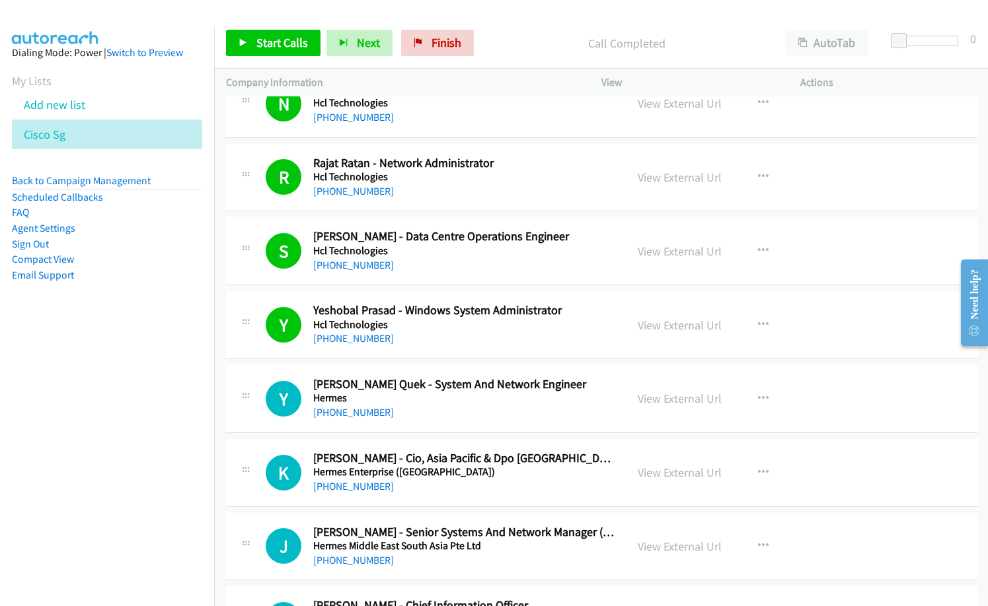
scroll to position [3567, 0]
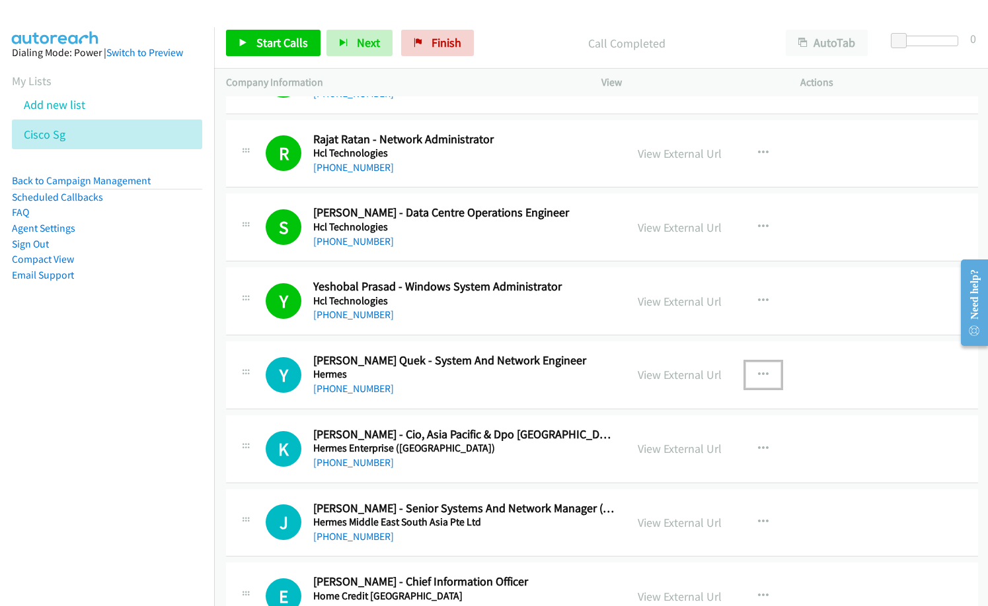
click at [758, 373] on icon "button" at bounding box center [763, 375] width 11 height 11
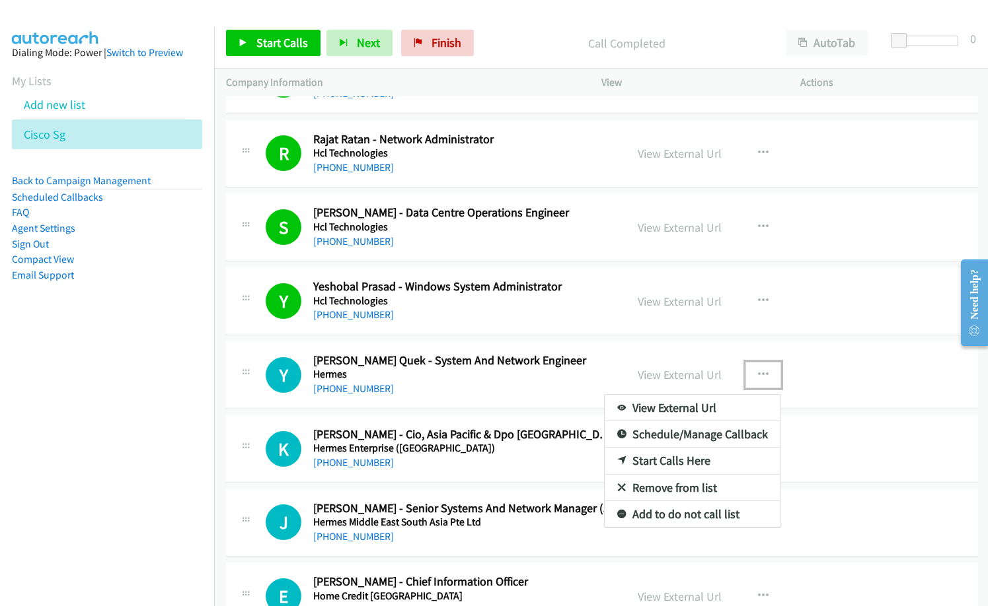
click at [672, 458] on link "Start Calls Here" at bounding box center [692, 461] width 176 height 26
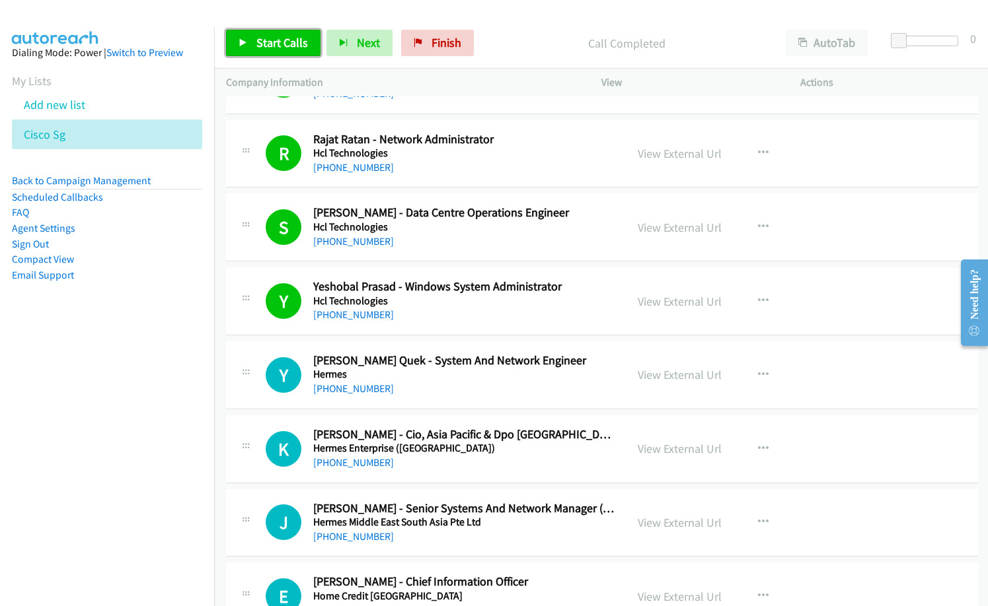
click at [264, 54] on link "Start Calls" at bounding box center [273, 43] width 94 height 26
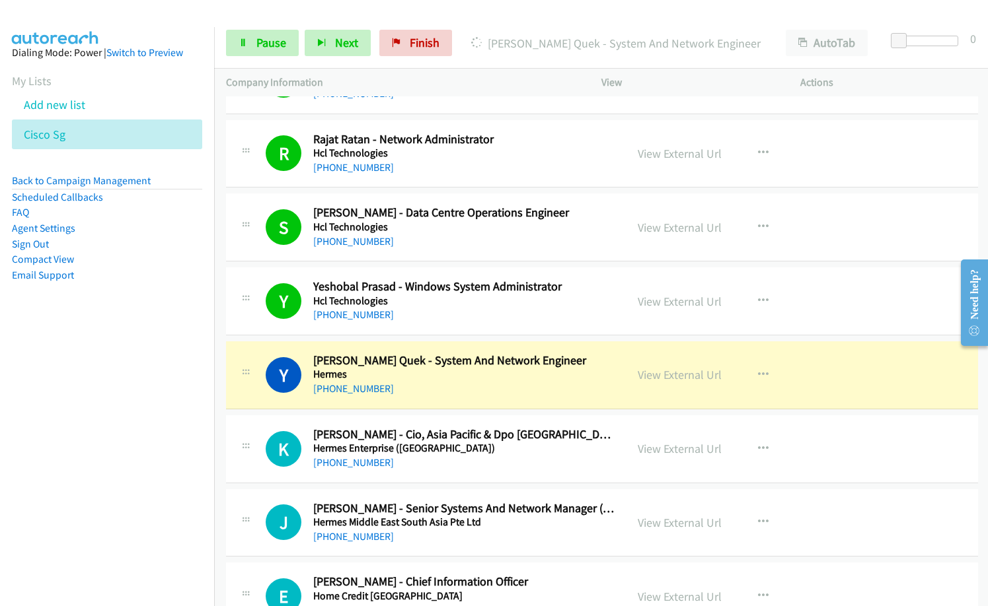
click at [394, 377] on h5 "Hermes" at bounding box center [463, 374] width 301 height 13
click at [486, 46] on p "Dialing Yu Shan Quek - System And Network Engineer" at bounding box center [616, 43] width 292 height 18
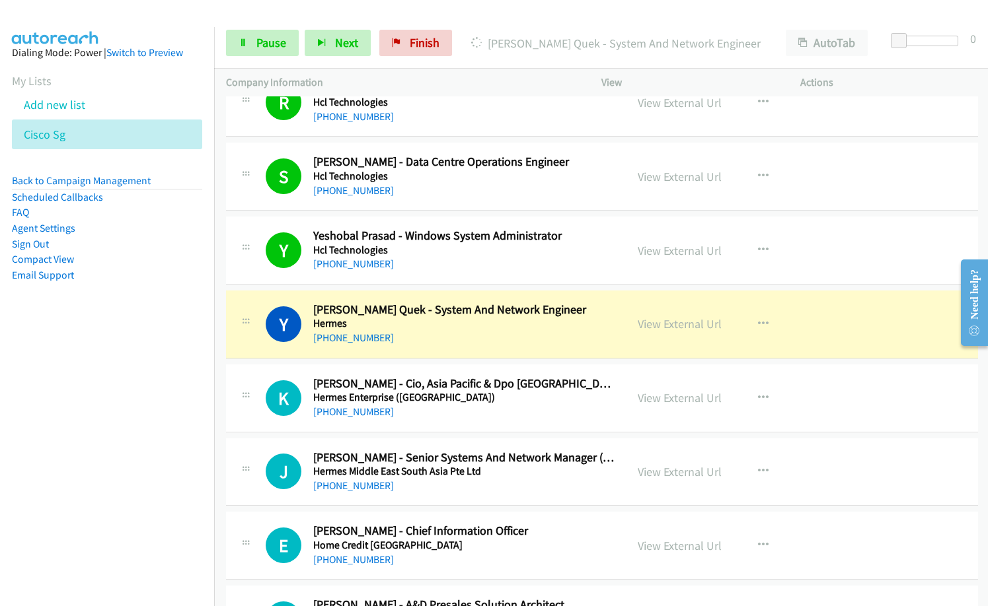
scroll to position [3633, 0]
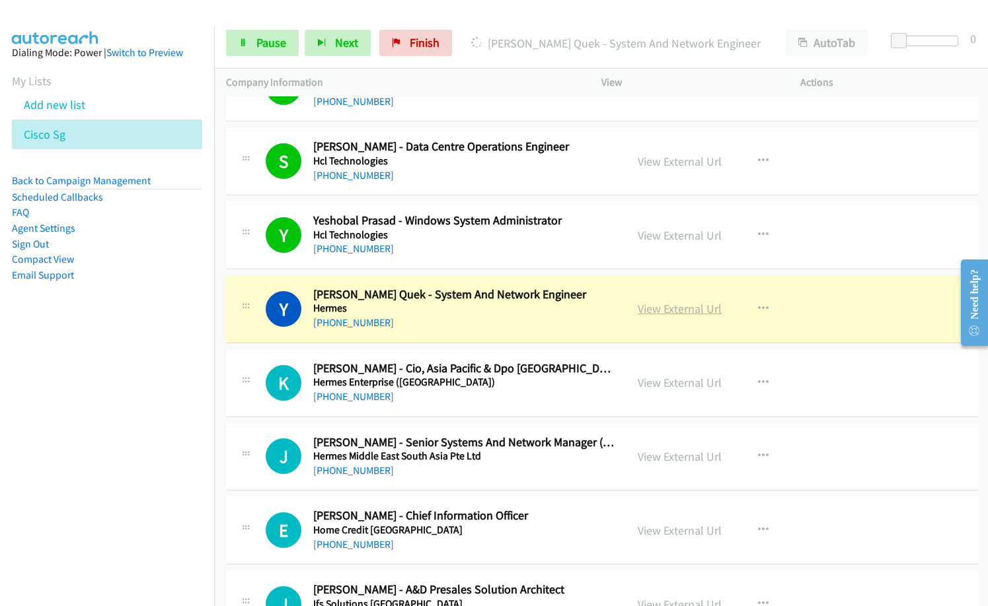
click at [671, 310] on link "View External Url" at bounding box center [679, 308] width 84 height 15
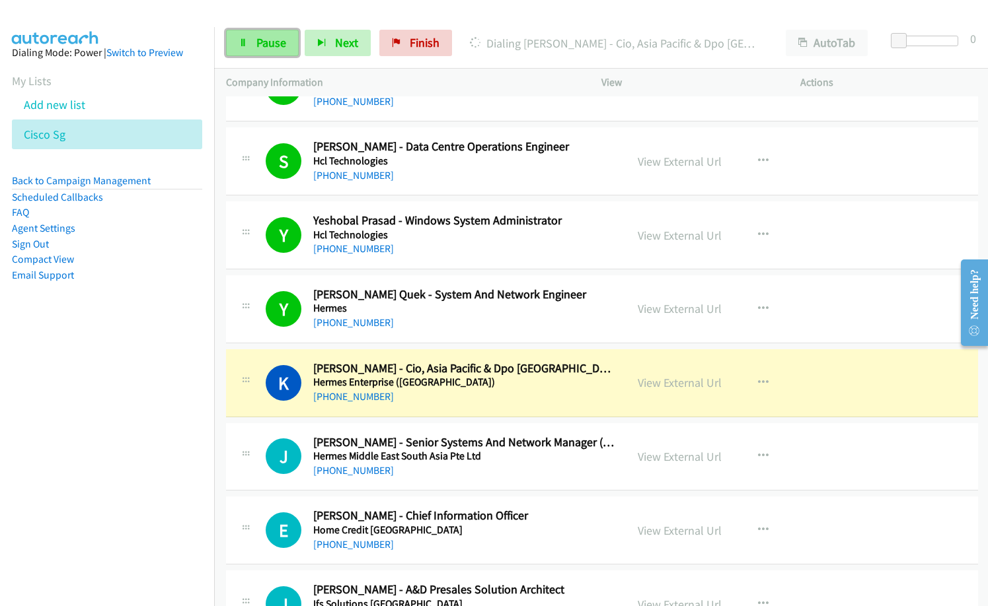
click at [271, 41] on span "Pause" at bounding box center [271, 42] width 30 height 15
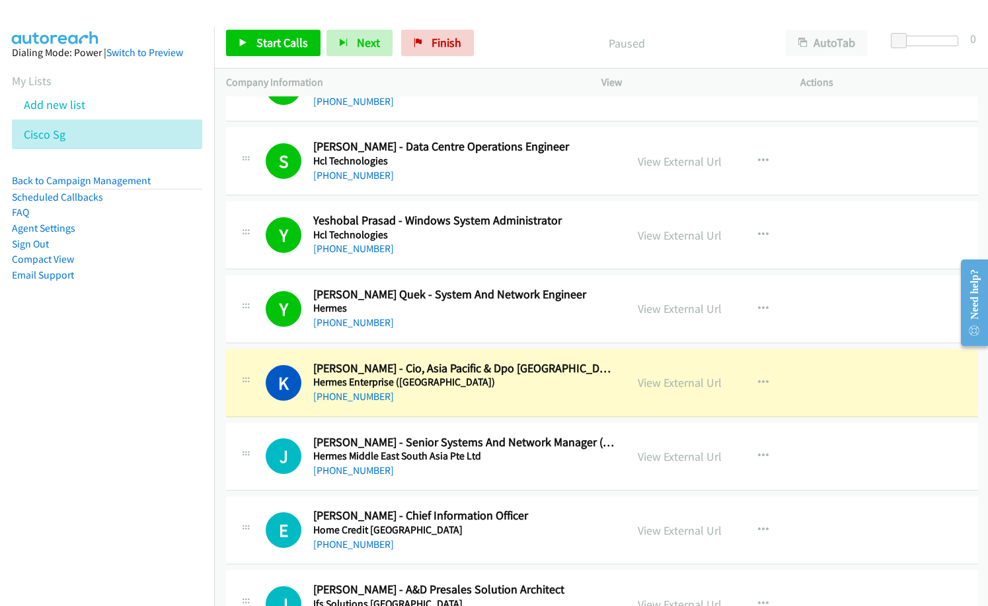
drag, startPoint x: 497, startPoint y: 54, endPoint x: 686, endPoint y: 1, distance: 195.7
click at [502, 54] on div "Paused" at bounding box center [627, 43] width 294 height 26
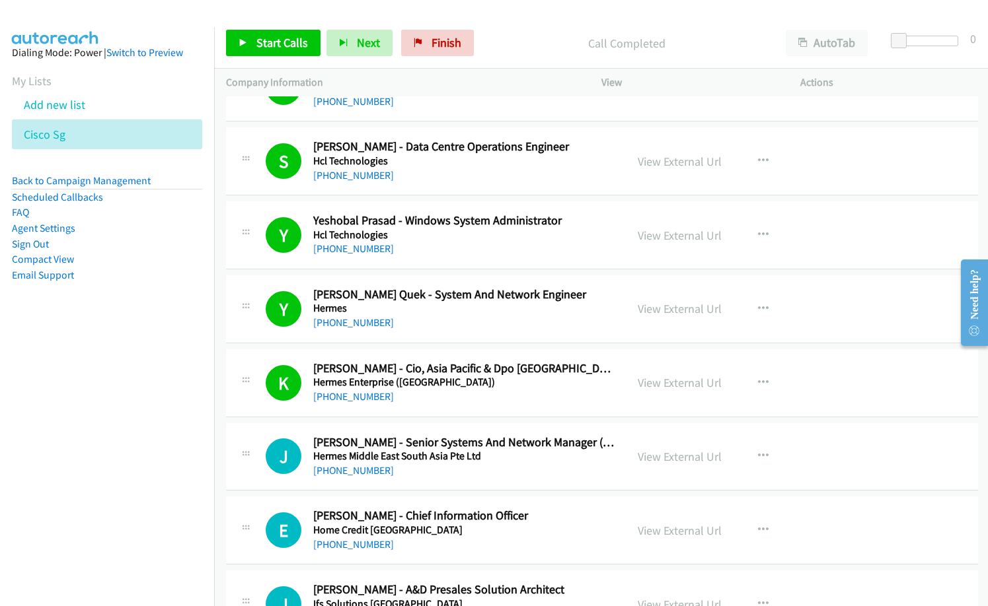
click at [550, 480] on div "J Callback Scheduled Jonathan Lam - Senior Systems And Network Manager (Regiona…" at bounding box center [602, 457] width 752 height 68
click at [307, 52] on link "Start Calls" at bounding box center [273, 43] width 94 height 26
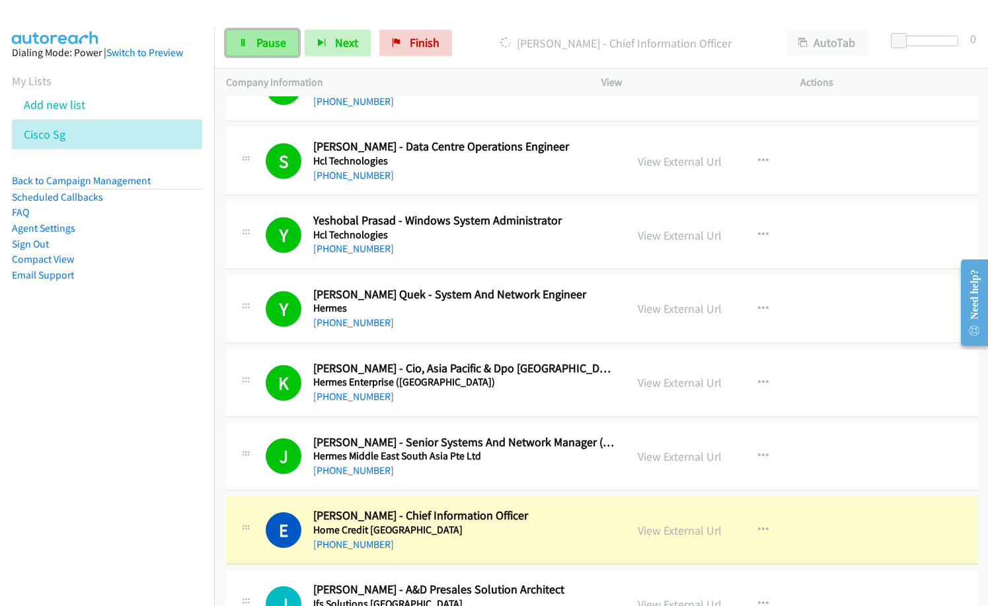
click at [264, 52] on link "Pause" at bounding box center [262, 43] width 73 height 26
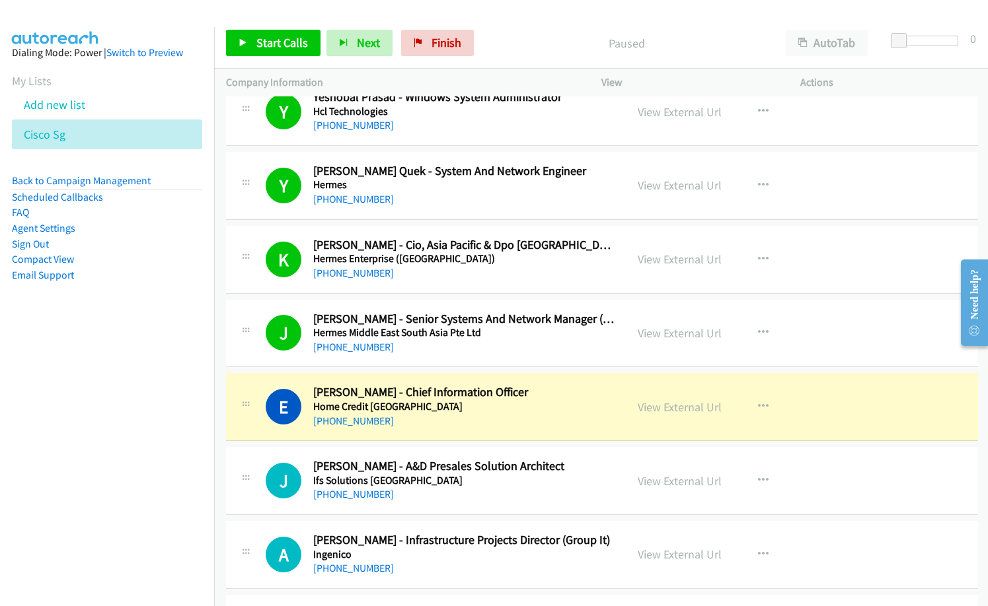
scroll to position [3897, 0]
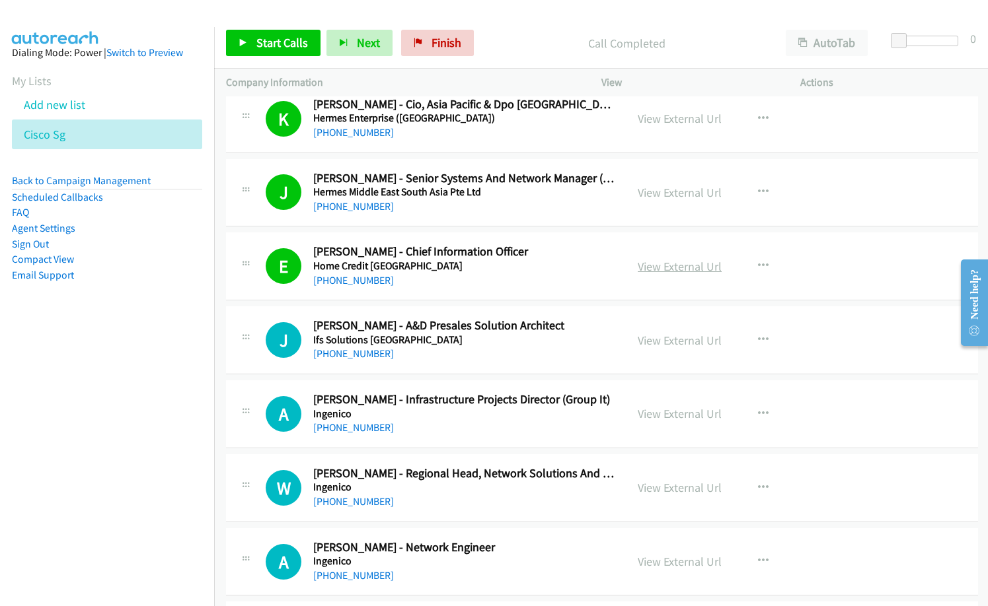
click at [698, 262] on link "View External Url" at bounding box center [679, 266] width 84 height 15
